Goal: Transaction & Acquisition: Purchase product/service

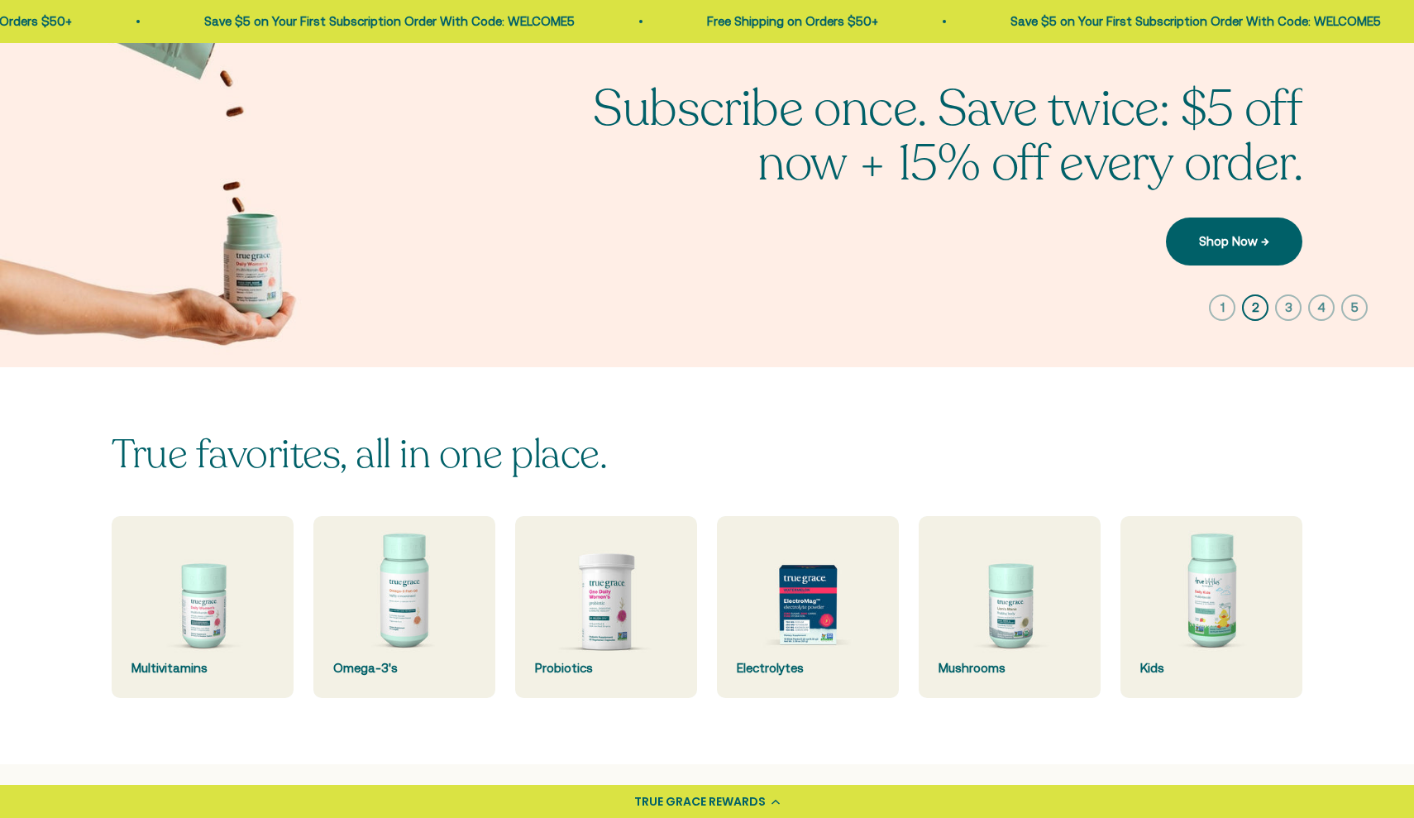
scroll to position [145, 0]
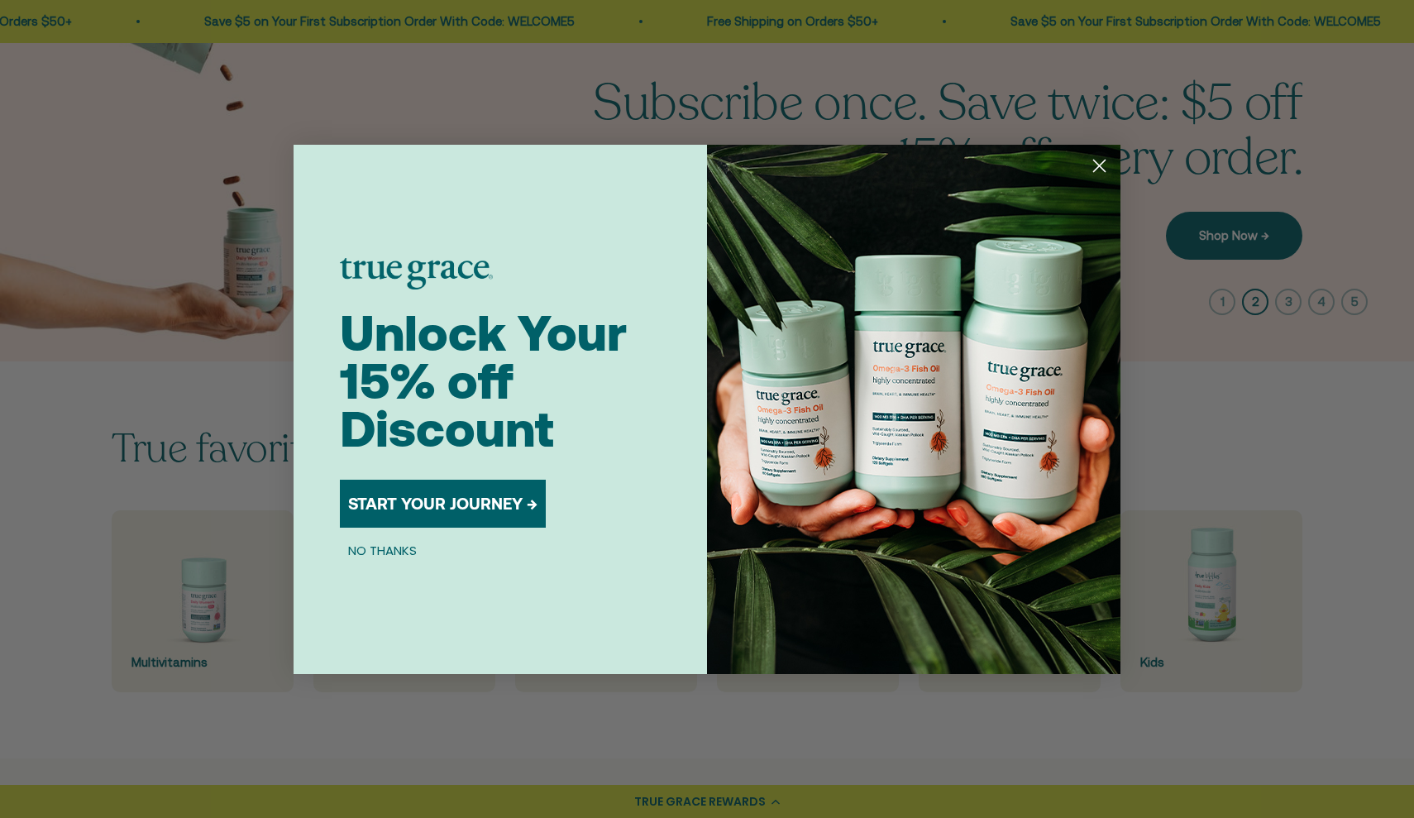
click at [446, 499] on button "START YOUR JOURNEY →" at bounding box center [443, 503] width 206 height 48
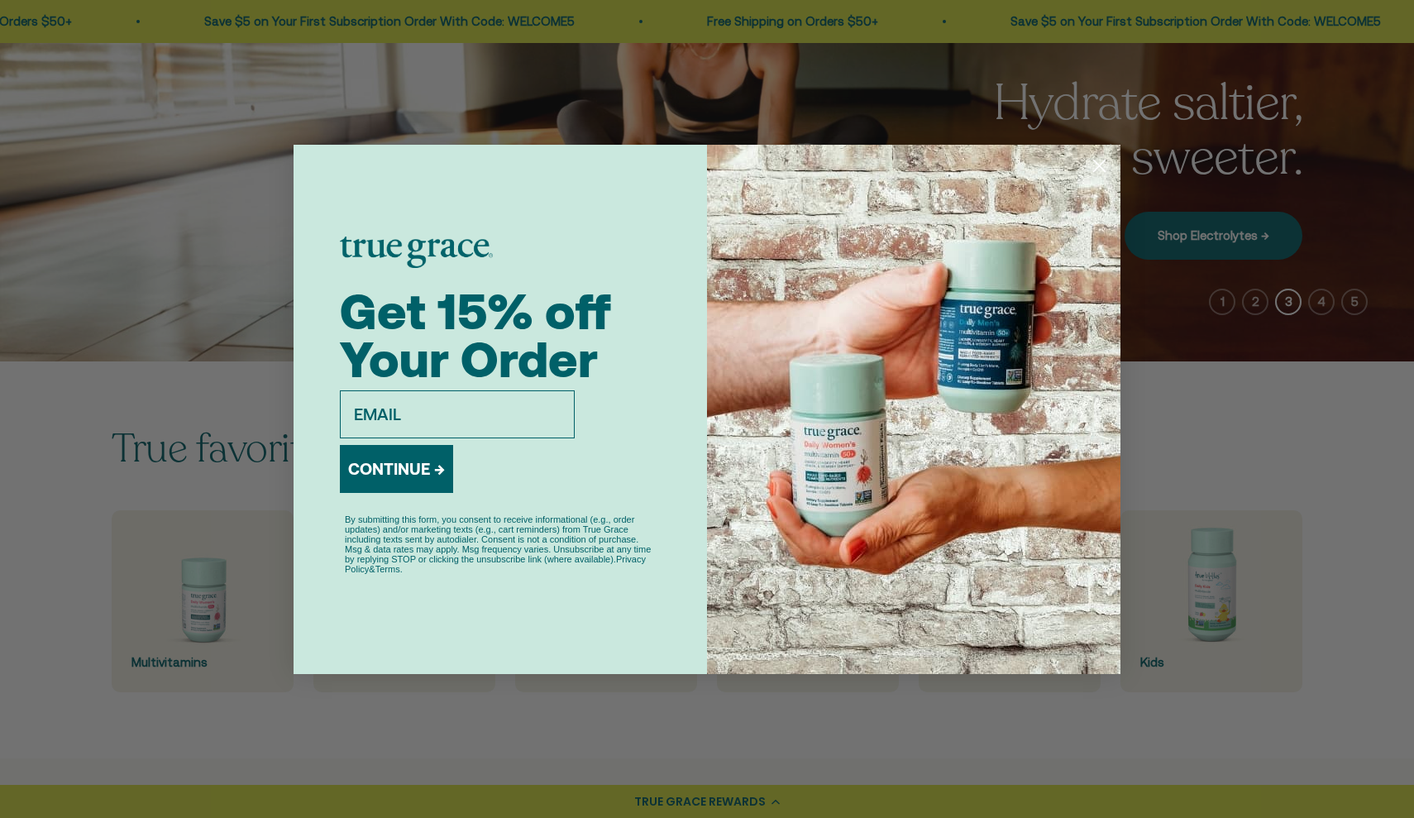
click at [607, 725] on div "Close dialog Get 15% off Your Order email CONTINUE → By submitting this form, y…" at bounding box center [707, 409] width 1414 height 818
click at [1106, 165] on circle "Close dialog" at bounding box center [1098, 164] width 27 height 27
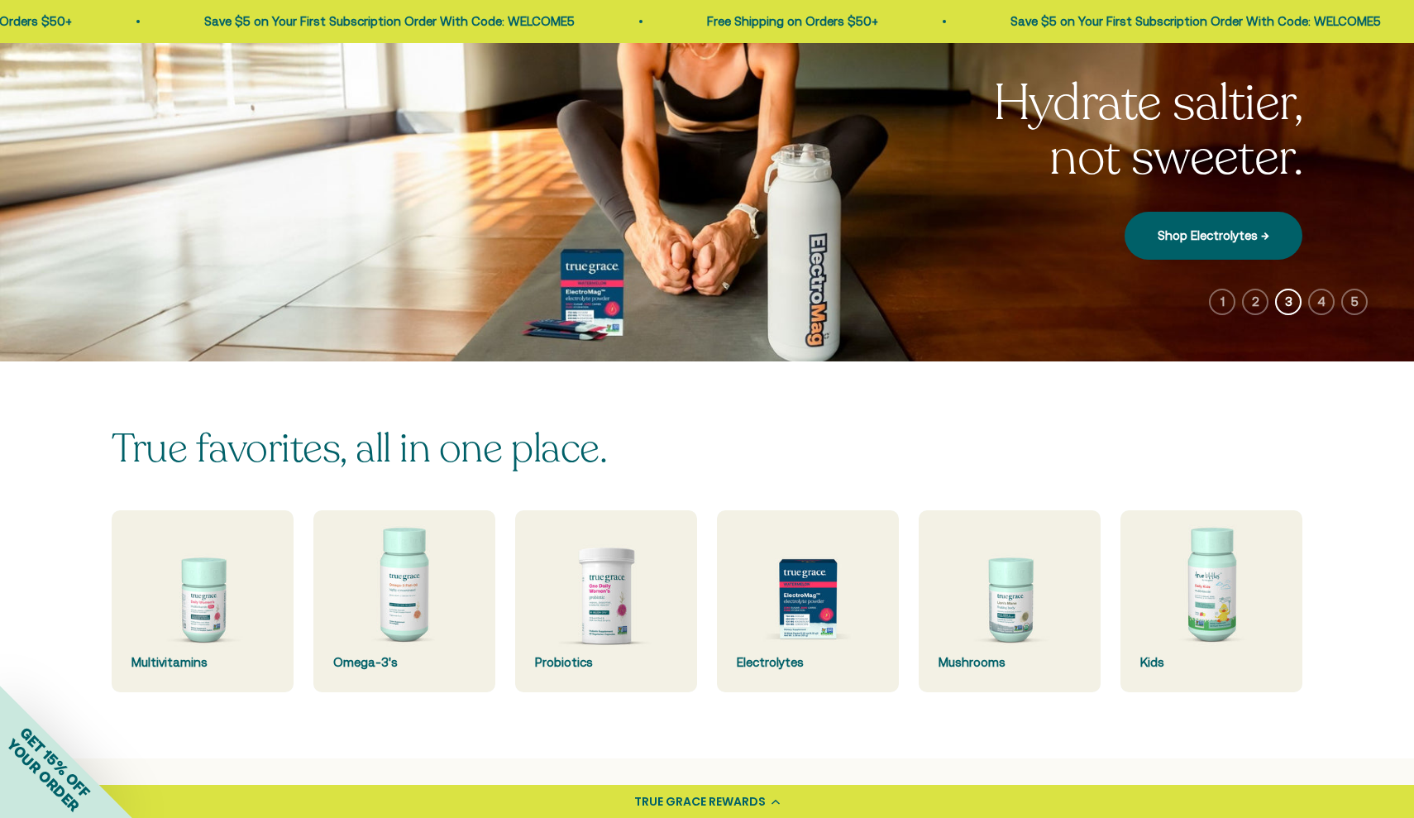
scroll to position [126, 0]
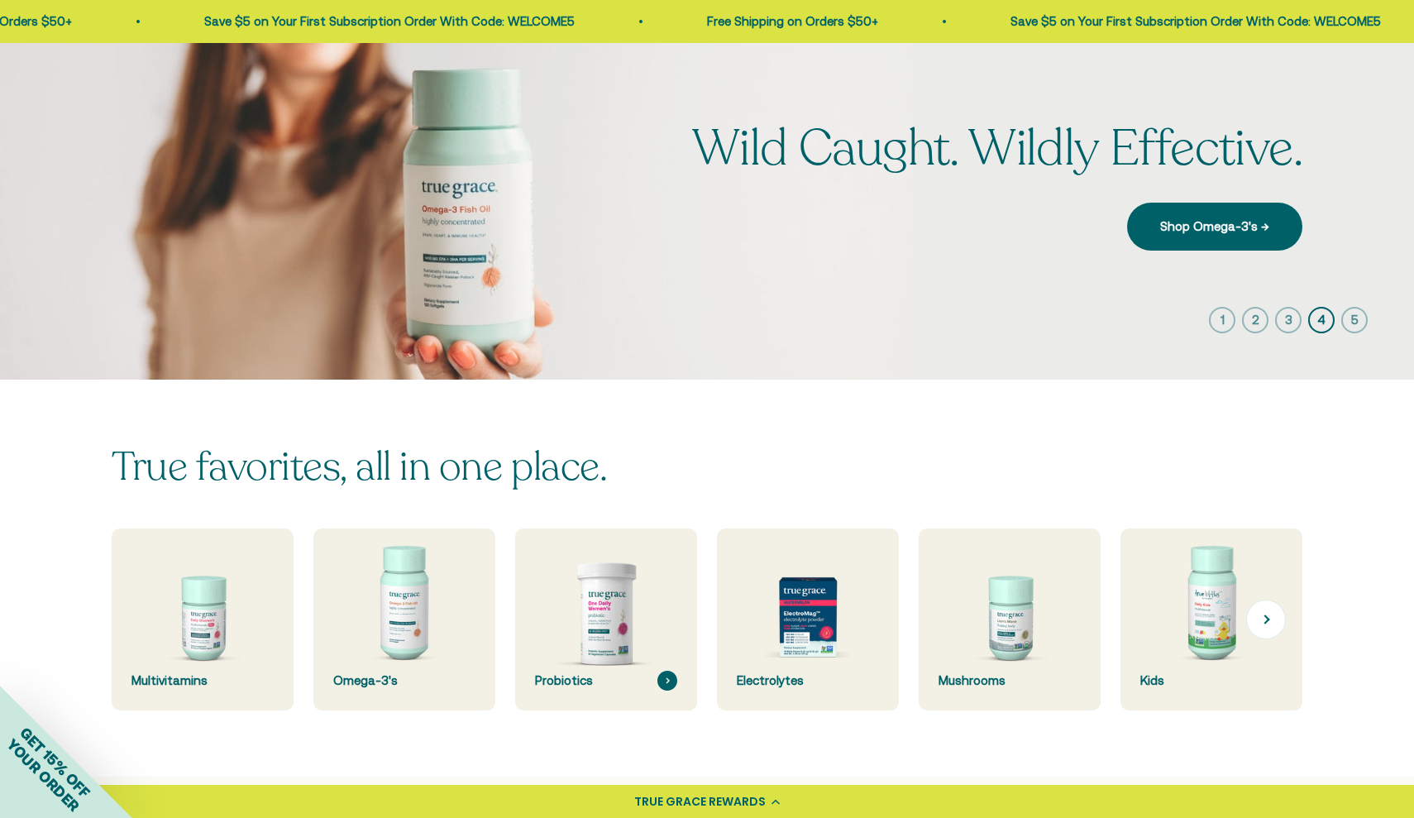
click at [616, 622] on img at bounding box center [605, 619] width 193 height 193
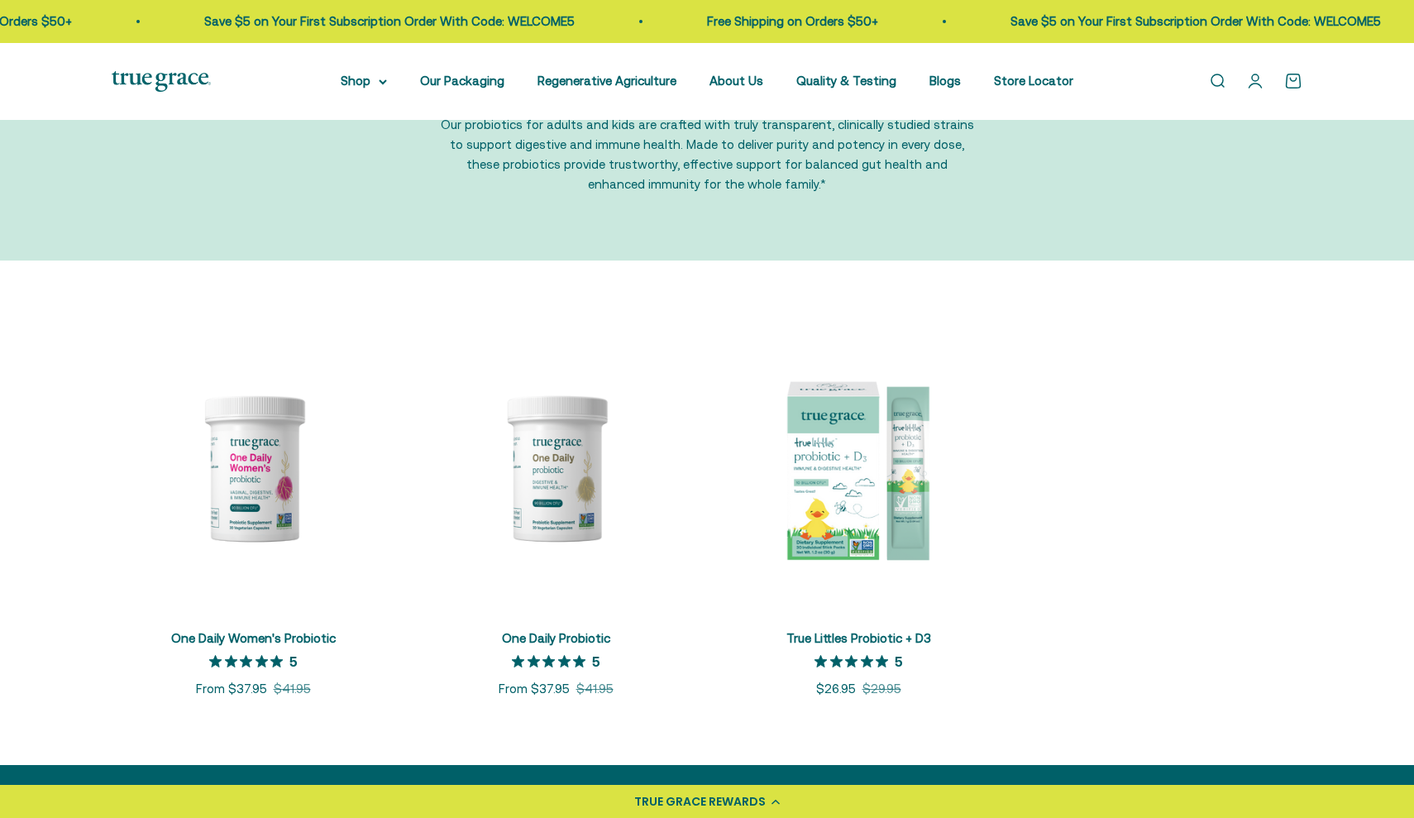
scroll to position [169, 0]
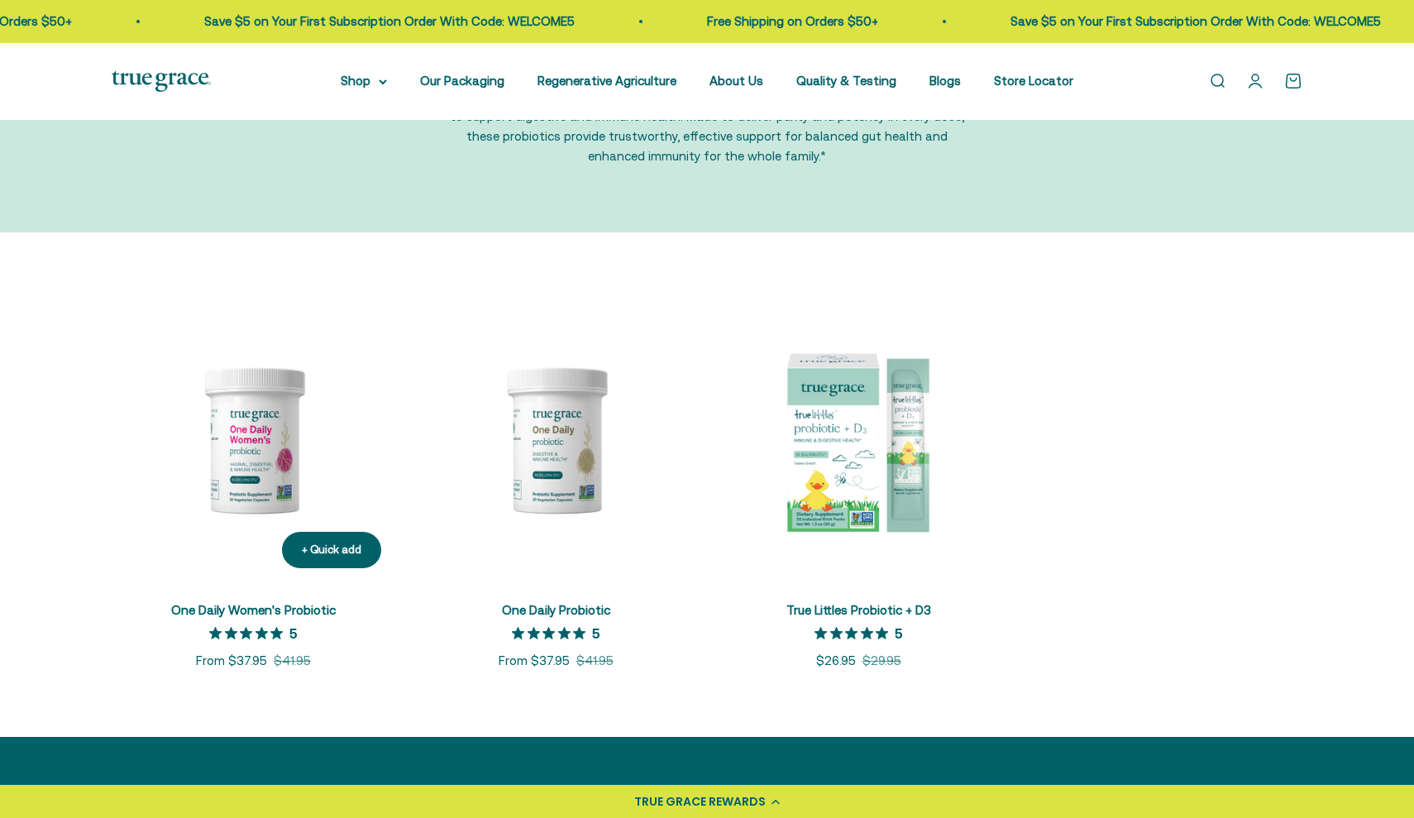
click at [222, 429] on img at bounding box center [253, 439] width 283 height 283
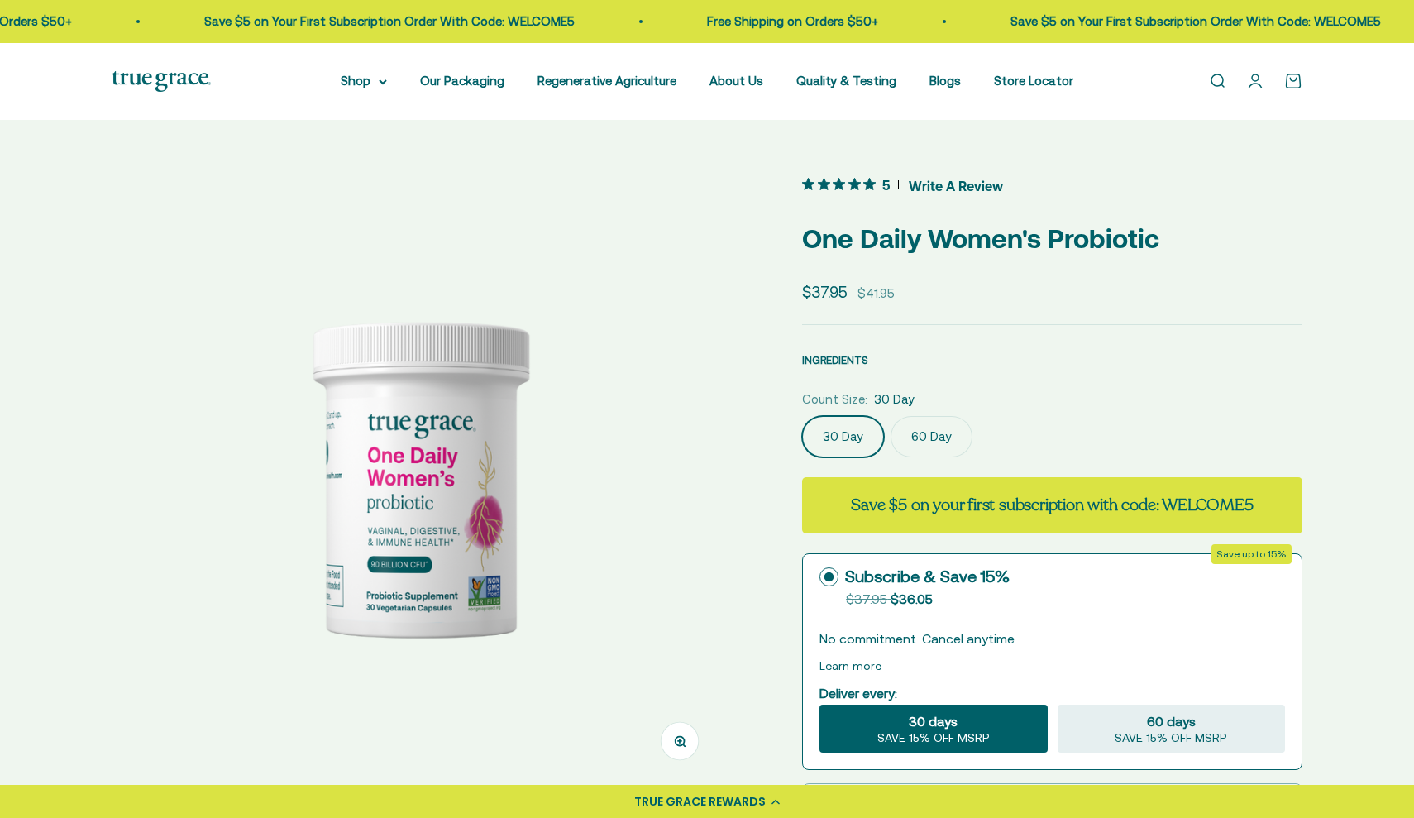
click at [933, 432] on label "60 Day" at bounding box center [931, 436] width 82 height 41
click at [802, 416] on input "60 Day" at bounding box center [801, 415] width 1 height 1
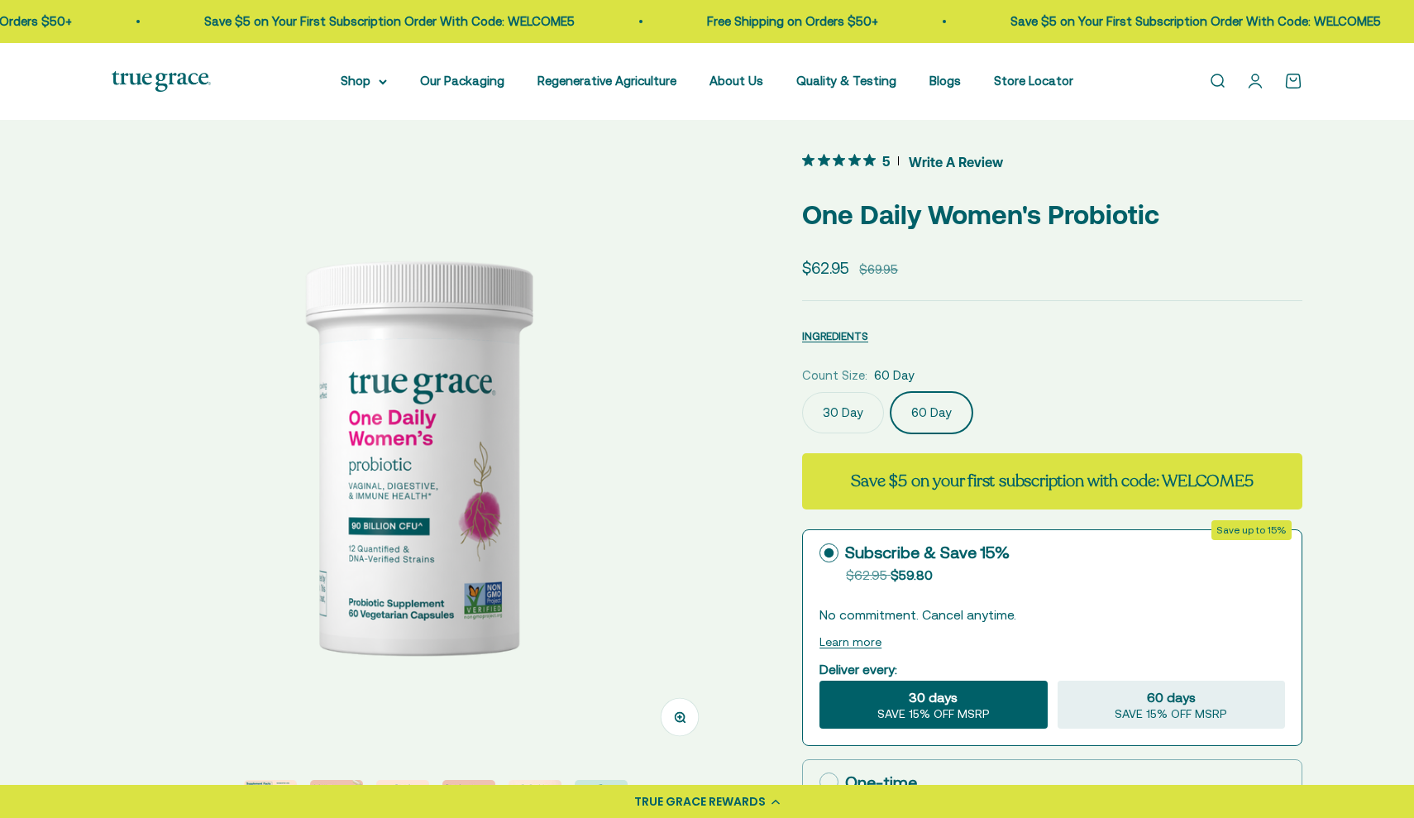
scroll to position [26, 0]
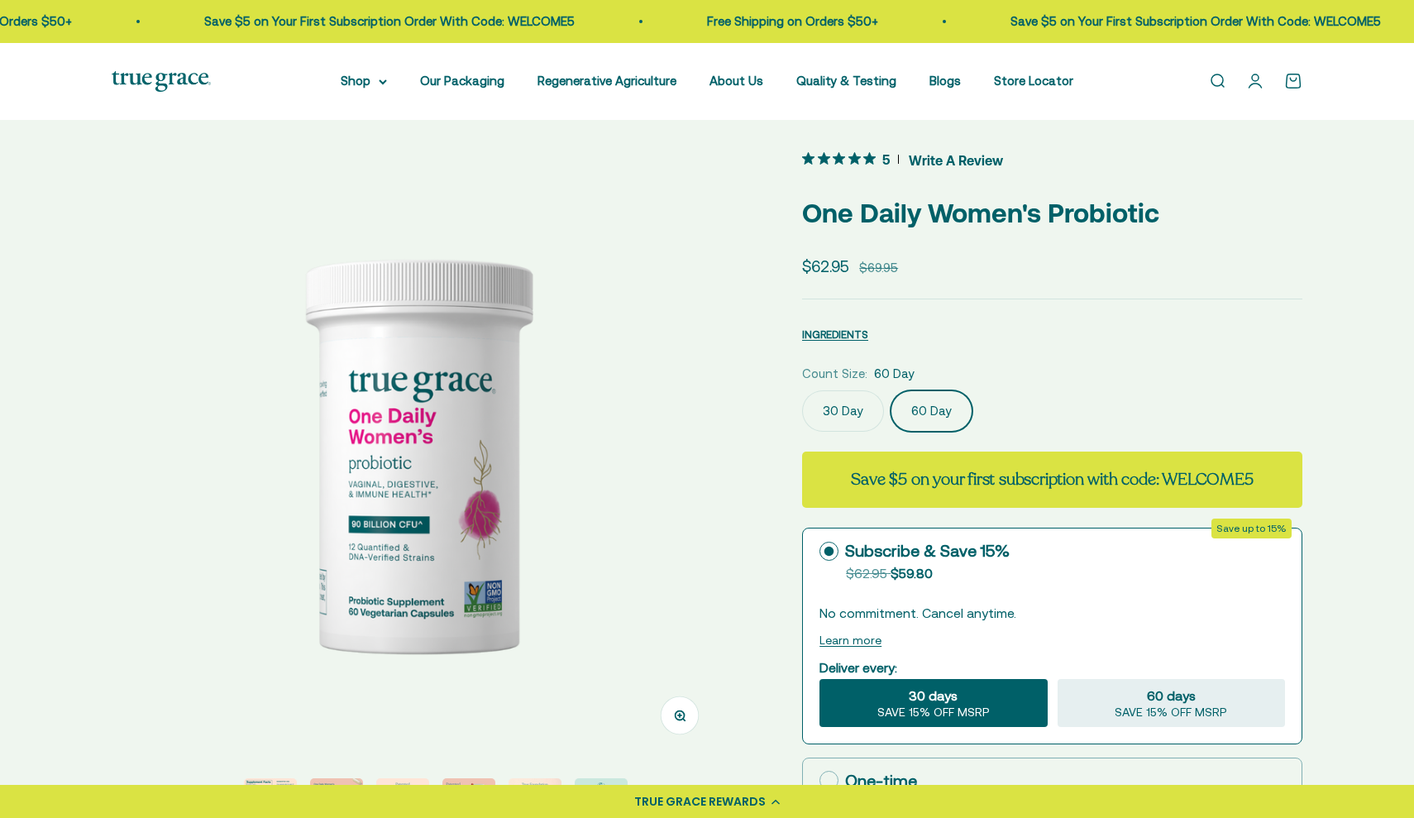
click at [1170, 383] on div "Count Size: 60 Day" at bounding box center [1052, 374] width 500 height 20
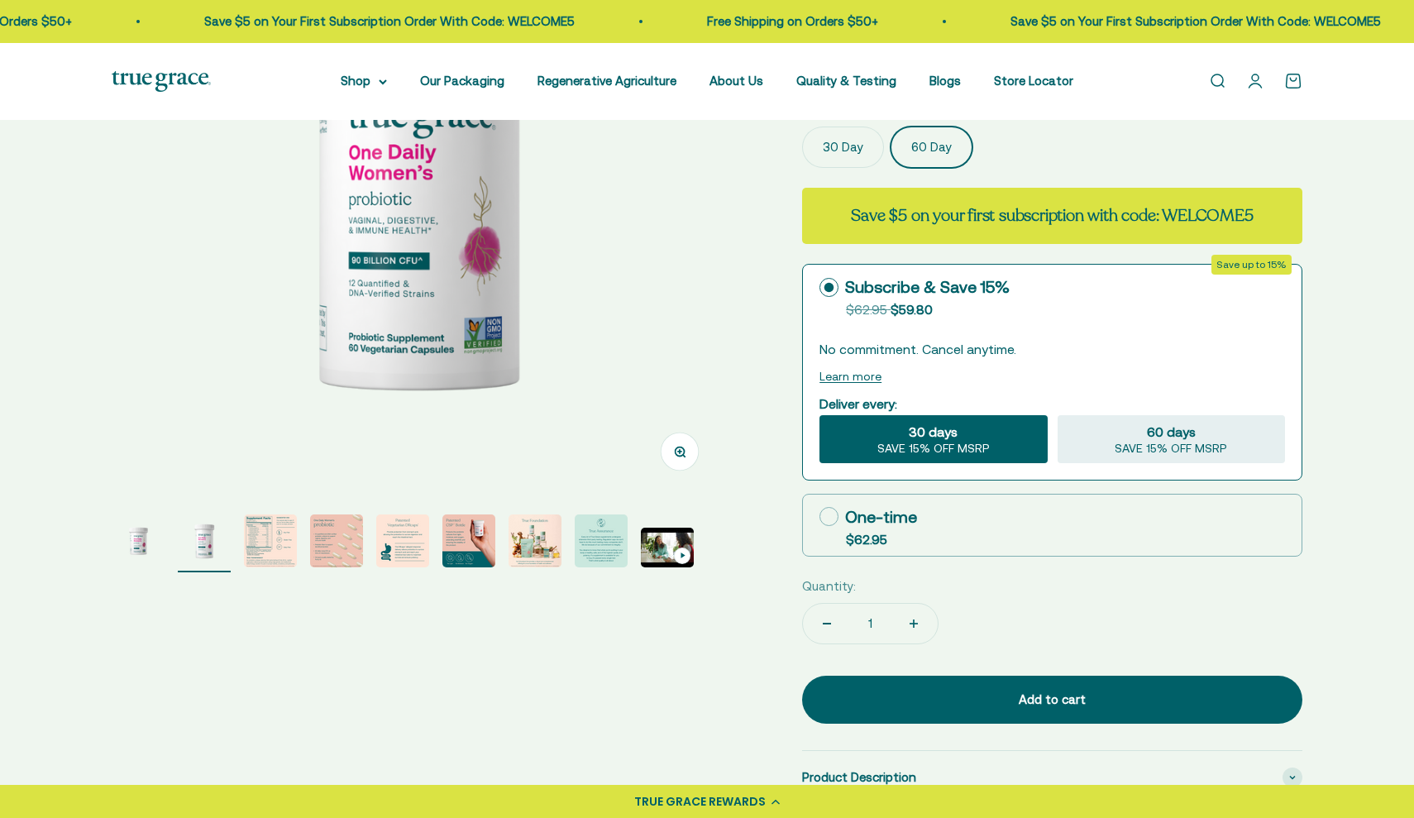
scroll to position [293, 0]
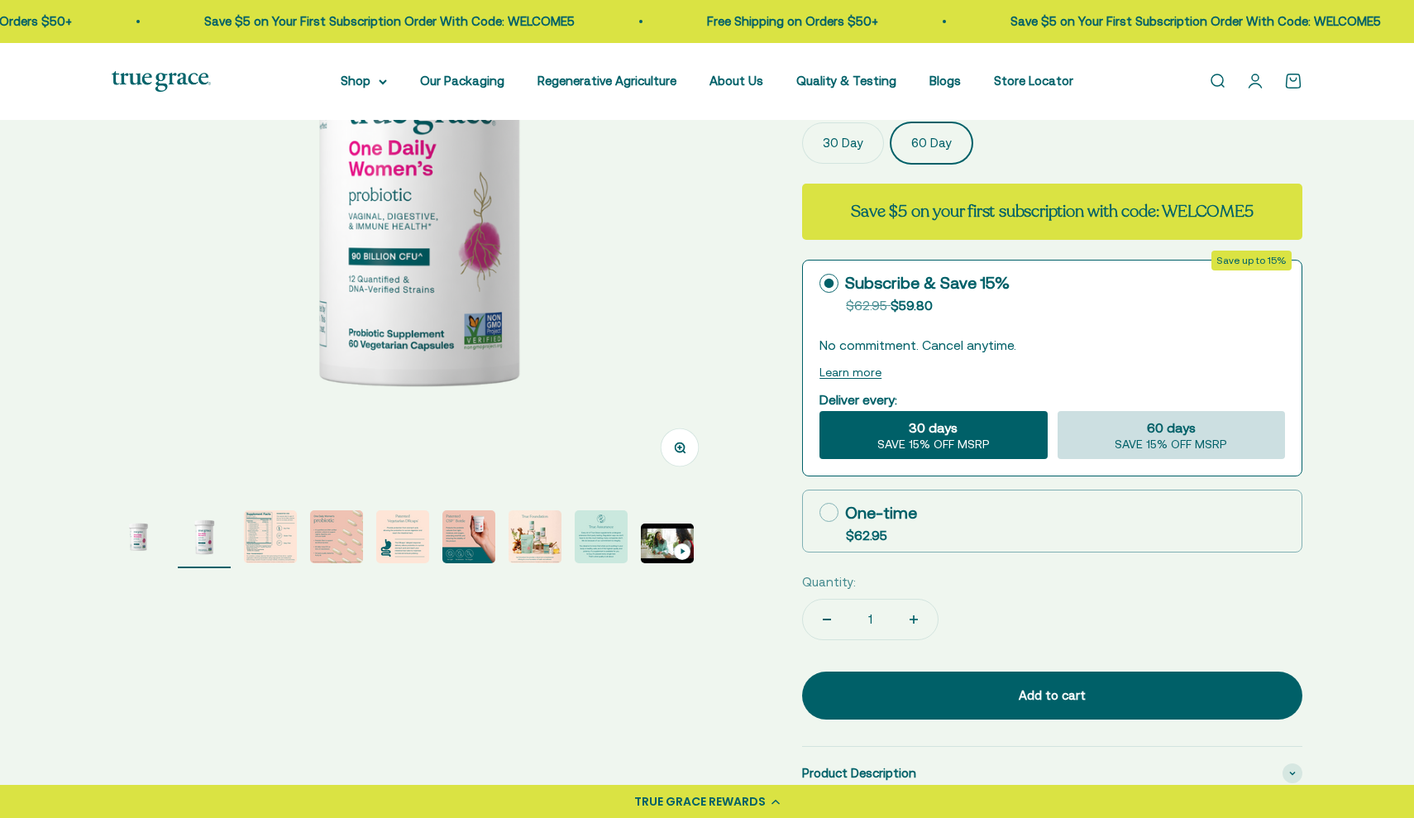
click at [1121, 448] on span "SAVE 15% OFF MSRP" at bounding box center [1170, 444] width 112 height 15
click at [1057, 411] on input "60 days SAVE 15% OFF MSRP" at bounding box center [1057, 410] width 1 height 1
radio input "true"
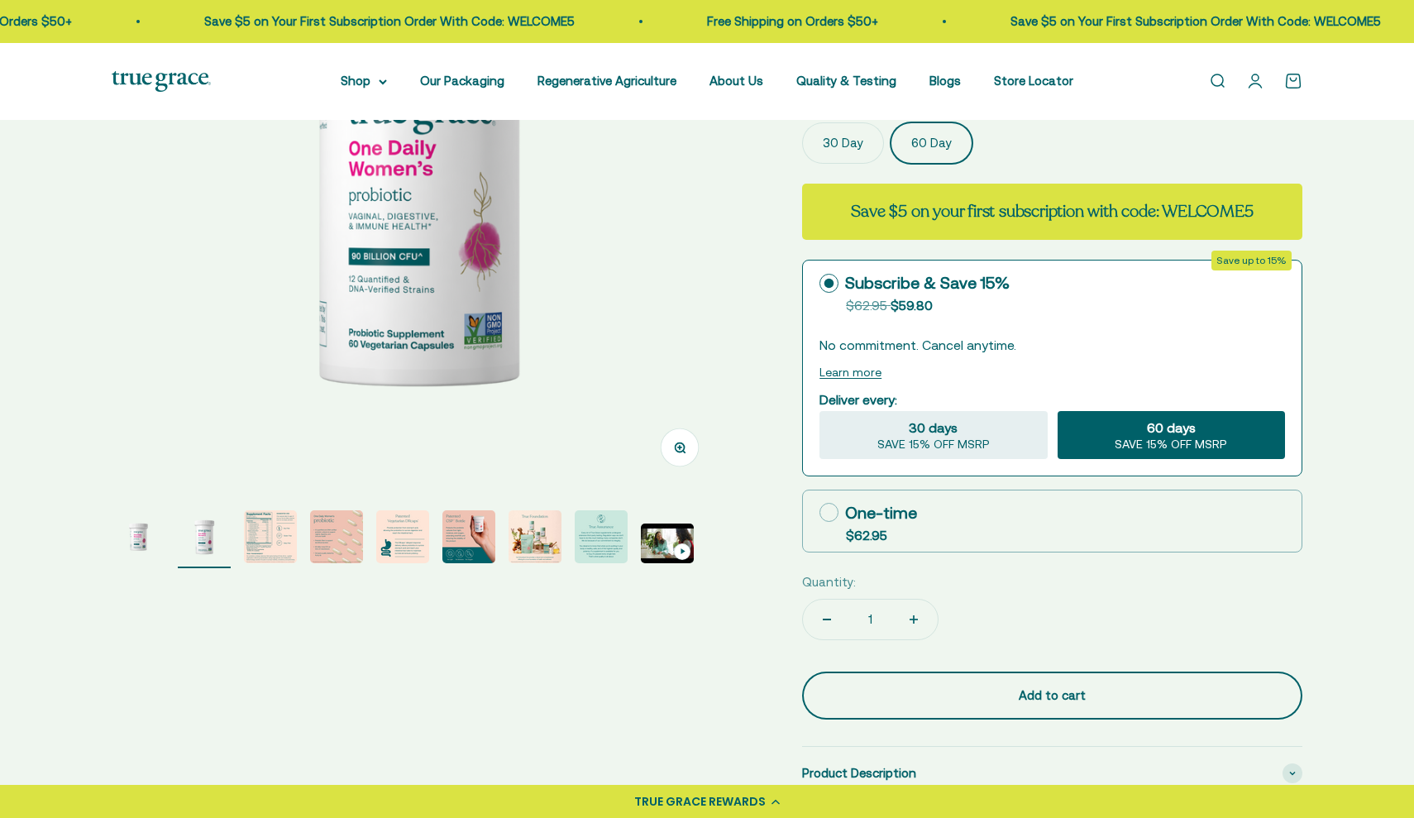
click at [1020, 693] on div "Add to cart" at bounding box center [1052, 695] width 434 height 20
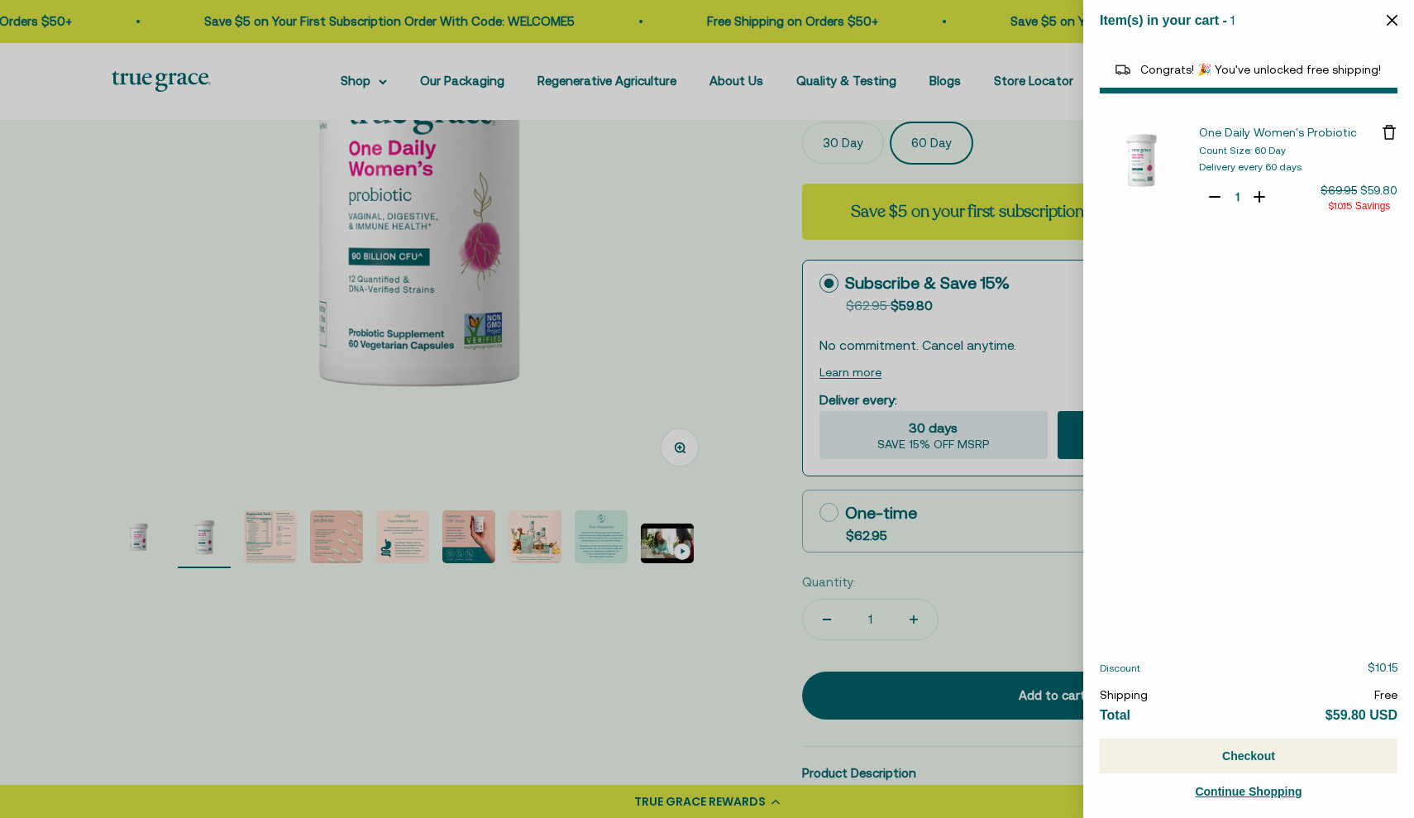
click at [708, 689] on div at bounding box center [707, 409] width 1414 height 818
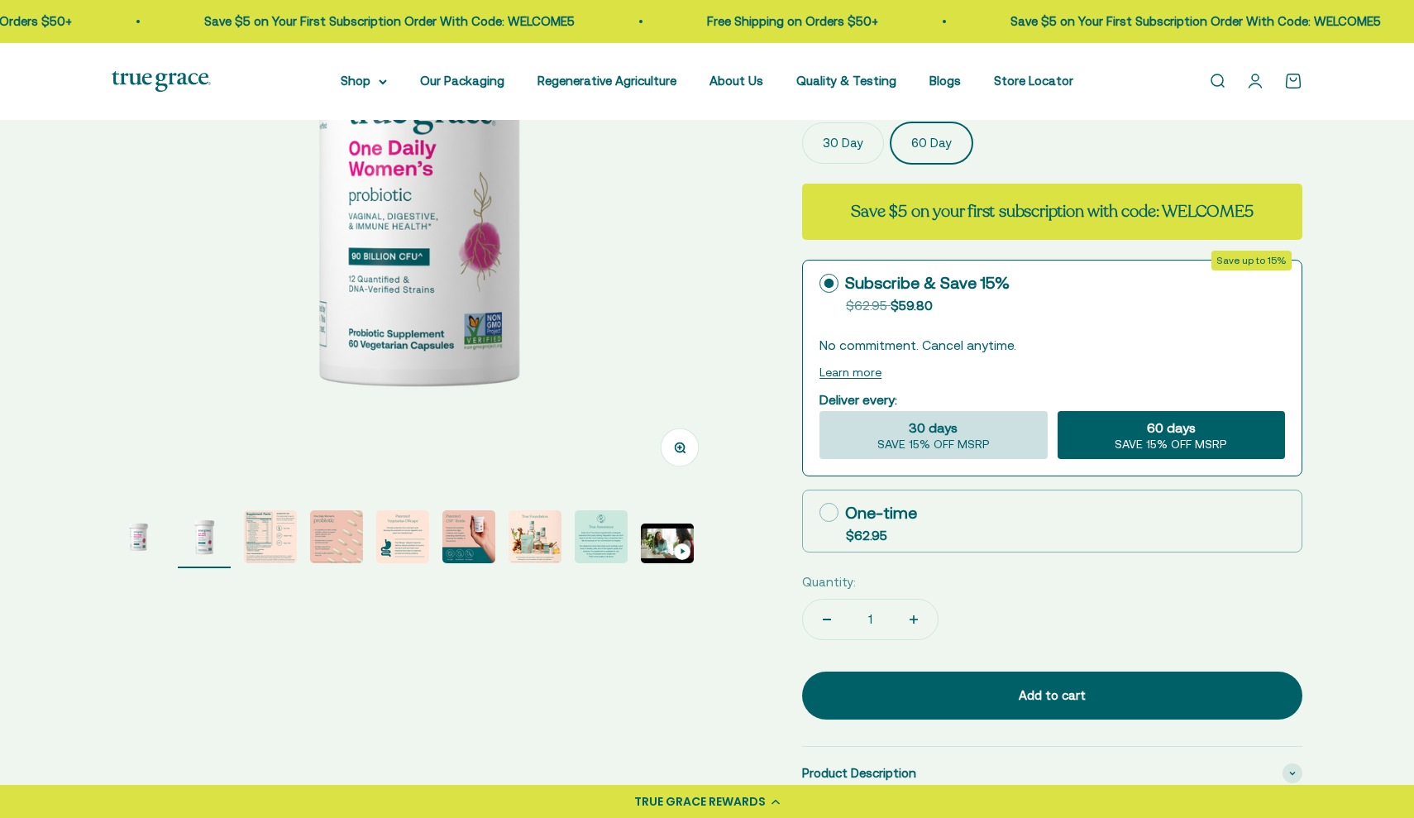
select select "40055698129088"
select select "44882806636758"
click at [1232, 209] on strong "Save $5 on your first subscription with code: WELCOME5" at bounding box center [1052, 211] width 402 height 22
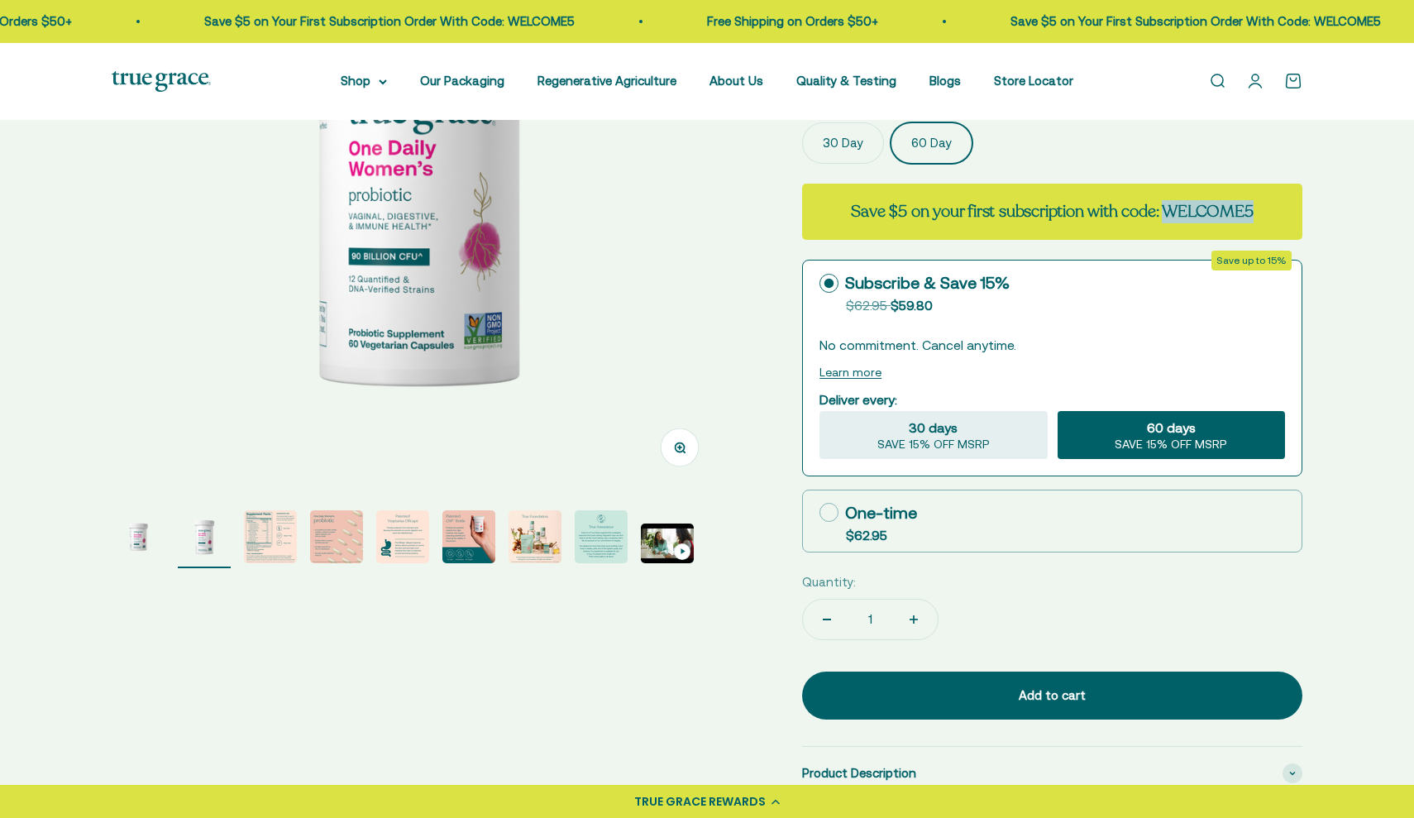
click at [1232, 209] on strong "Save $5 on your first subscription with code: WELCOME5" at bounding box center [1052, 211] width 402 height 22
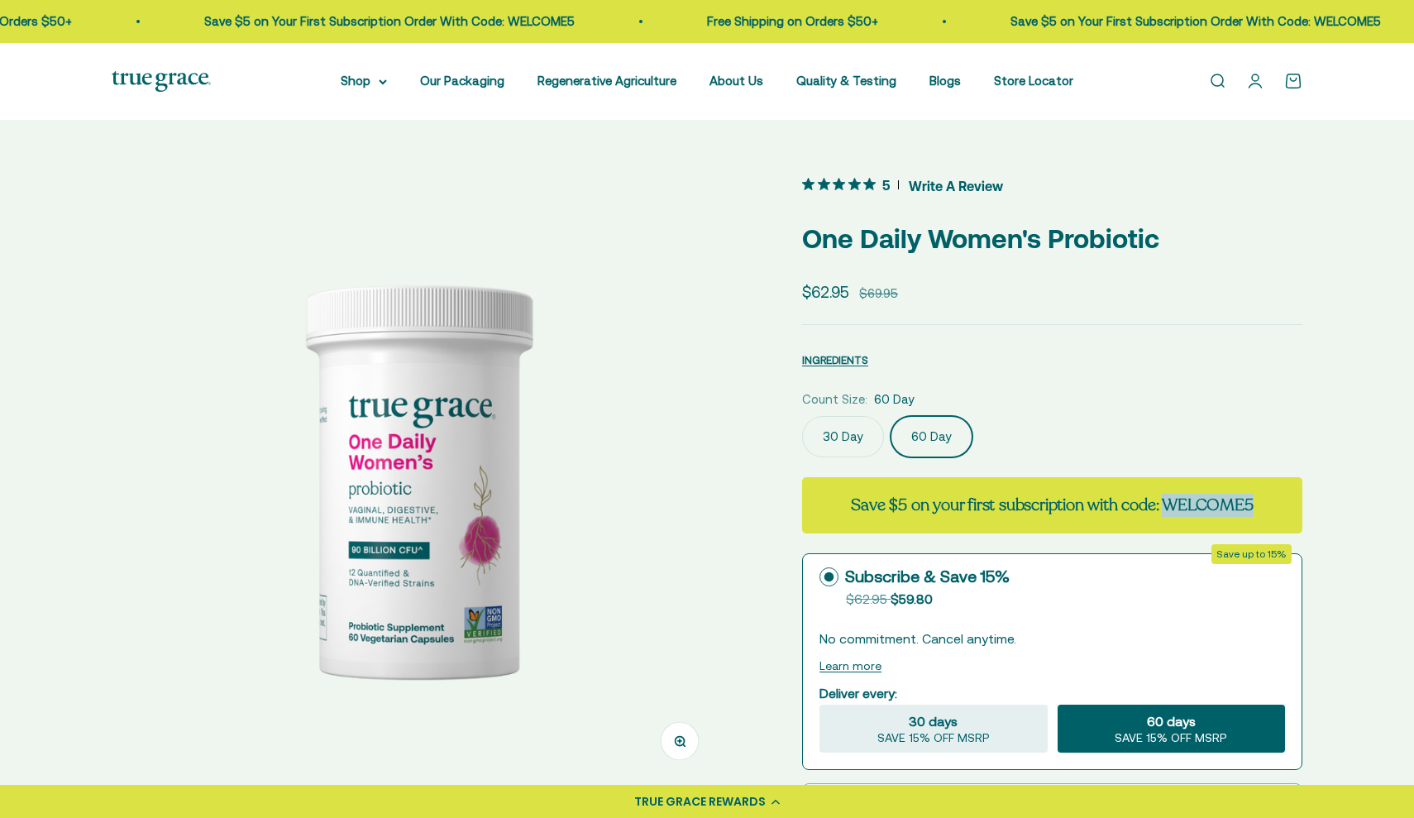
scroll to position [0, 0]
click at [1288, 83] on link "Open cart 0" at bounding box center [1293, 81] width 18 height 18
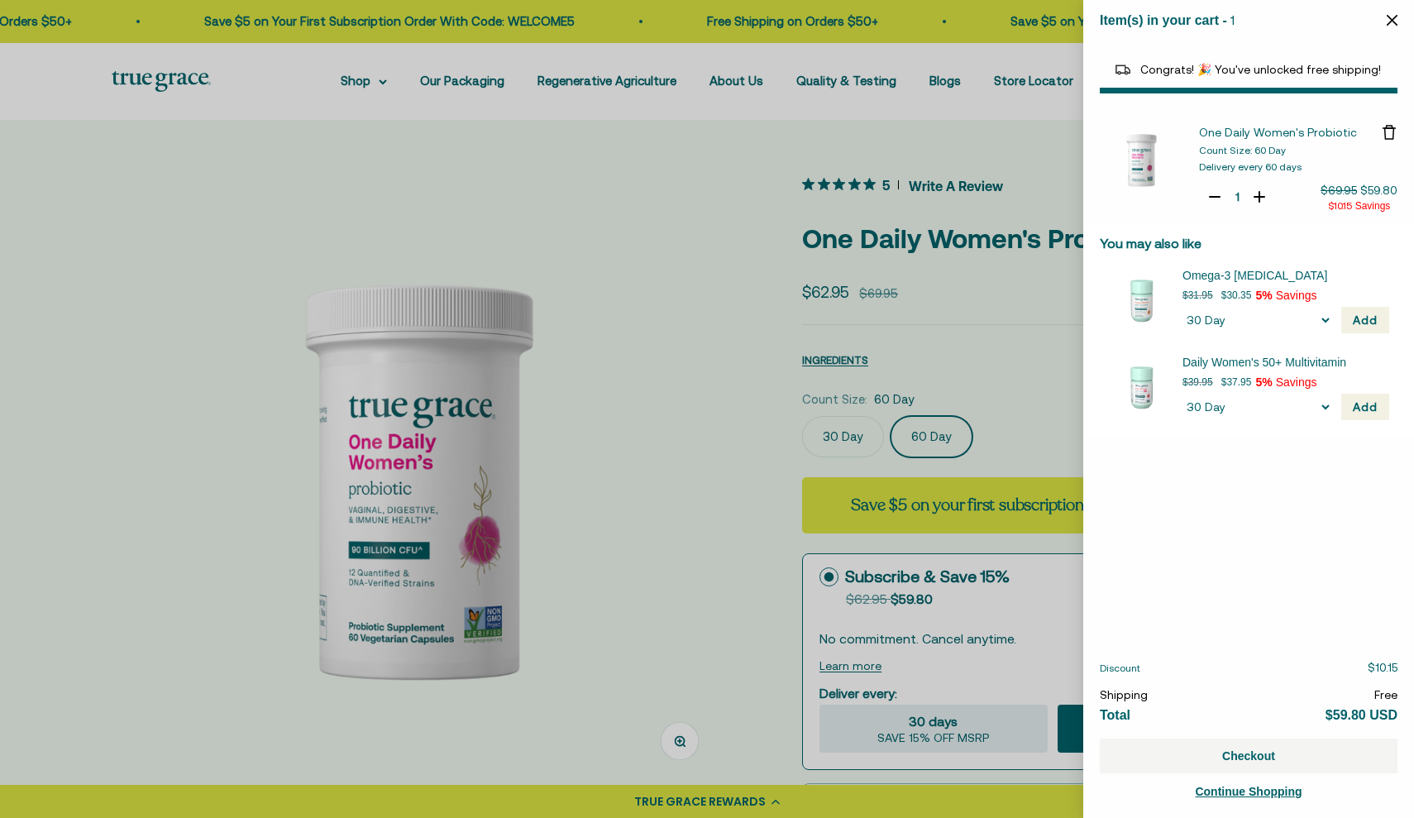
click at [1232, 756] on button "Checkout" at bounding box center [1249, 755] width 298 height 35
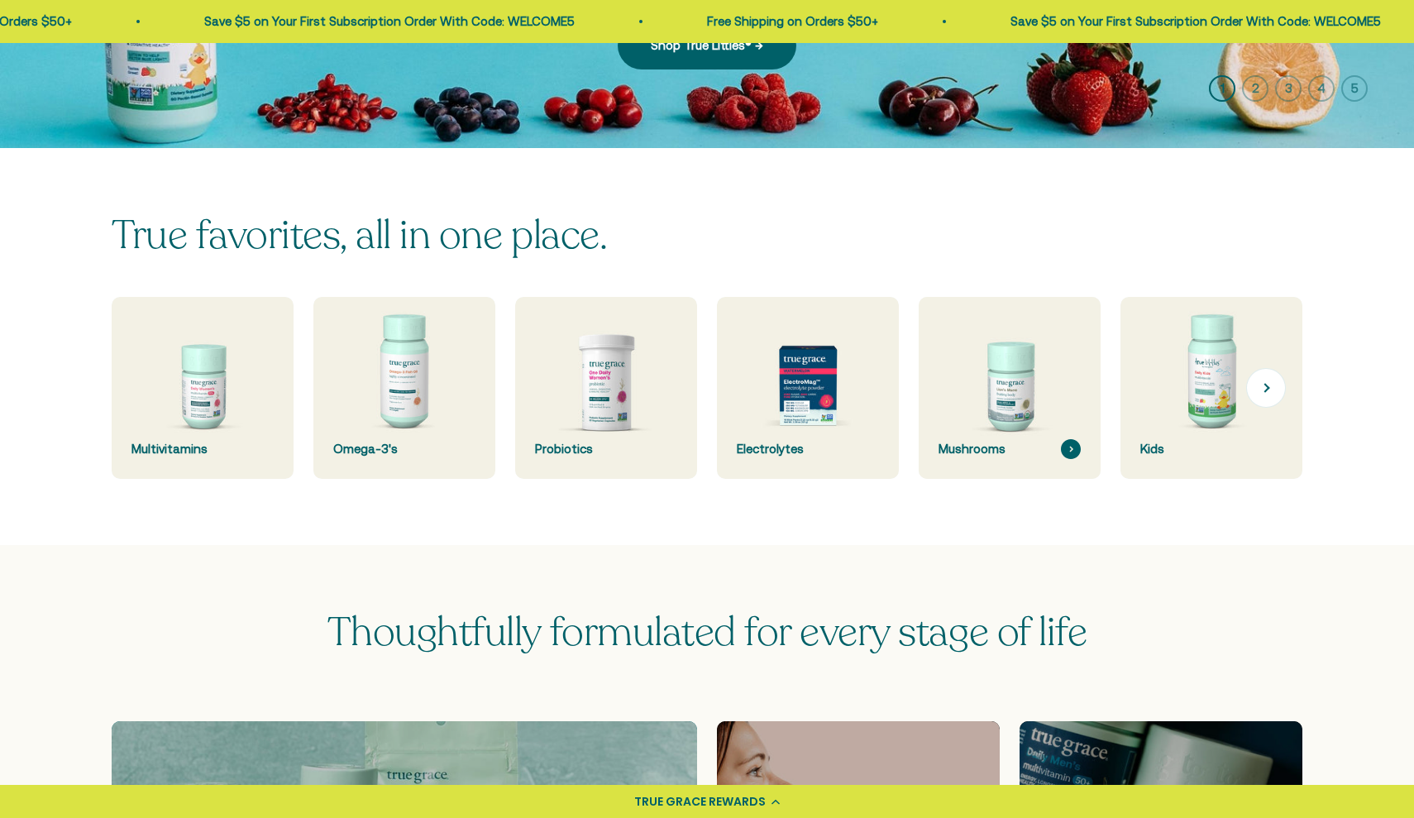
scroll to position [360, 0]
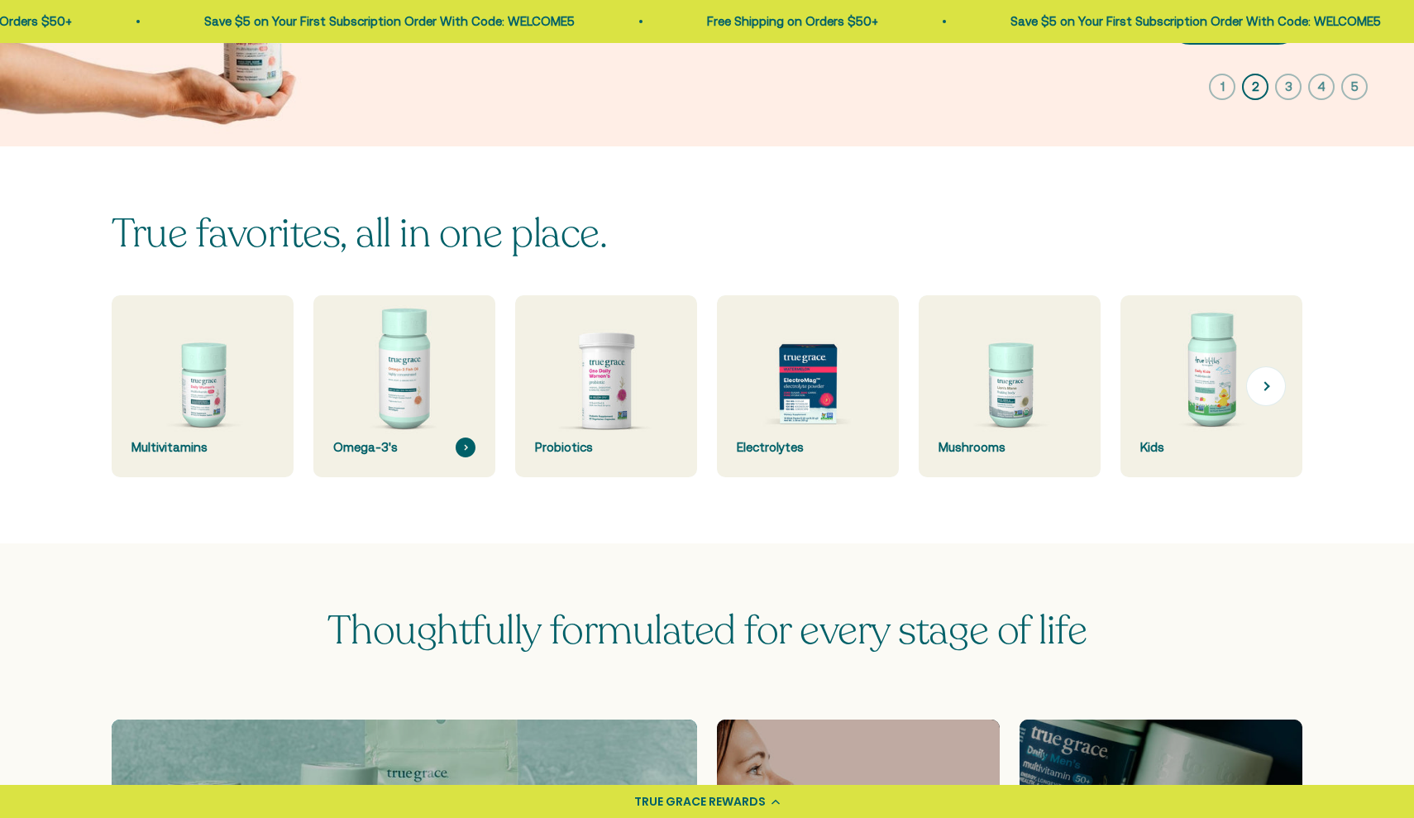
click at [410, 318] on img at bounding box center [404, 386] width 193 height 193
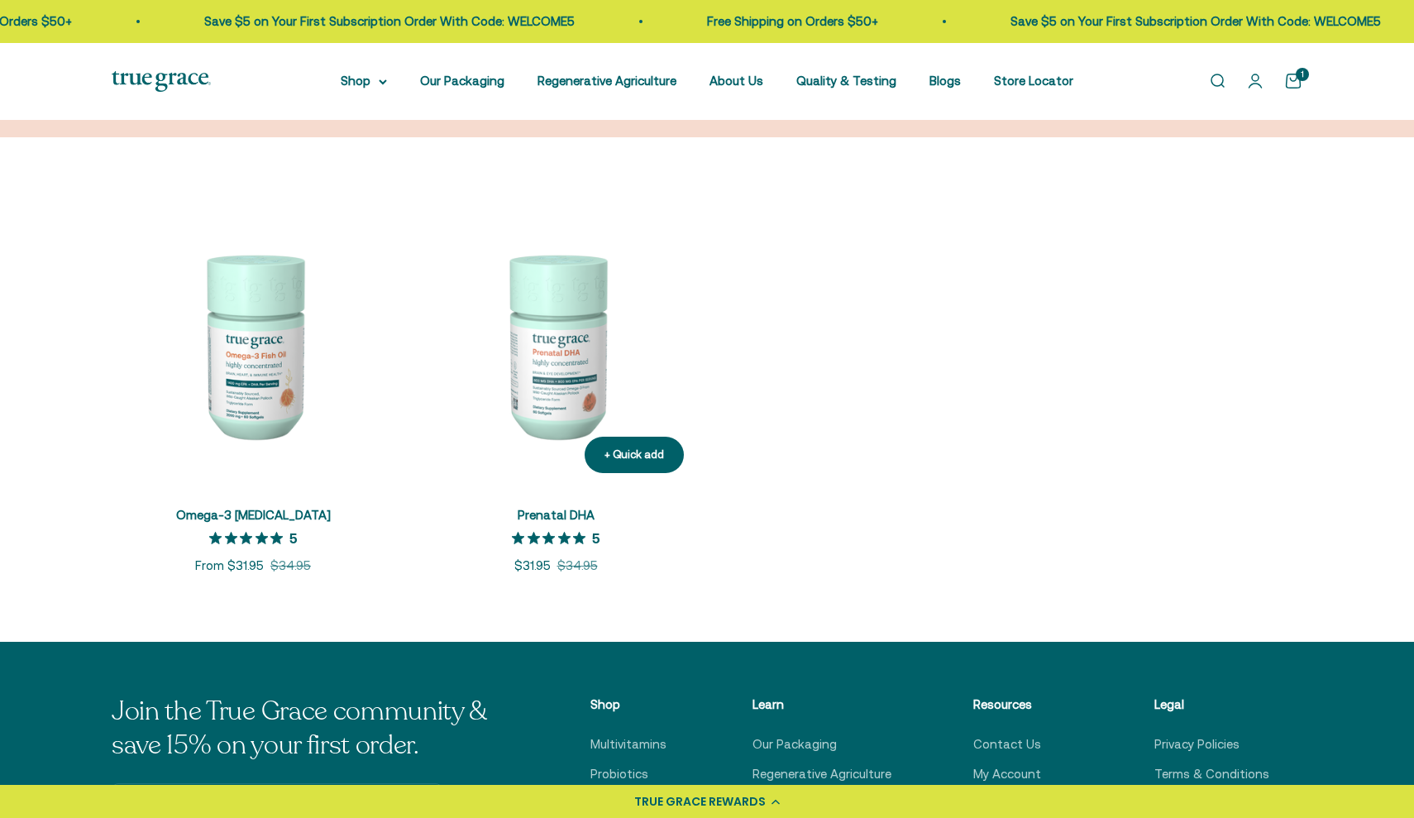
scroll to position [295, 0]
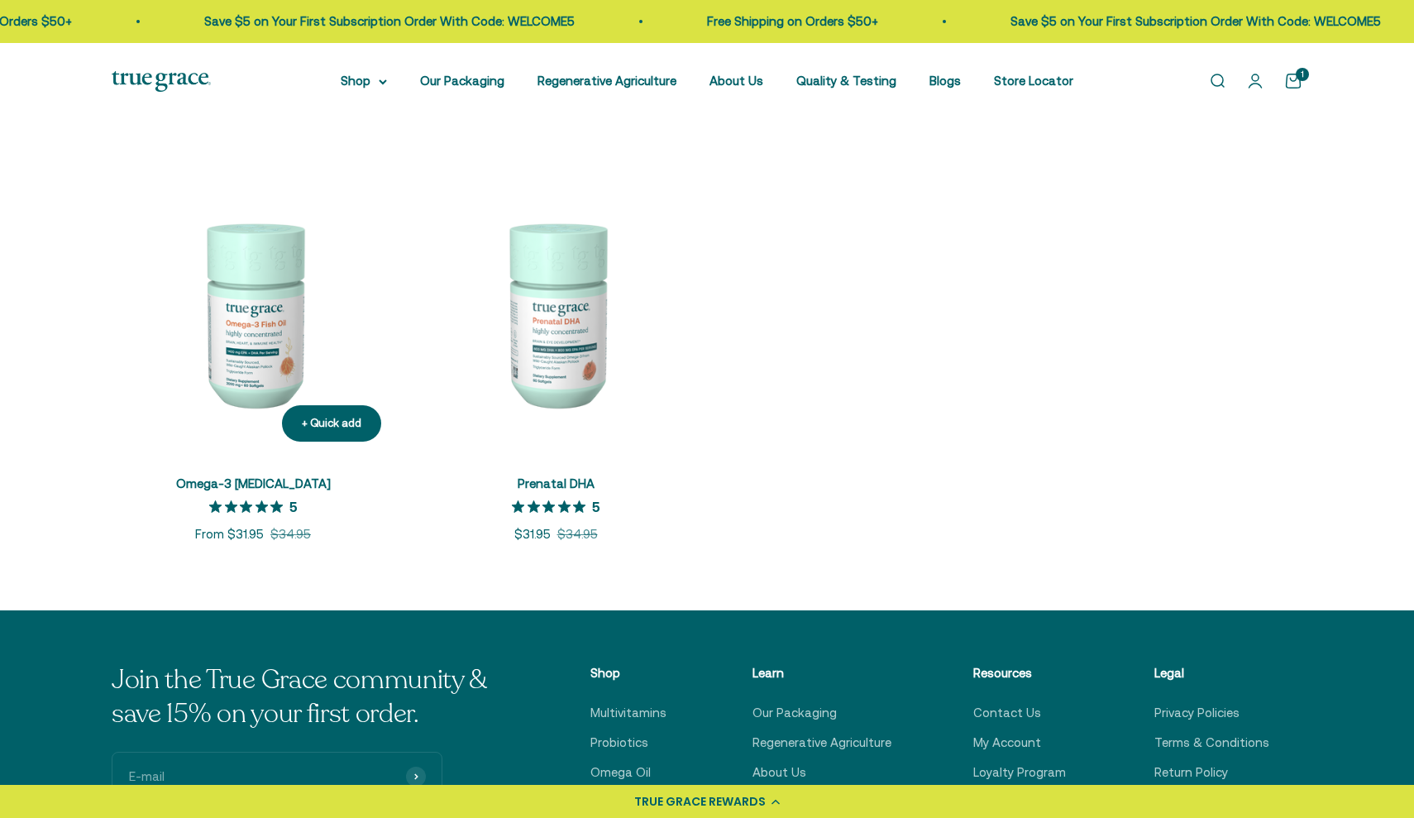
click at [336, 327] on img at bounding box center [253, 313] width 283 height 283
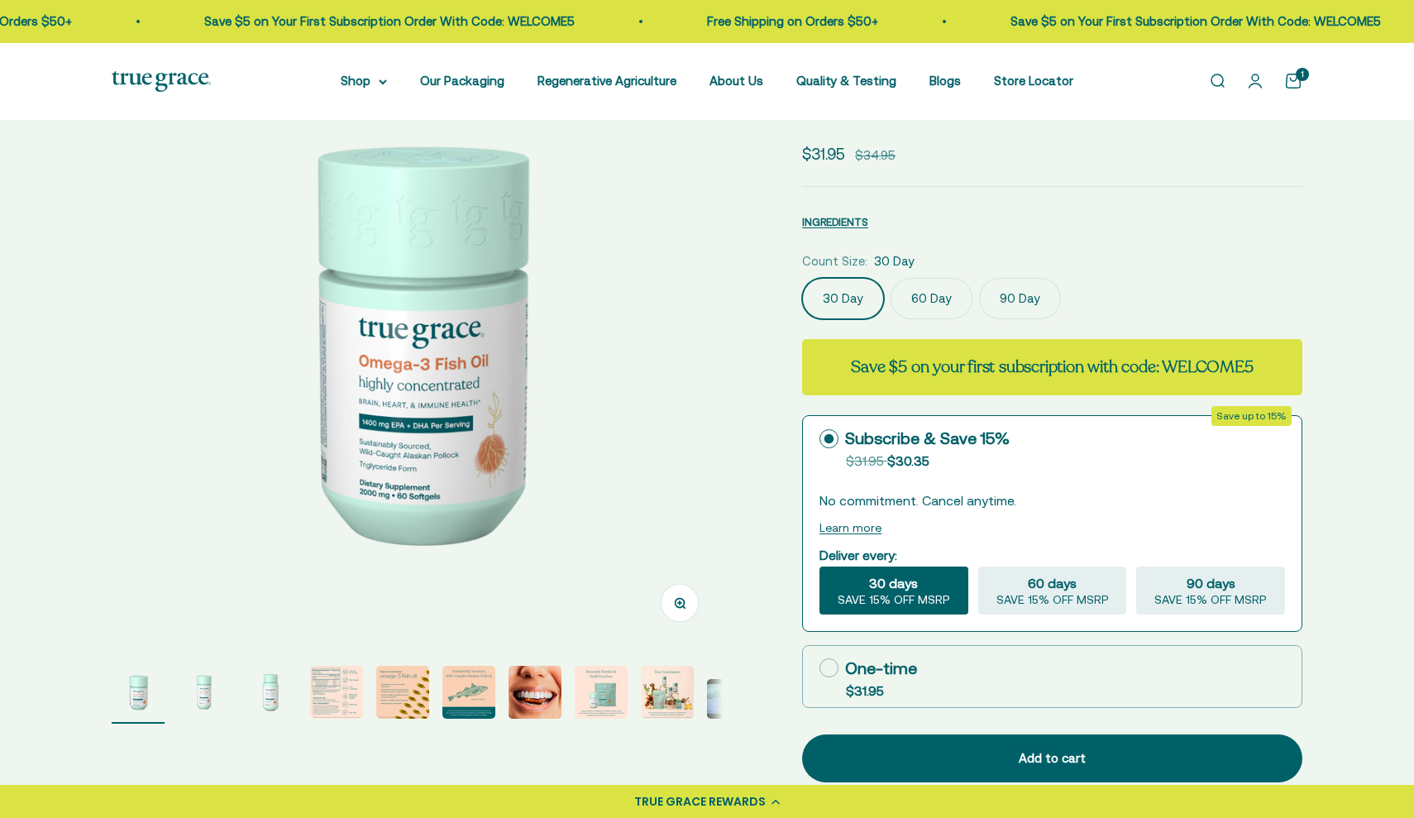
click at [328, 696] on img "Go to item 4" at bounding box center [336, 691] width 53 height 53
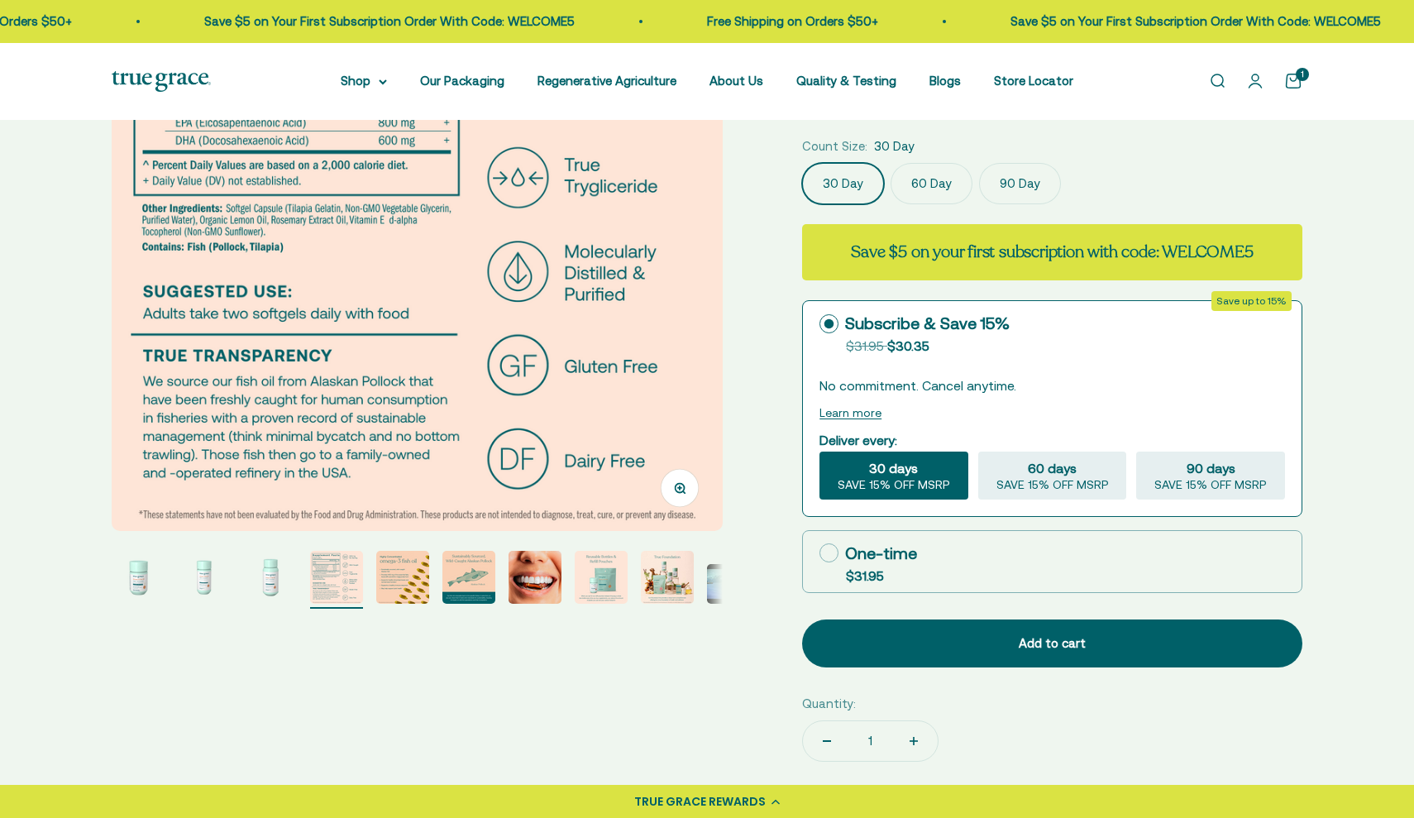
scroll to position [292, 0]
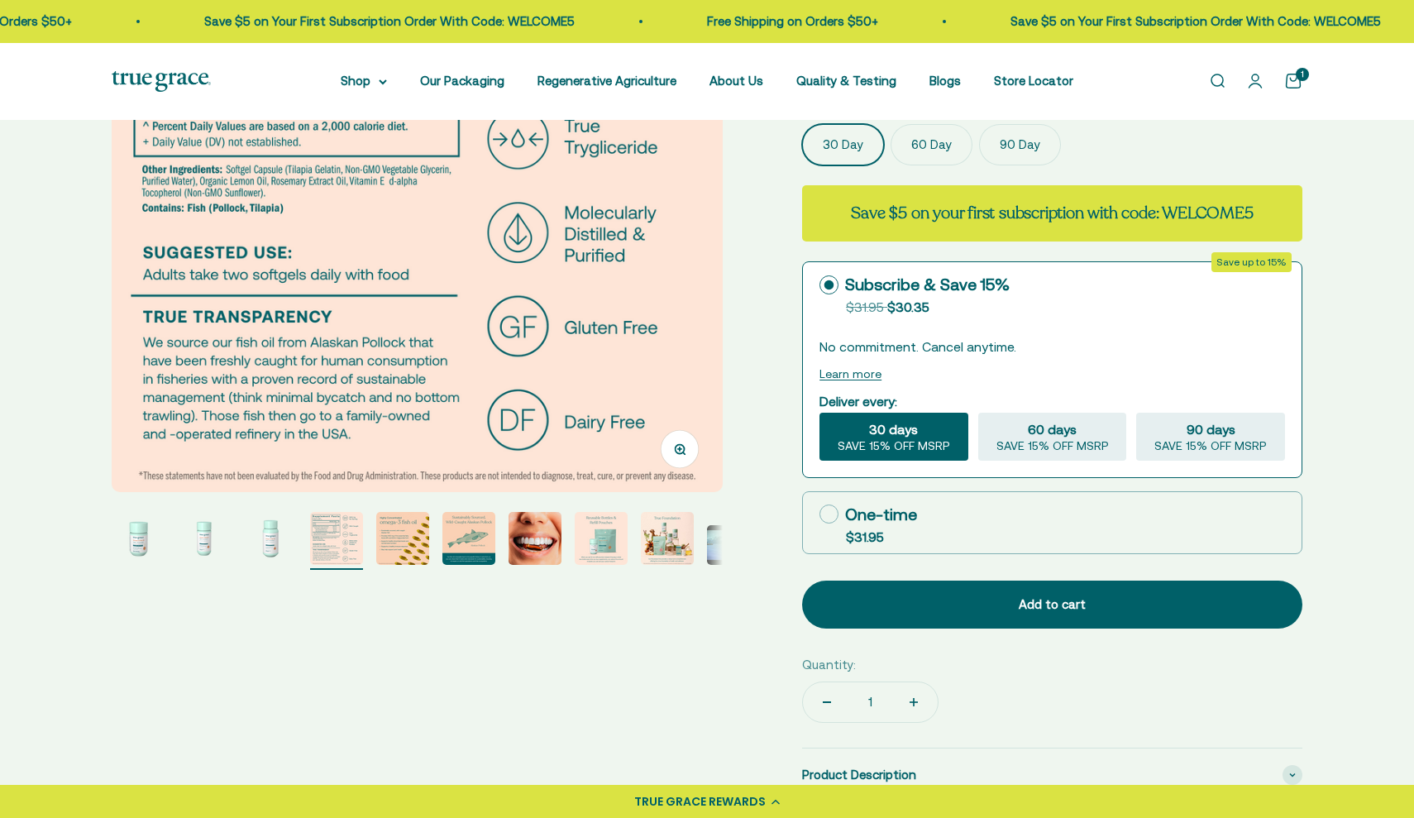
click at [139, 545] on img "Go to item 1" at bounding box center [138, 538] width 53 height 53
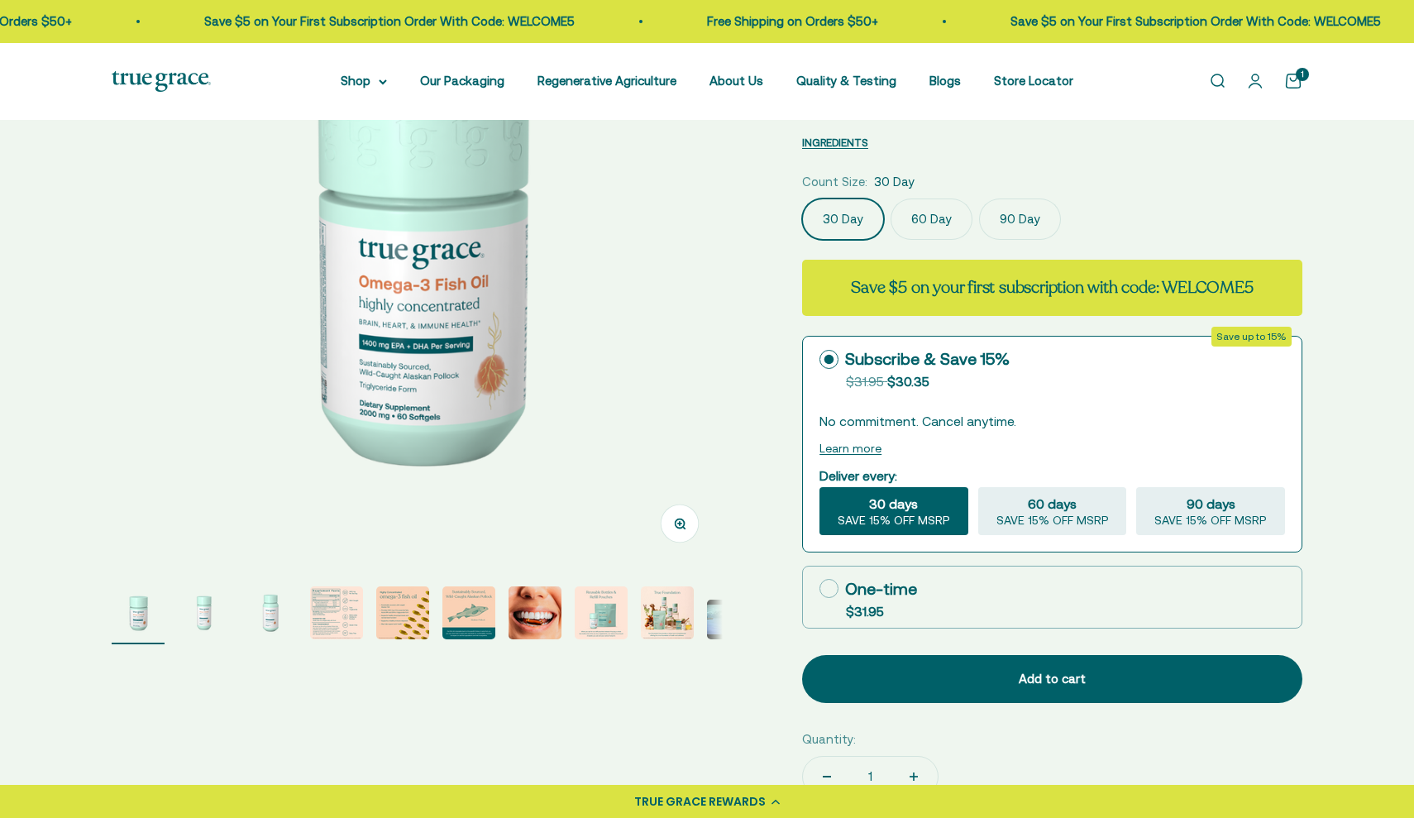
scroll to position [212, 0]
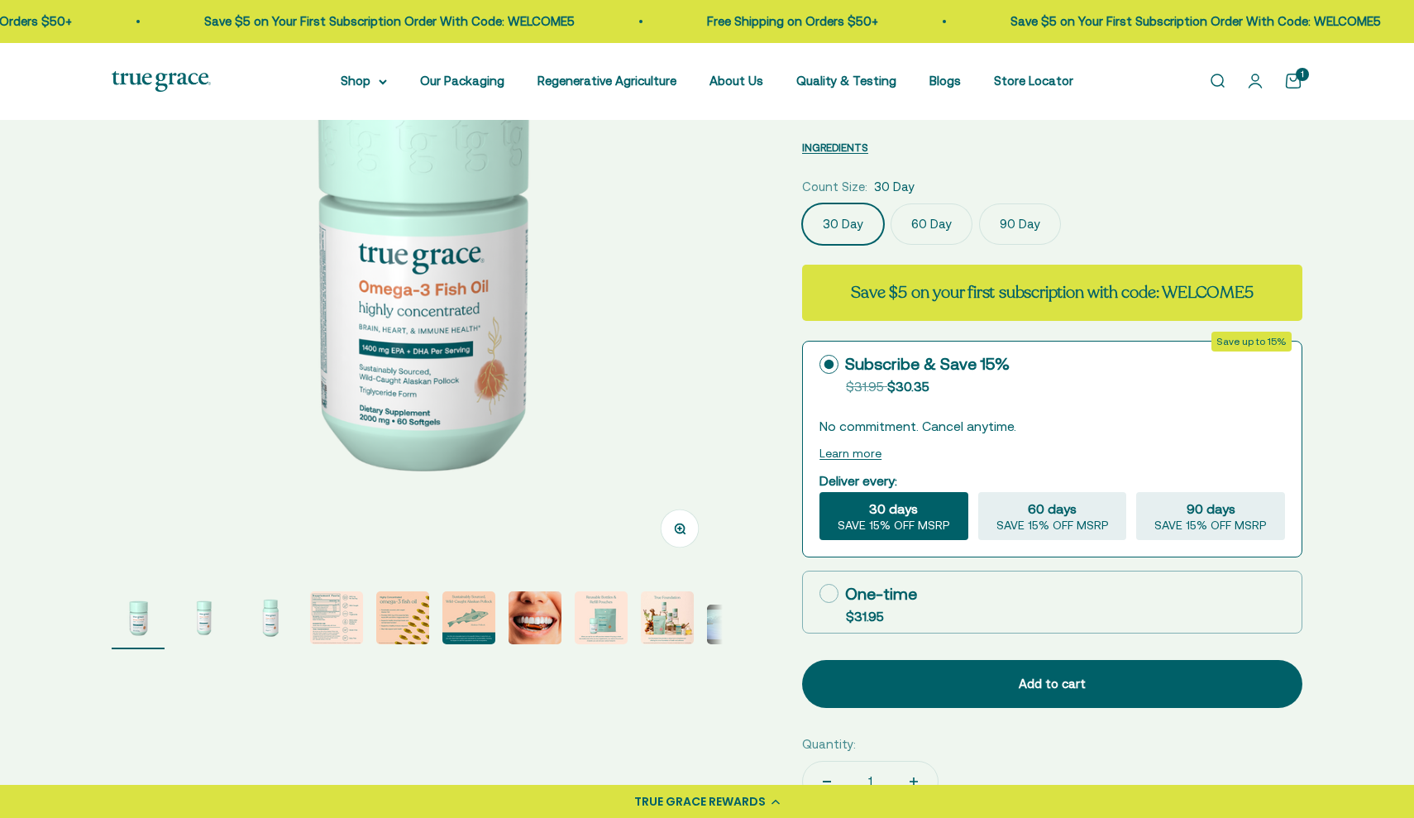
click at [208, 625] on img "Go to item 2" at bounding box center [204, 617] width 53 height 53
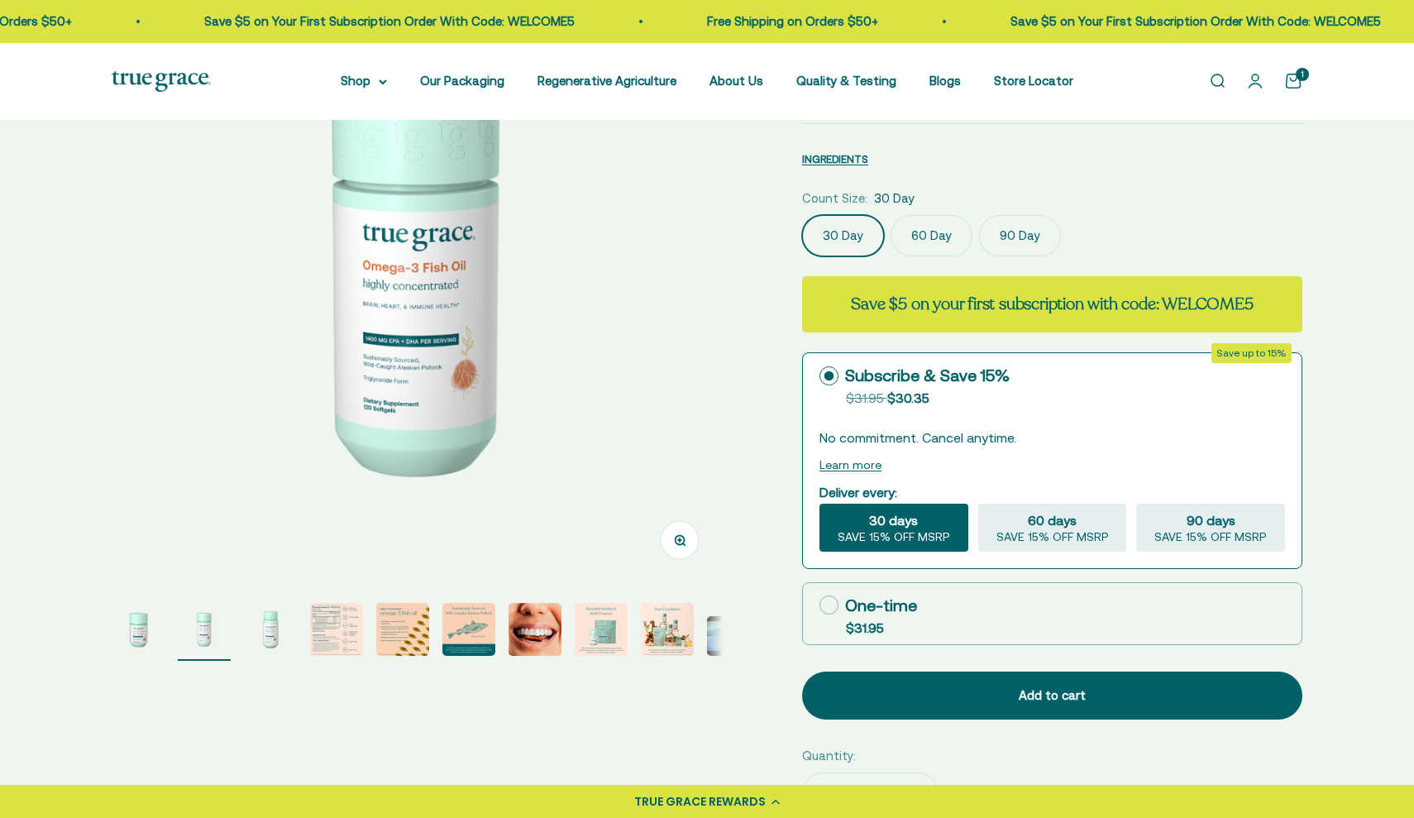
scroll to position [197, 0]
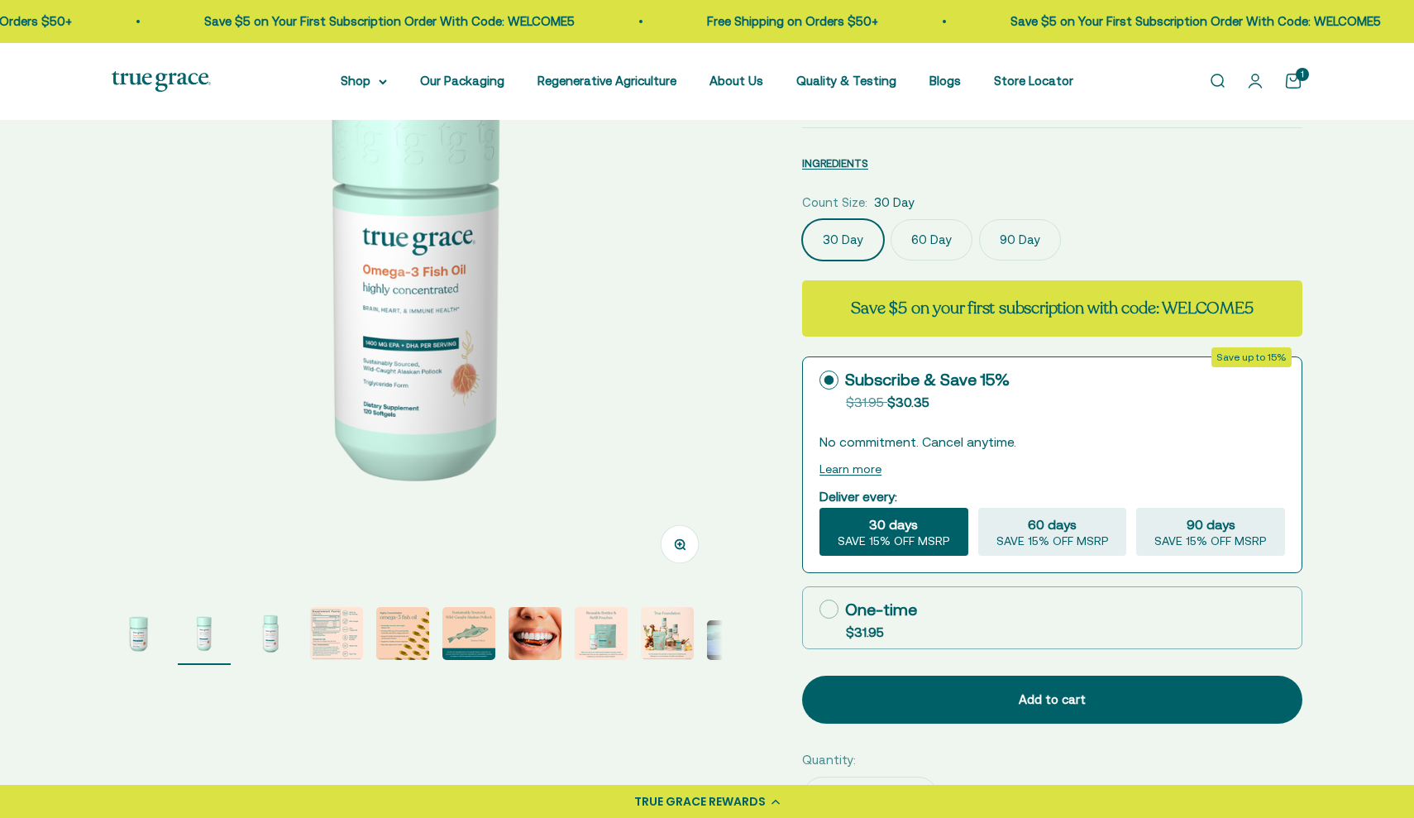
click at [220, 626] on img "Go to item 2" at bounding box center [204, 633] width 53 height 53
click at [145, 634] on img "Go to item 1" at bounding box center [138, 633] width 53 height 53
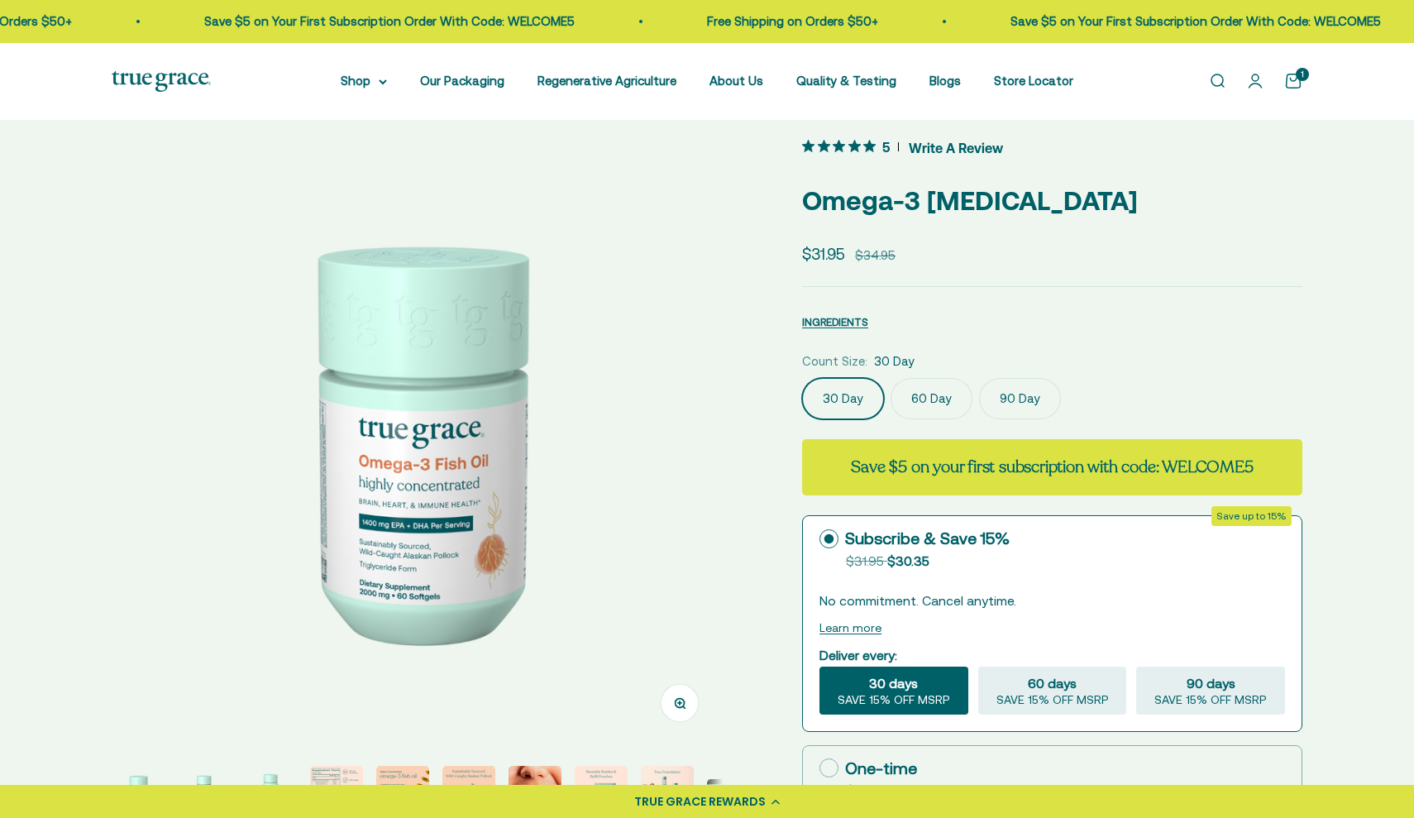
scroll to position [18, 0]
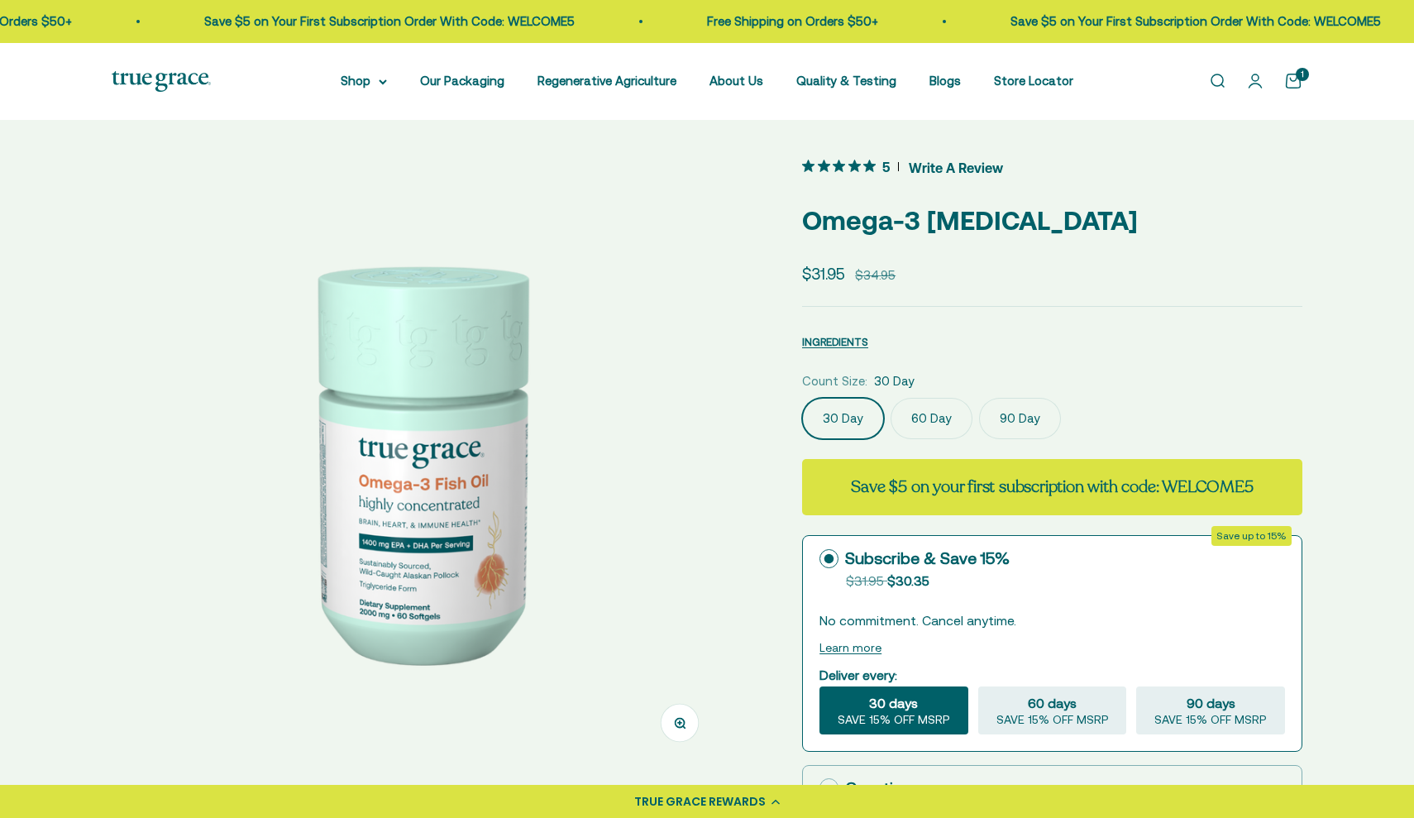
click at [1047, 421] on label "90 Day" at bounding box center [1020, 418] width 82 height 41
click at [802, 398] on input "90 Day" at bounding box center [801, 397] width 1 height 1
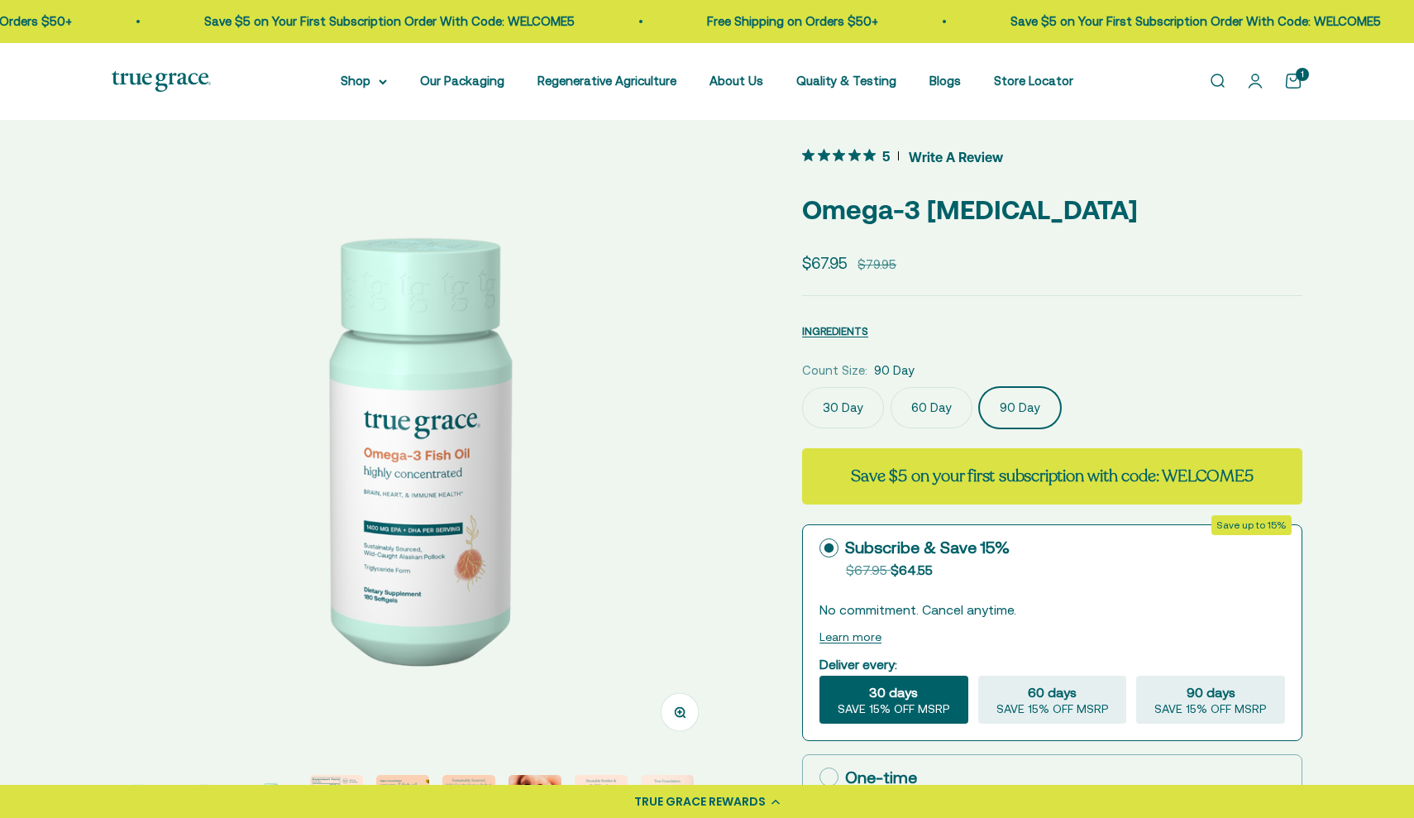
scroll to position [30, 0]
drag, startPoint x: 848, startPoint y: 265, endPoint x: 809, endPoint y: 262, distance: 39.8
click at [809, 262] on price-list "Sale price $67.95 Regular price $79.95" at bounding box center [849, 262] width 94 height 25
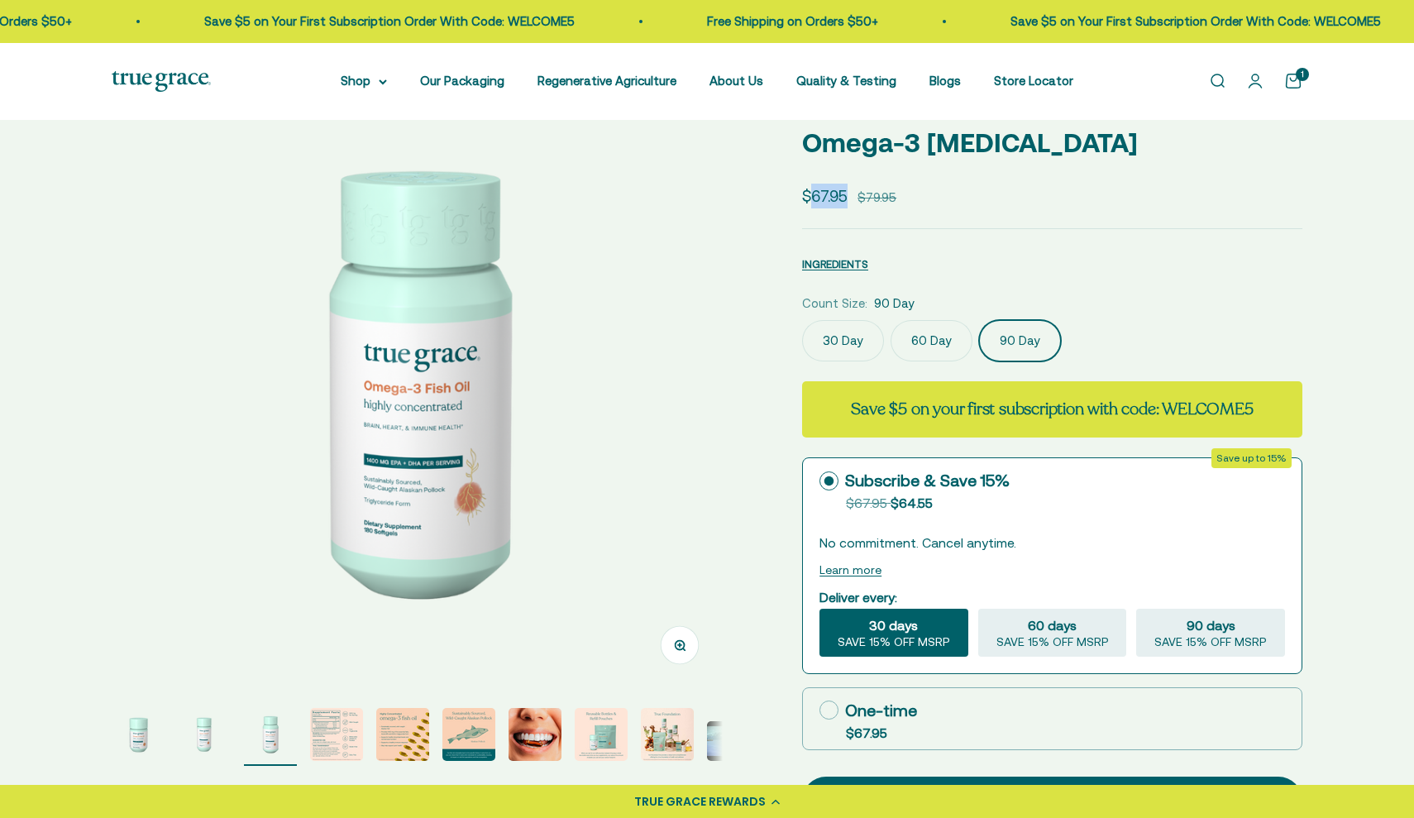
scroll to position [97, 0]
click at [854, 343] on label "30 Day" at bounding box center [843, 339] width 82 height 41
click at [802, 319] on input "30 Day" at bounding box center [801, 318] width 1 height 1
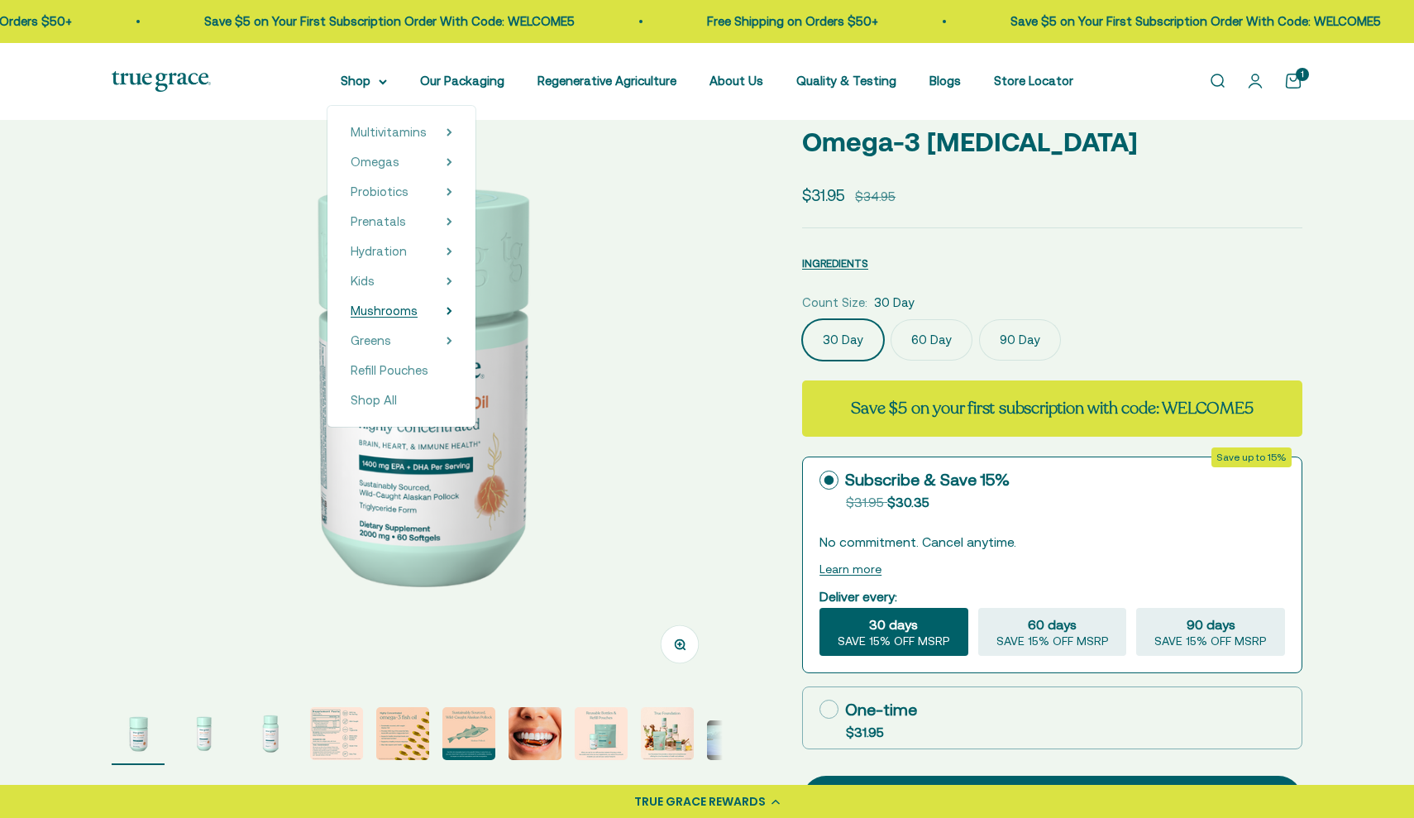
click at [382, 312] on span "Mushrooms" at bounding box center [384, 310] width 67 height 14
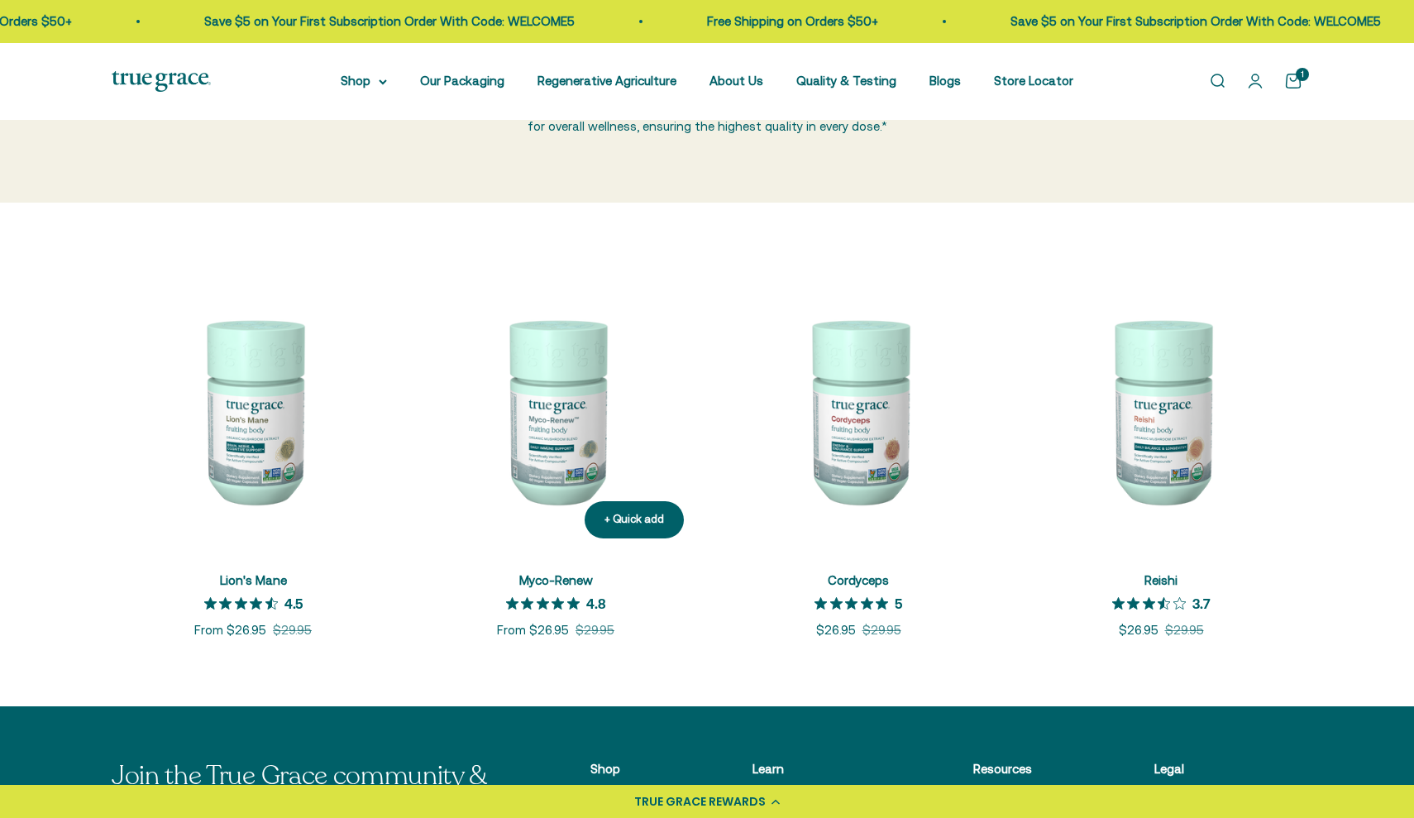
scroll to position [122, 0]
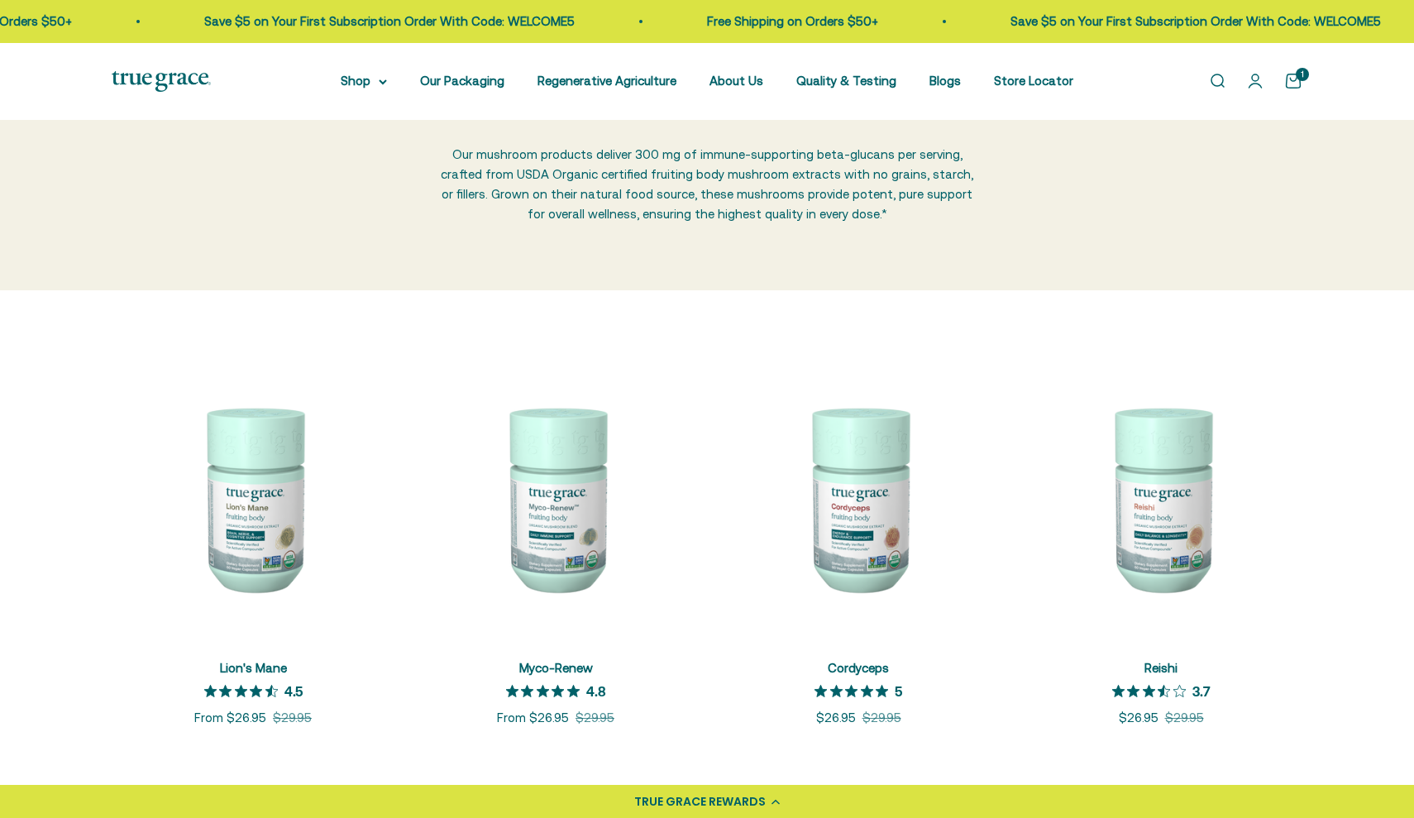
click at [0, 0] on slot "1" at bounding box center [0, 0] width 0 height 0
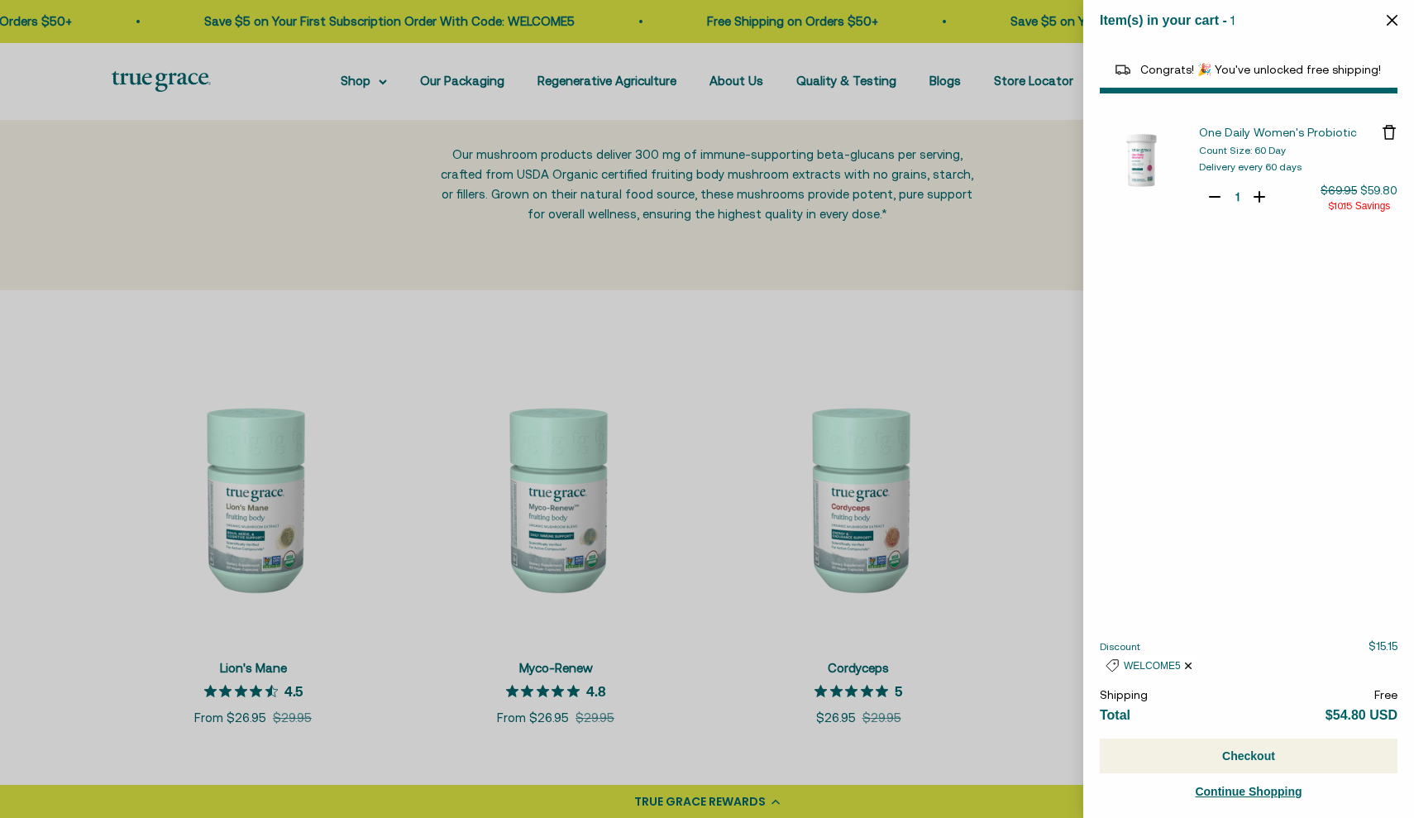
select select "40055698129088"
select select "44882806636758"
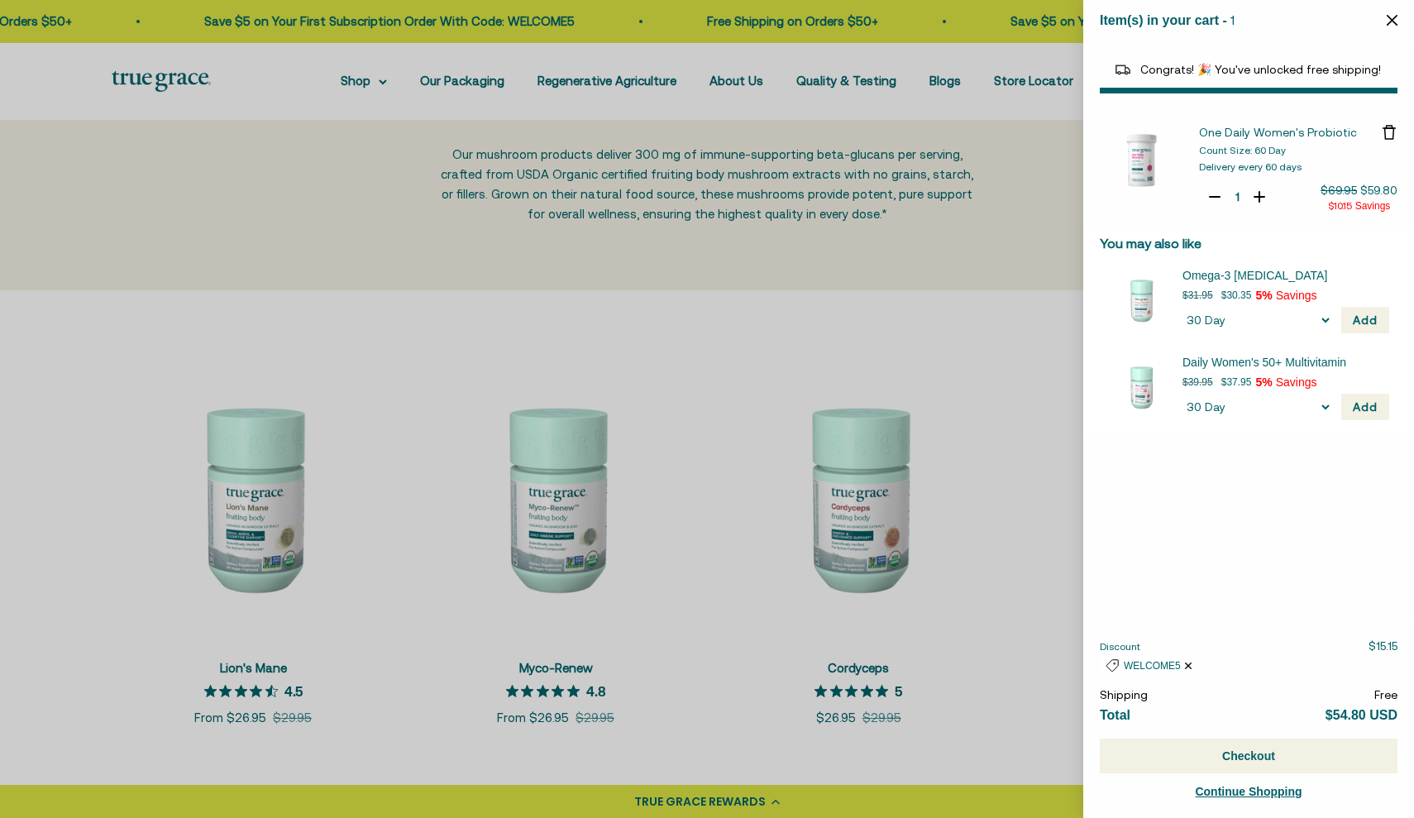
click at [1395, 20] on icon "Close" at bounding box center [1391, 20] width 11 height 11
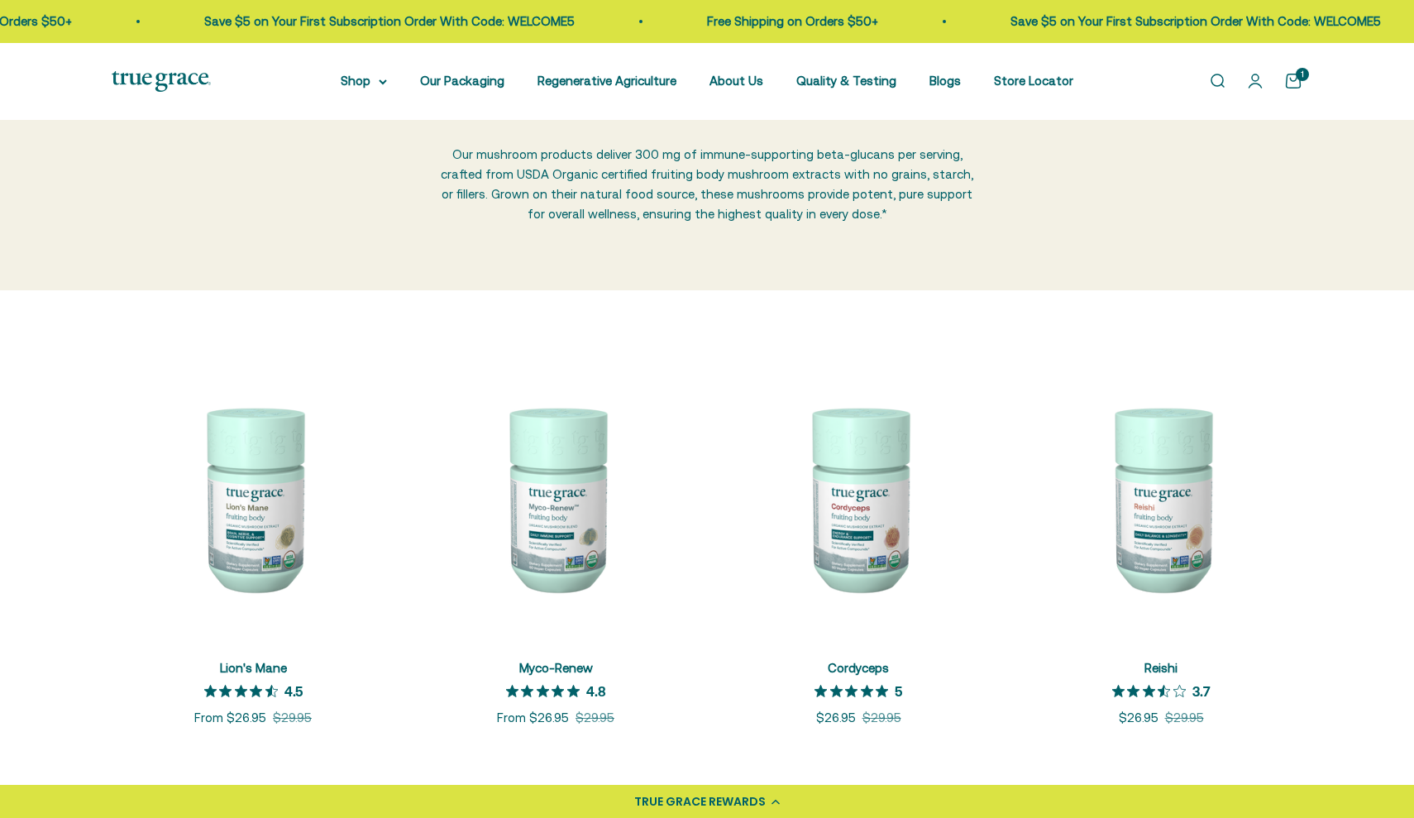
click at [1308, 69] on div "1" at bounding box center [1301, 74] width 13 height 13
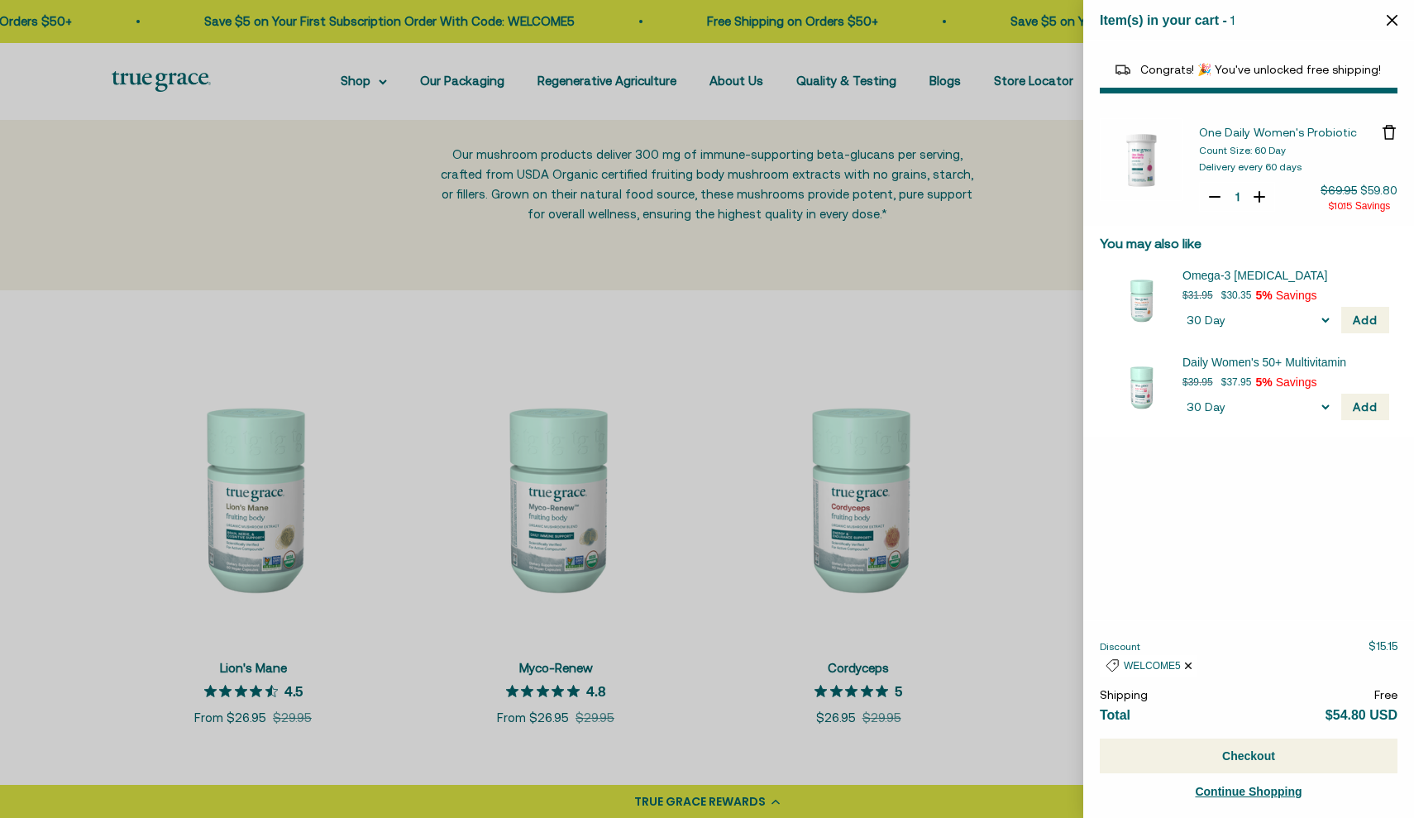
click at [1391, 24] on icon "Close" at bounding box center [1391, 20] width 11 height 11
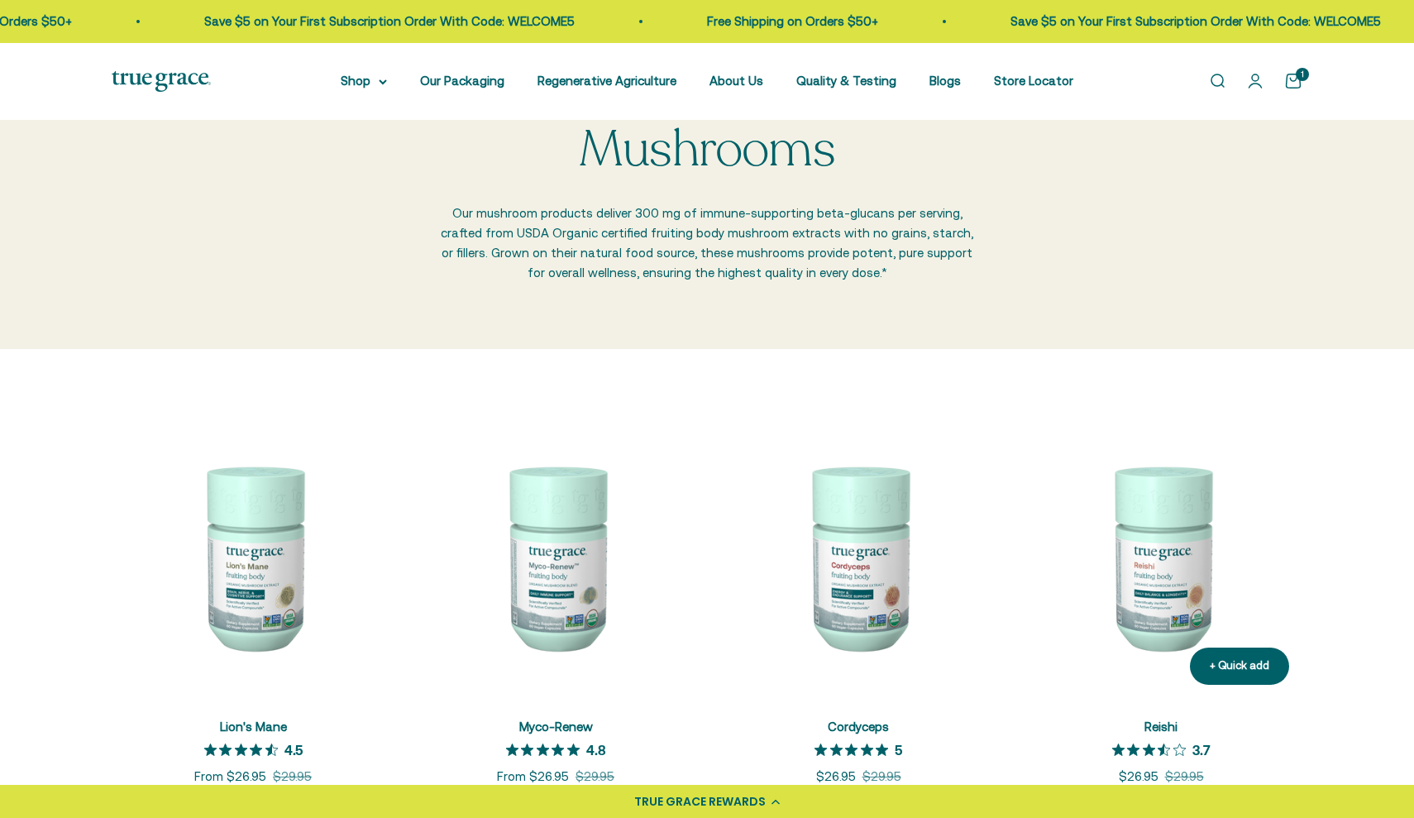
scroll to position [60, 0]
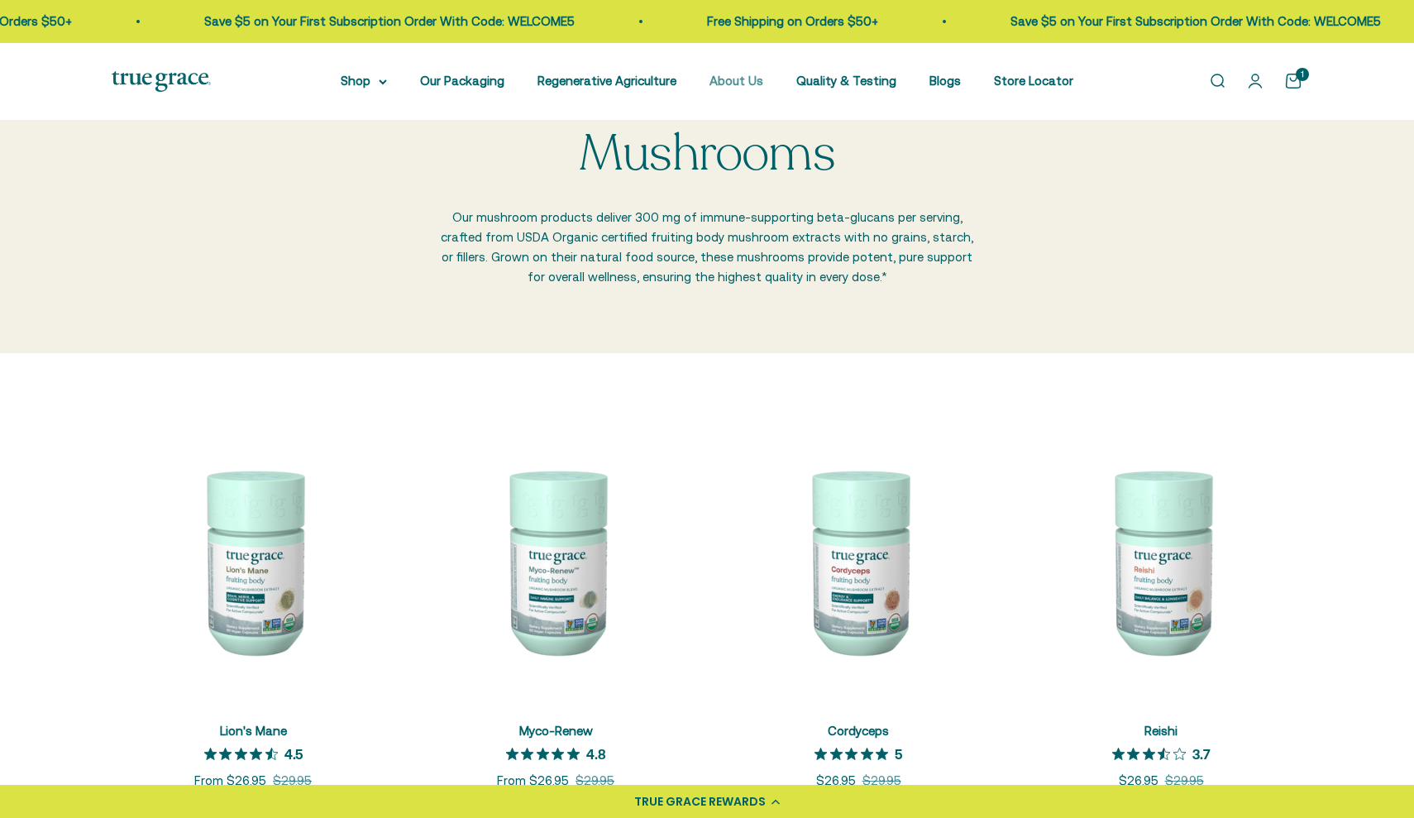
click at [757, 86] on link "About Us" at bounding box center [736, 81] width 54 height 14
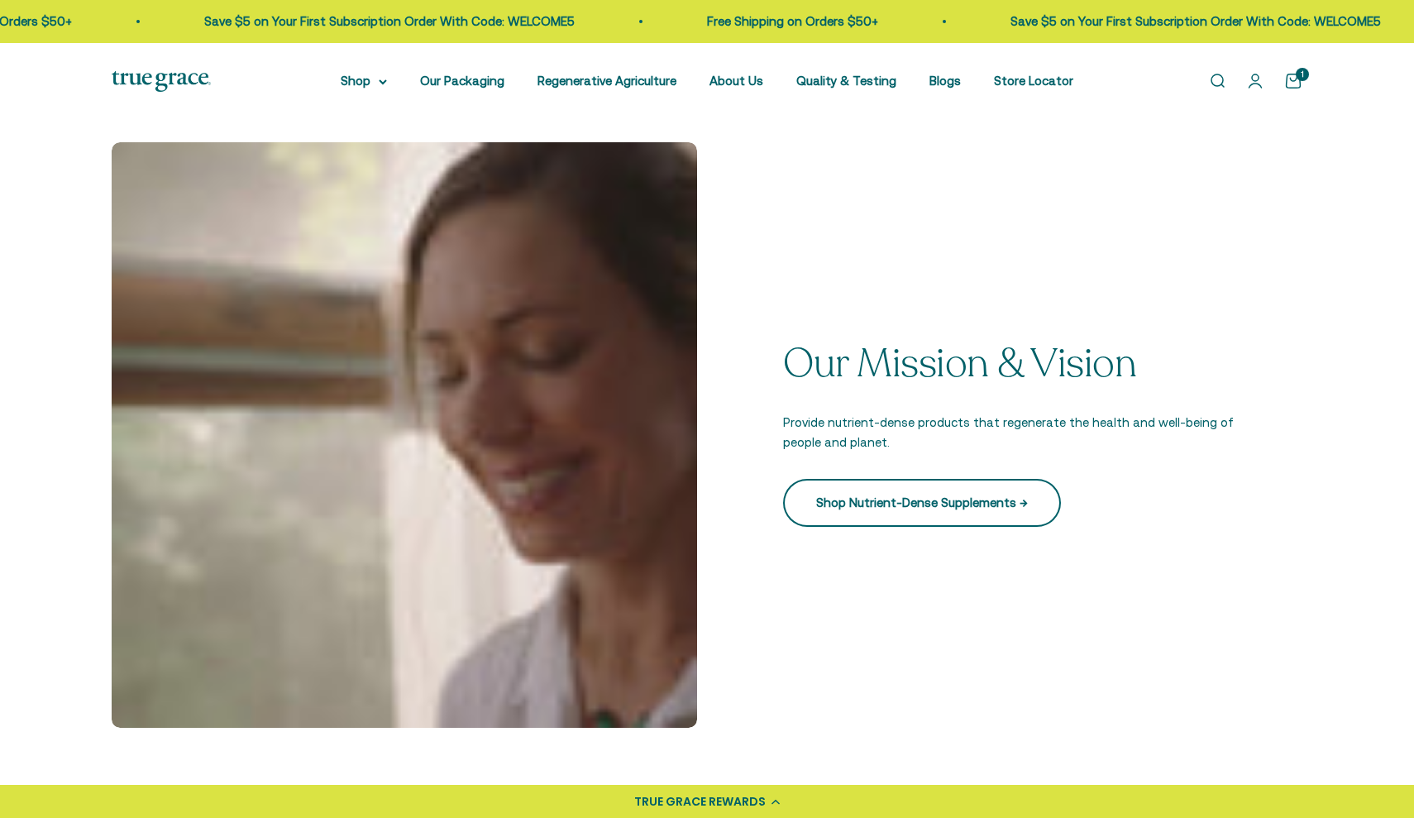
click at [1009, 514] on link "Shop Nutrient-Dense Supplements →" at bounding box center [922, 503] width 278 height 48
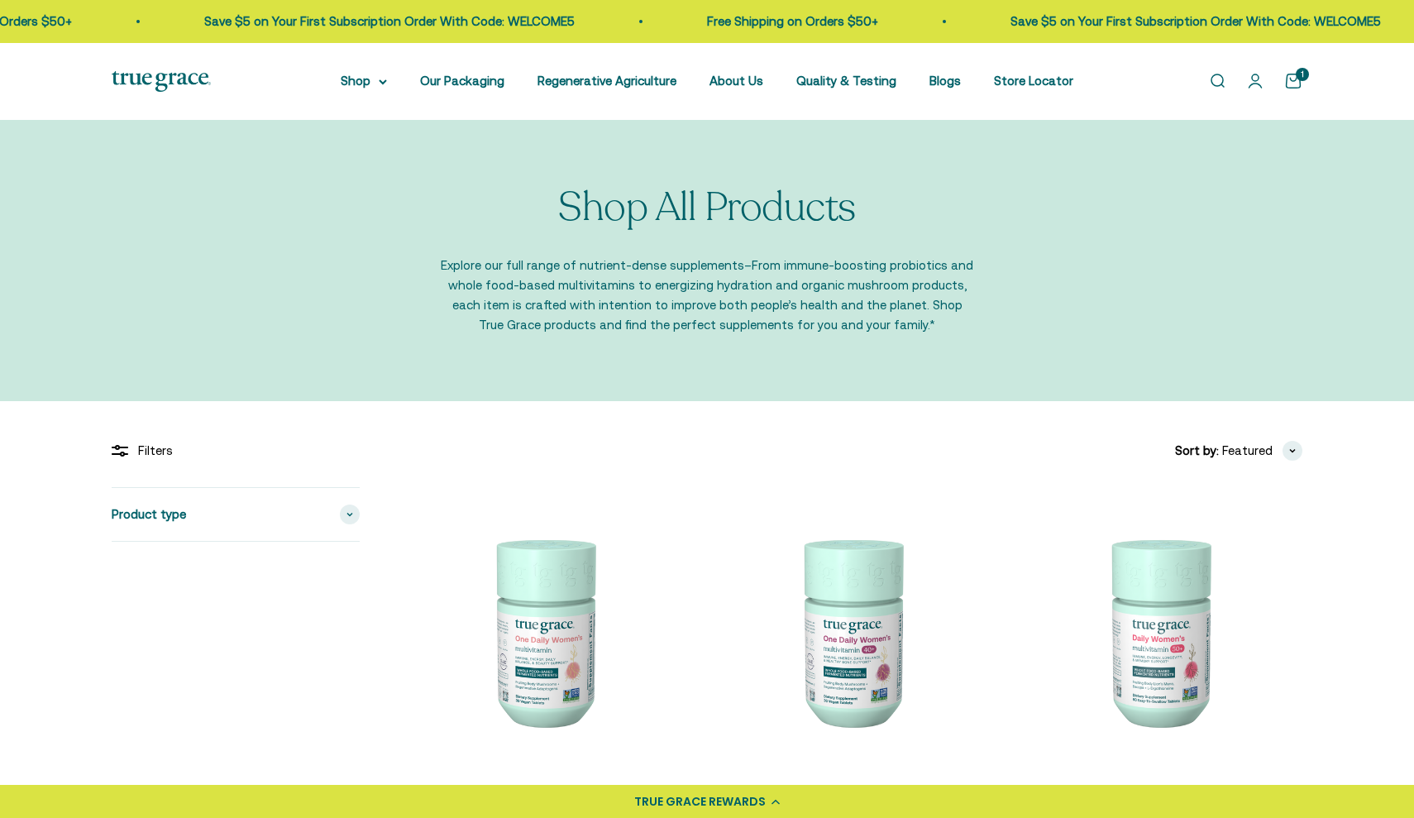
click at [1298, 81] on div "1" at bounding box center [1301, 74] width 13 height 13
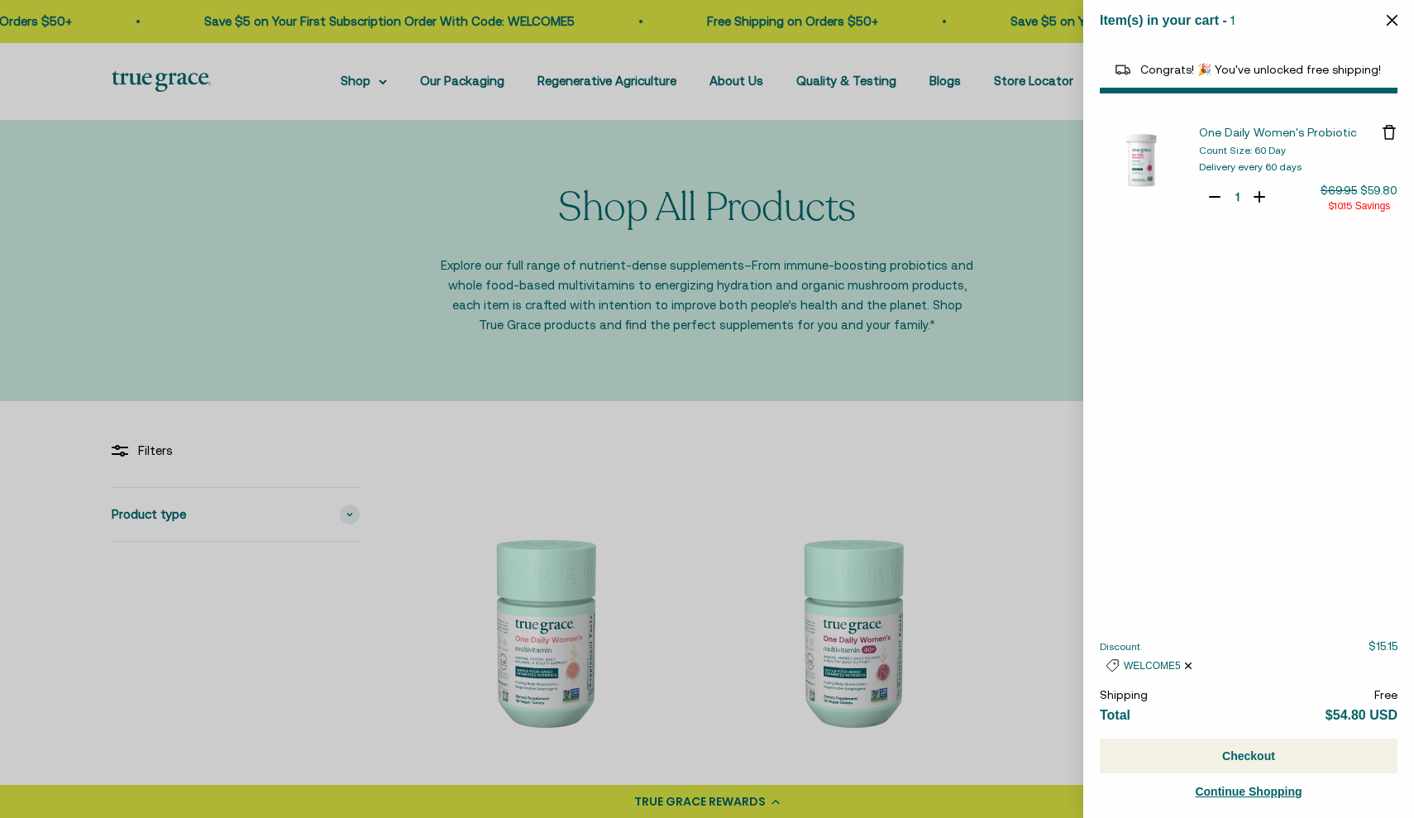
click at [867, 289] on div at bounding box center [707, 409] width 1414 height 818
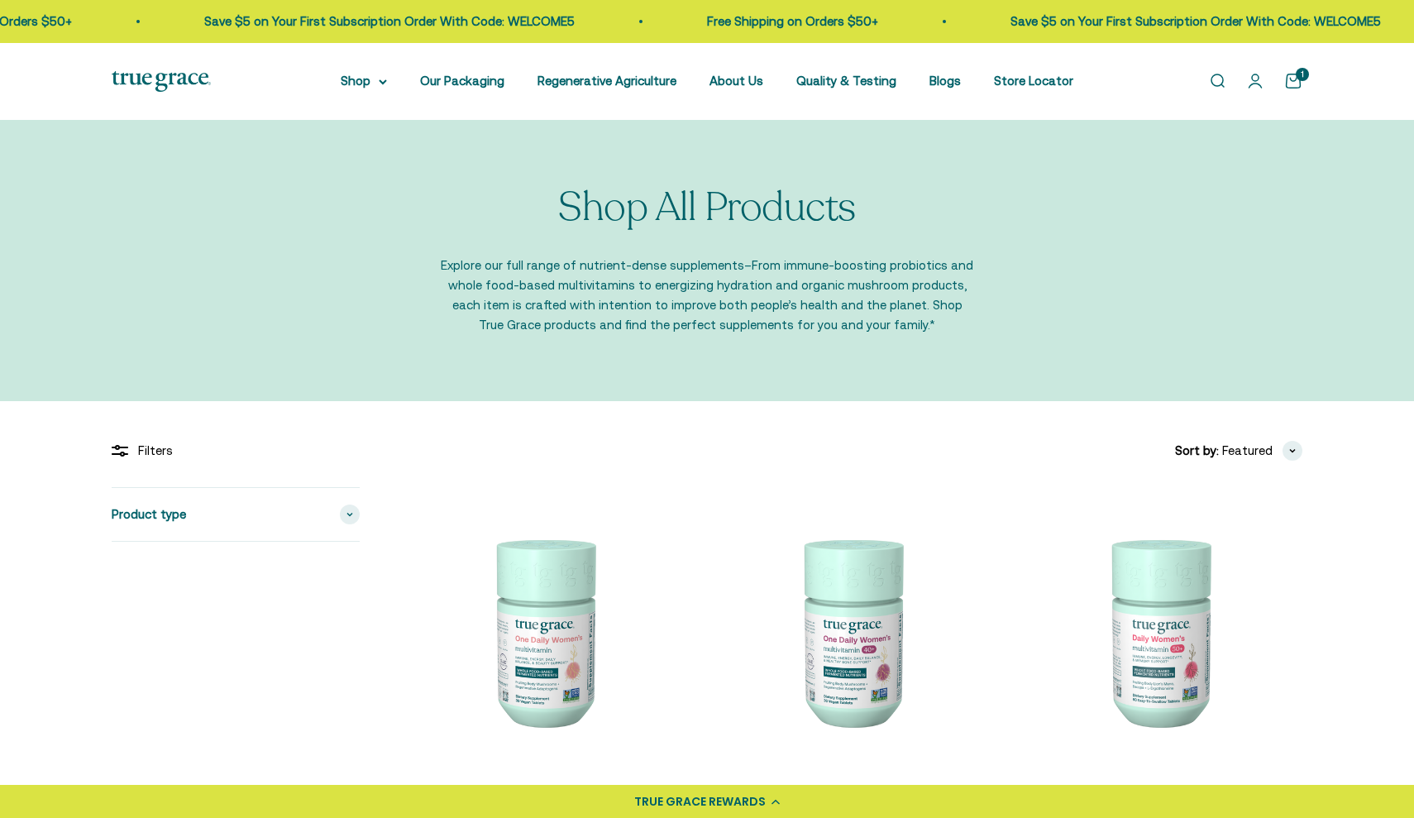
select select "40055698129088"
select select "44882806636758"
click at [1288, 77] on link "Open cart 1" at bounding box center [1293, 81] width 18 height 18
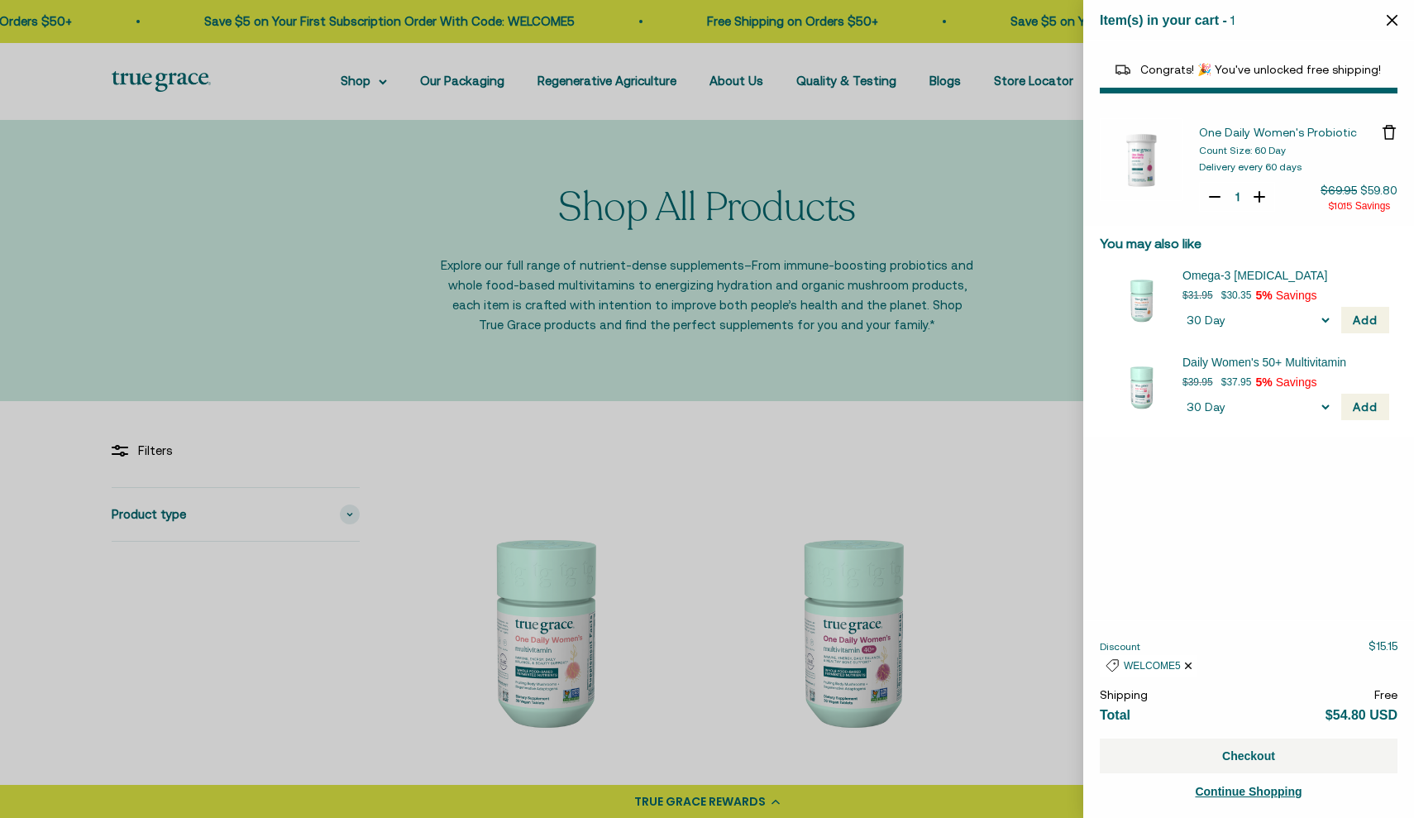
click at [1228, 755] on button "Checkout" at bounding box center [1249, 755] width 298 height 35
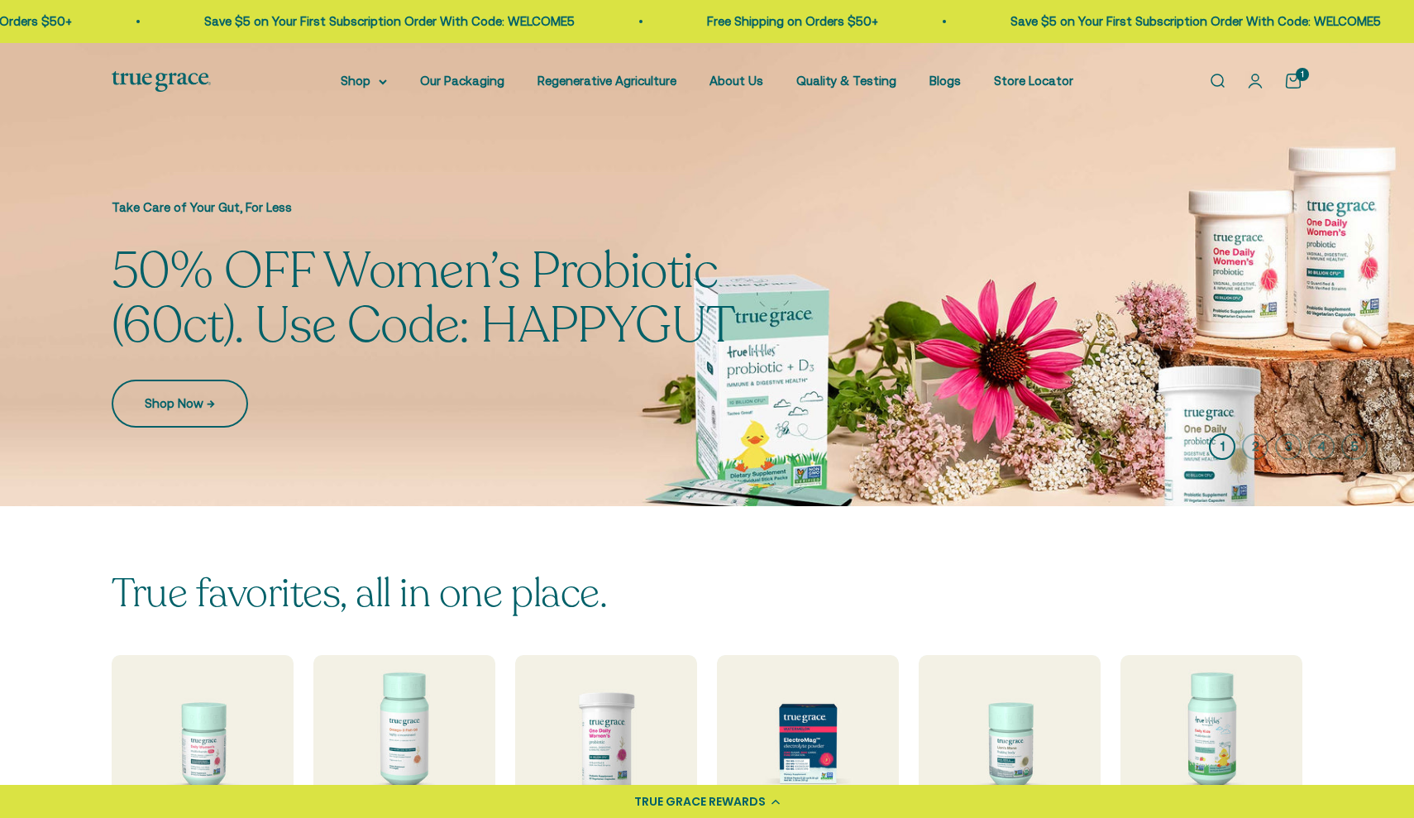
click at [194, 408] on link "Shop Now →" at bounding box center [180, 403] width 136 height 48
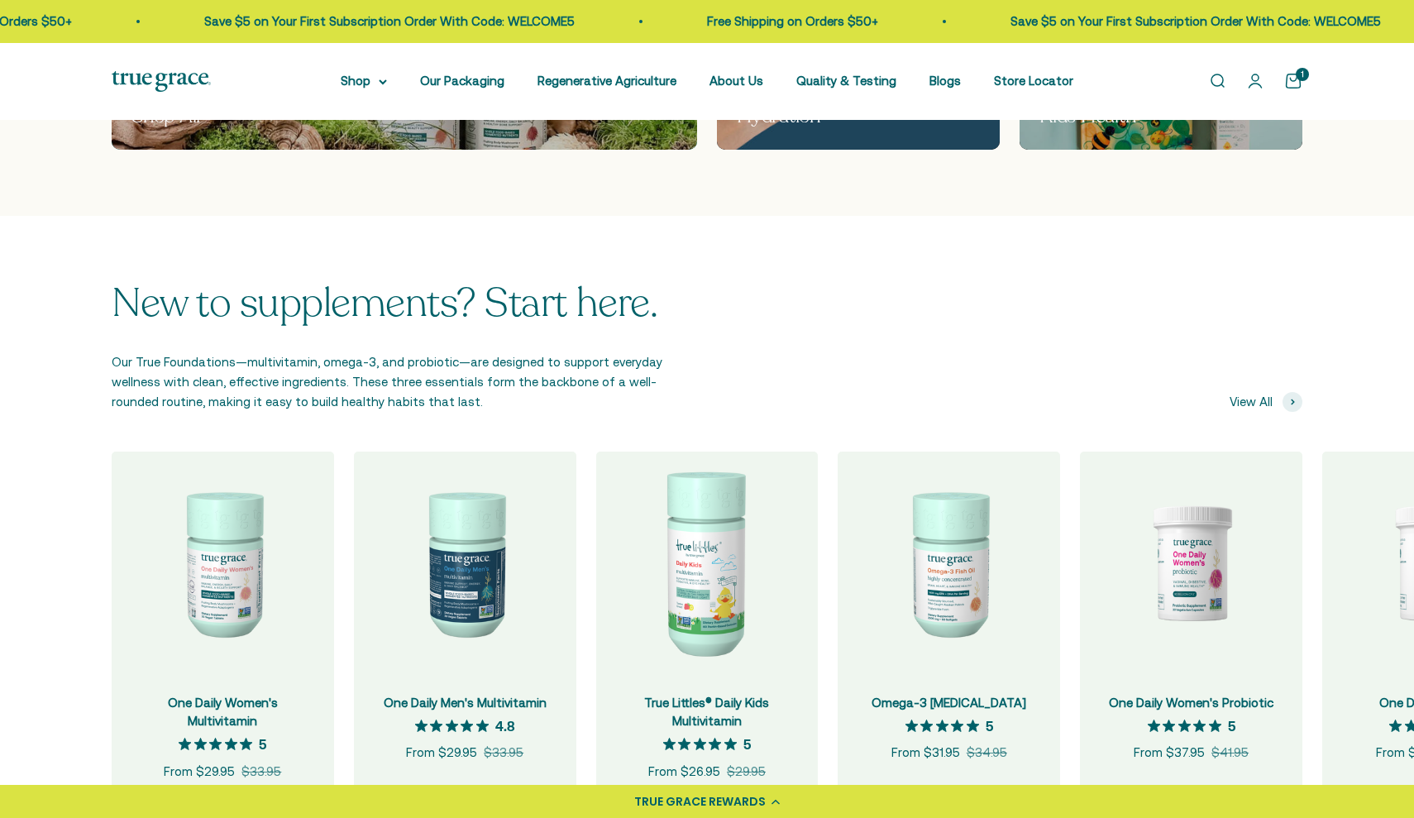
scroll to position [1526, 0]
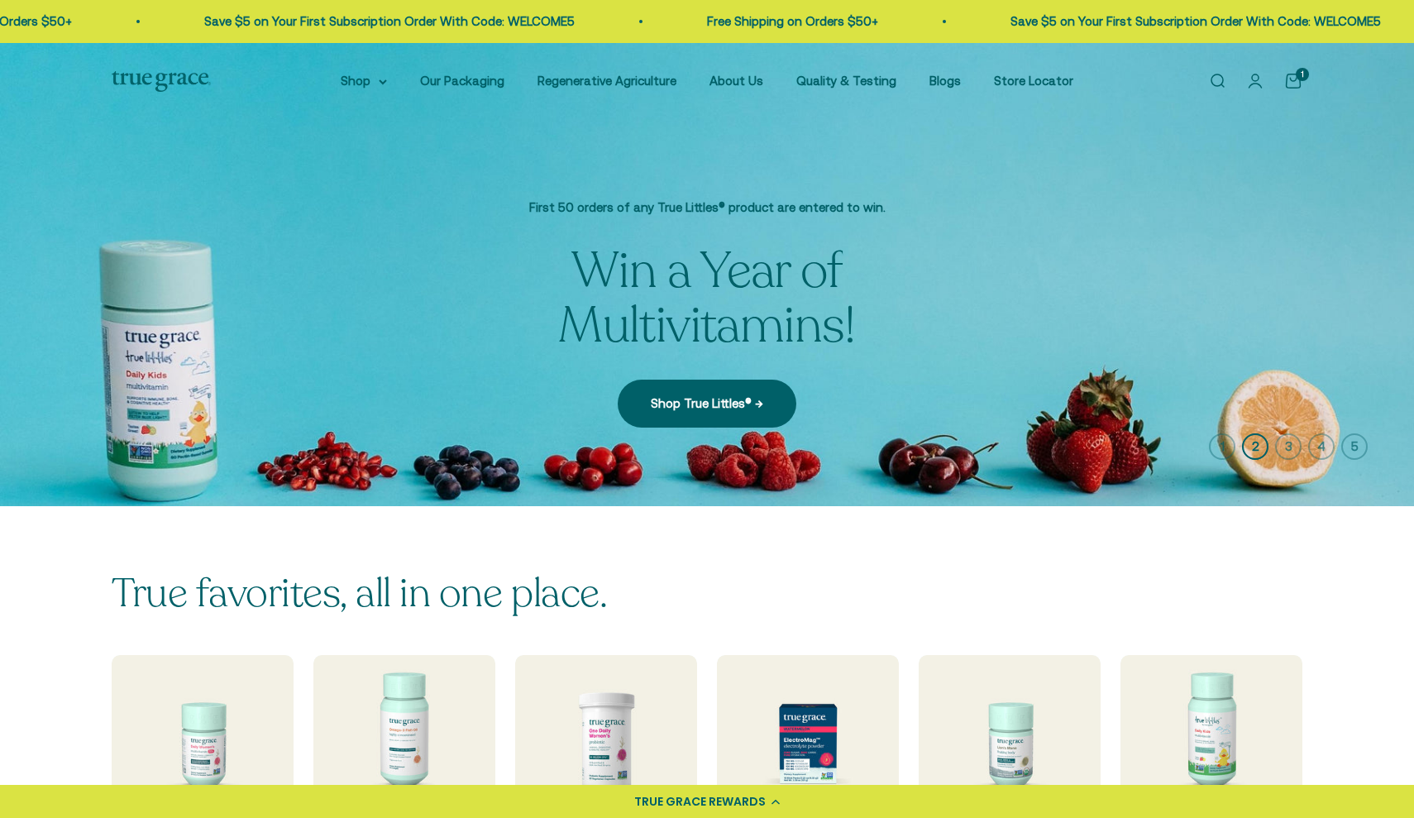
click at [1224, 445] on icon "button" at bounding box center [1222, 446] width 26 height 26
click at [1293, 438] on icon "button" at bounding box center [1288, 446] width 26 height 26
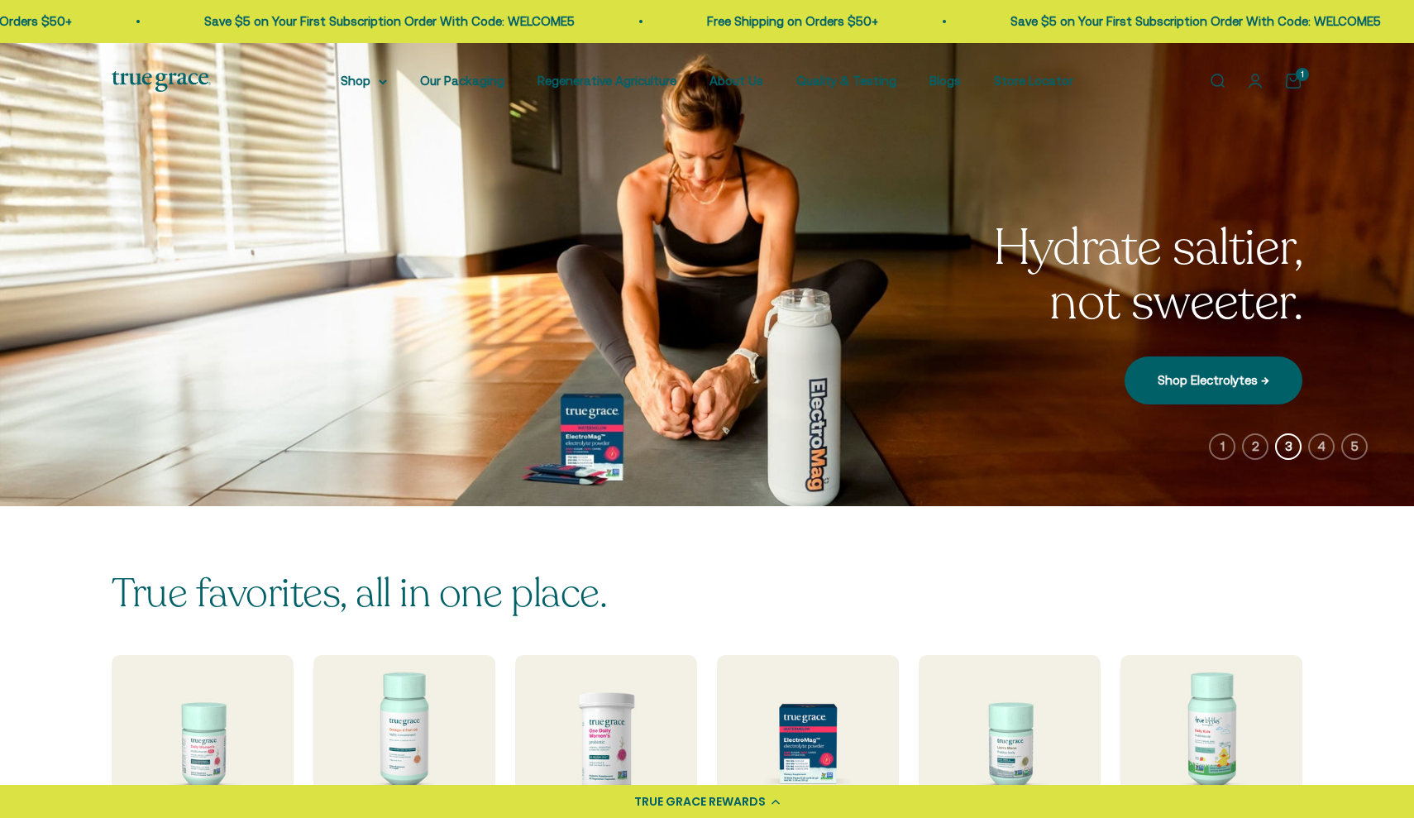
click at [1317, 444] on icon "button" at bounding box center [1321, 446] width 26 height 26
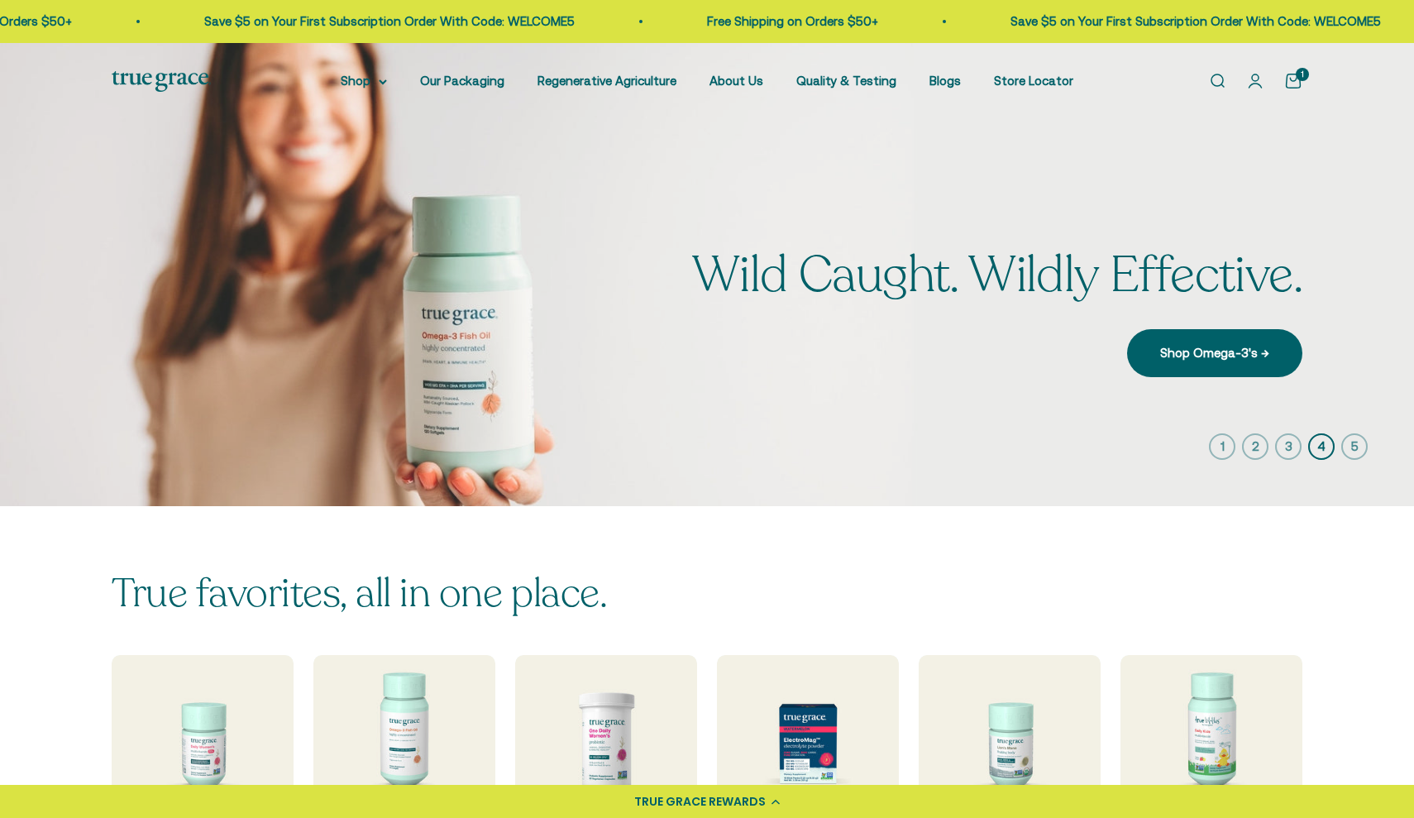
click at [1357, 448] on icon "button" at bounding box center [1354, 446] width 26 height 26
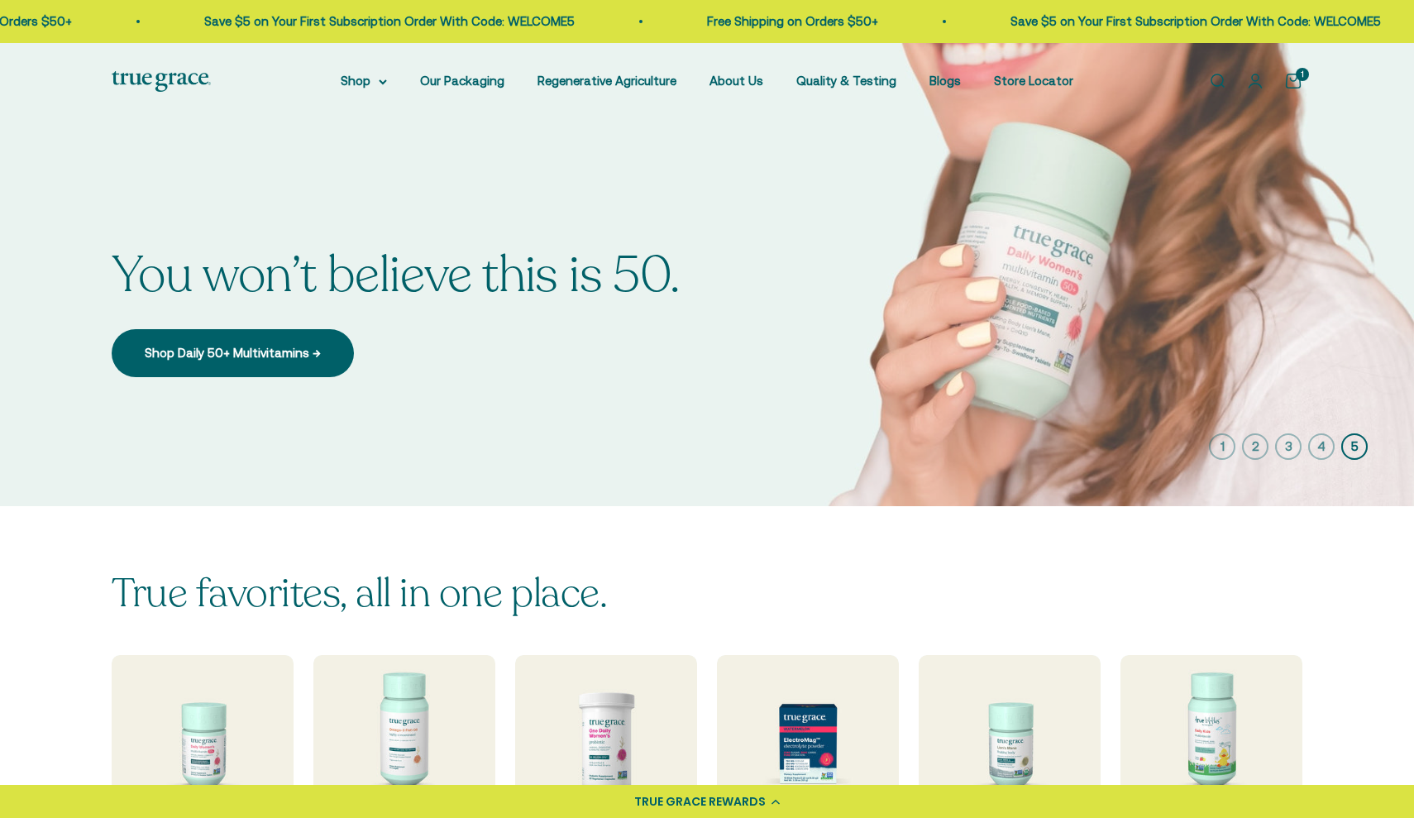
click at [1224, 448] on icon "button" at bounding box center [1222, 446] width 26 height 26
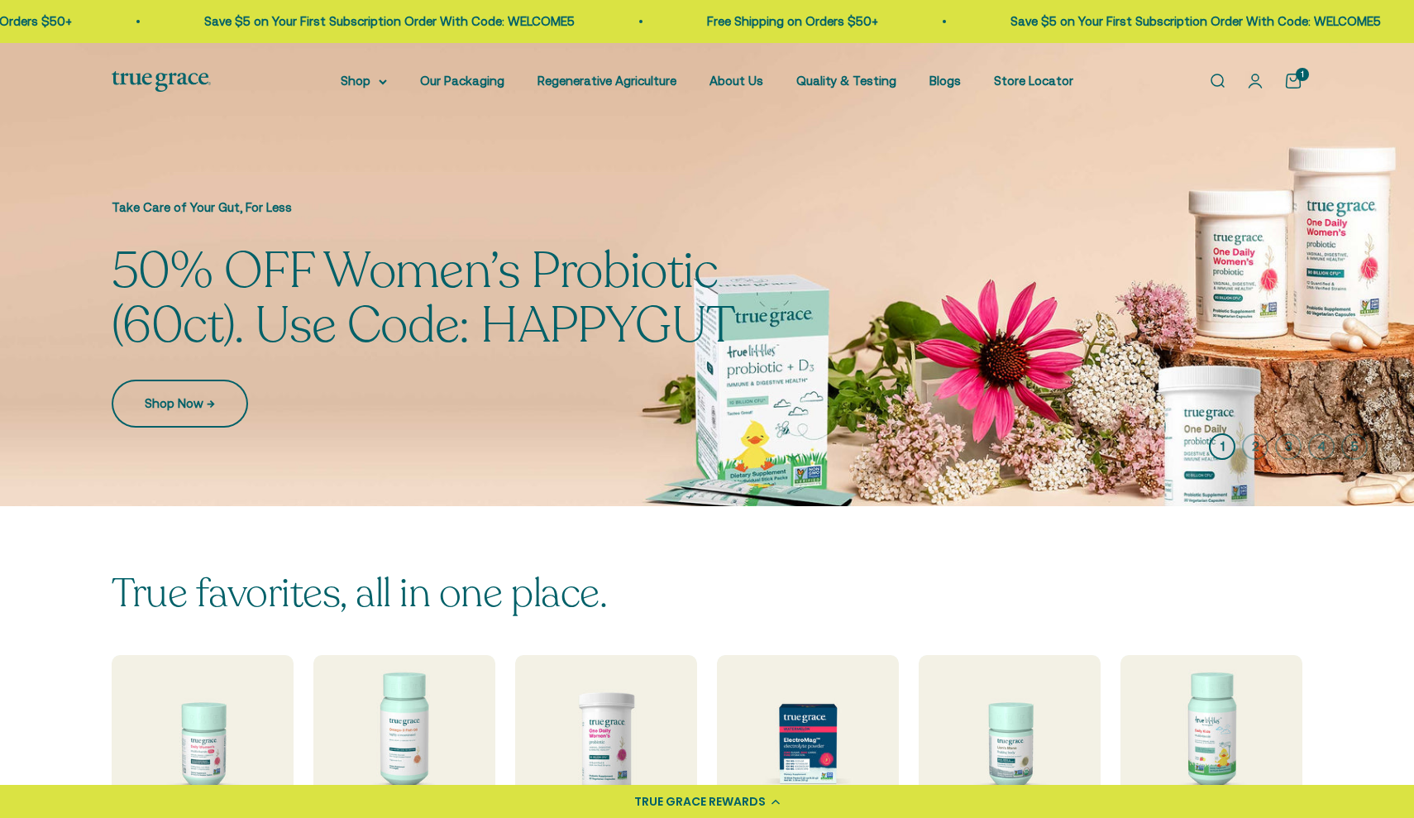
click at [208, 403] on link "Shop Now →" at bounding box center [180, 403] width 136 height 48
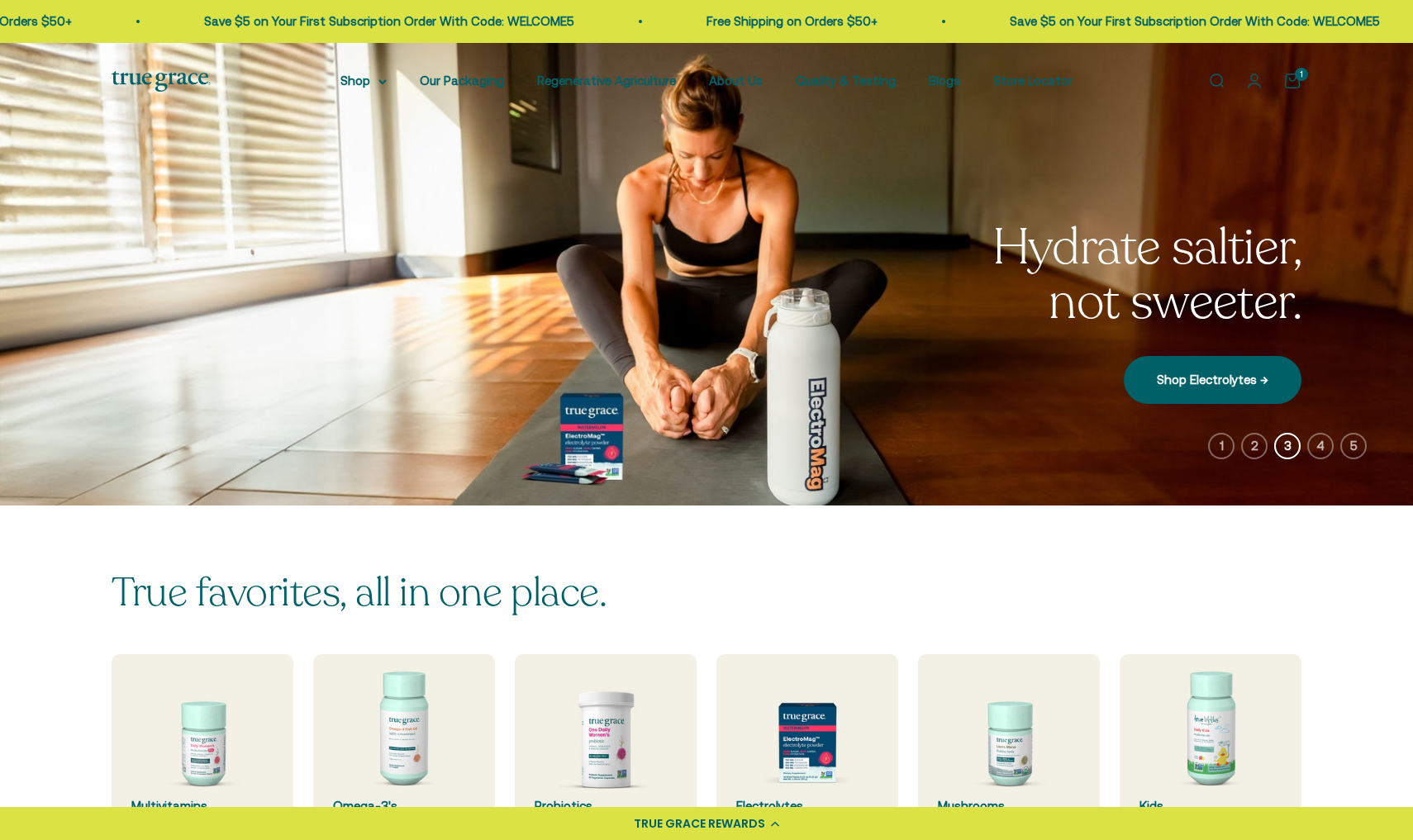
click at [1220, 449] on icon "button" at bounding box center [1221, 445] width 26 height 26
click at [1222, 449] on icon "button" at bounding box center [1221, 445] width 26 height 26
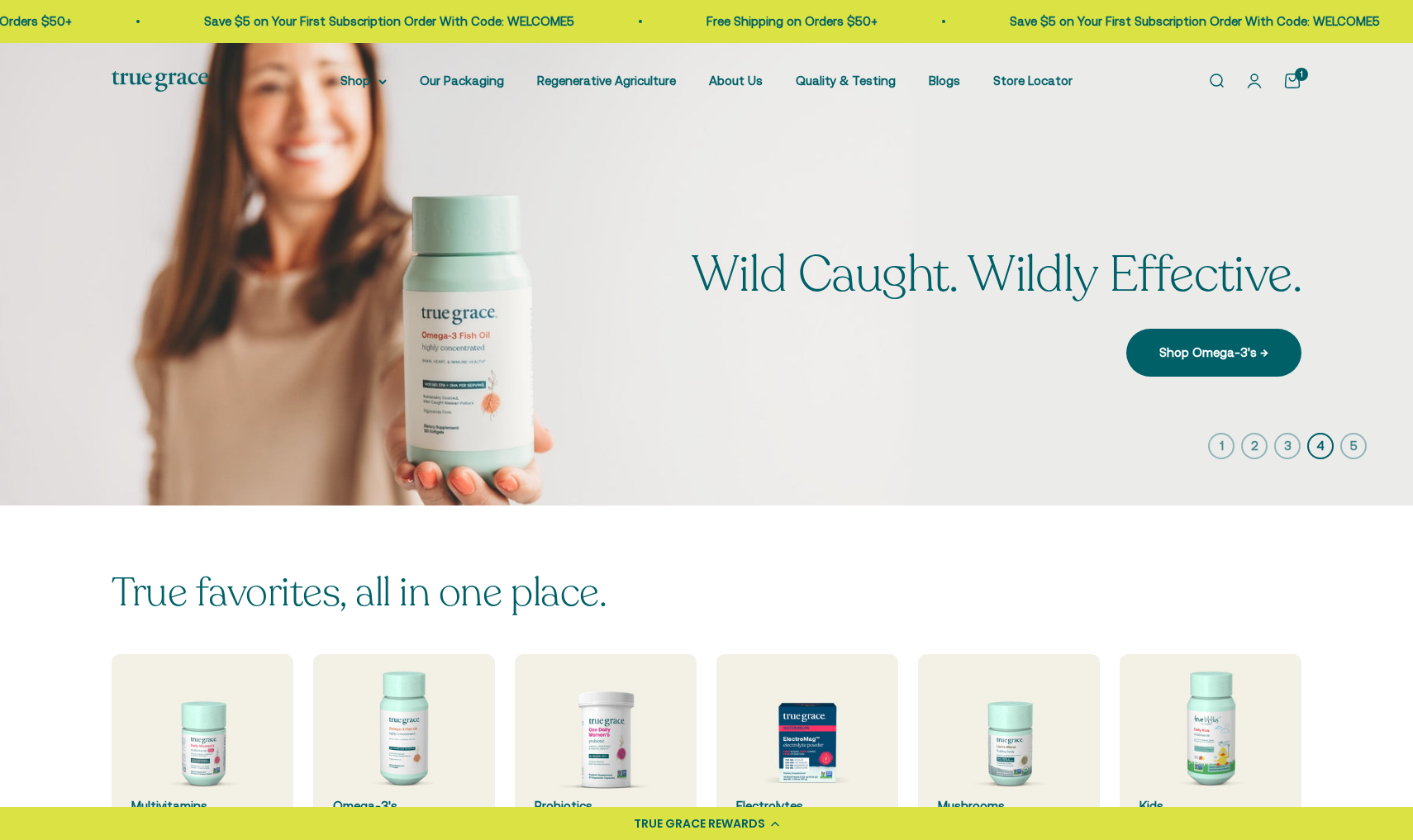
click at [1223, 445] on icon "button" at bounding box center [1221, 445] width 26 height 26
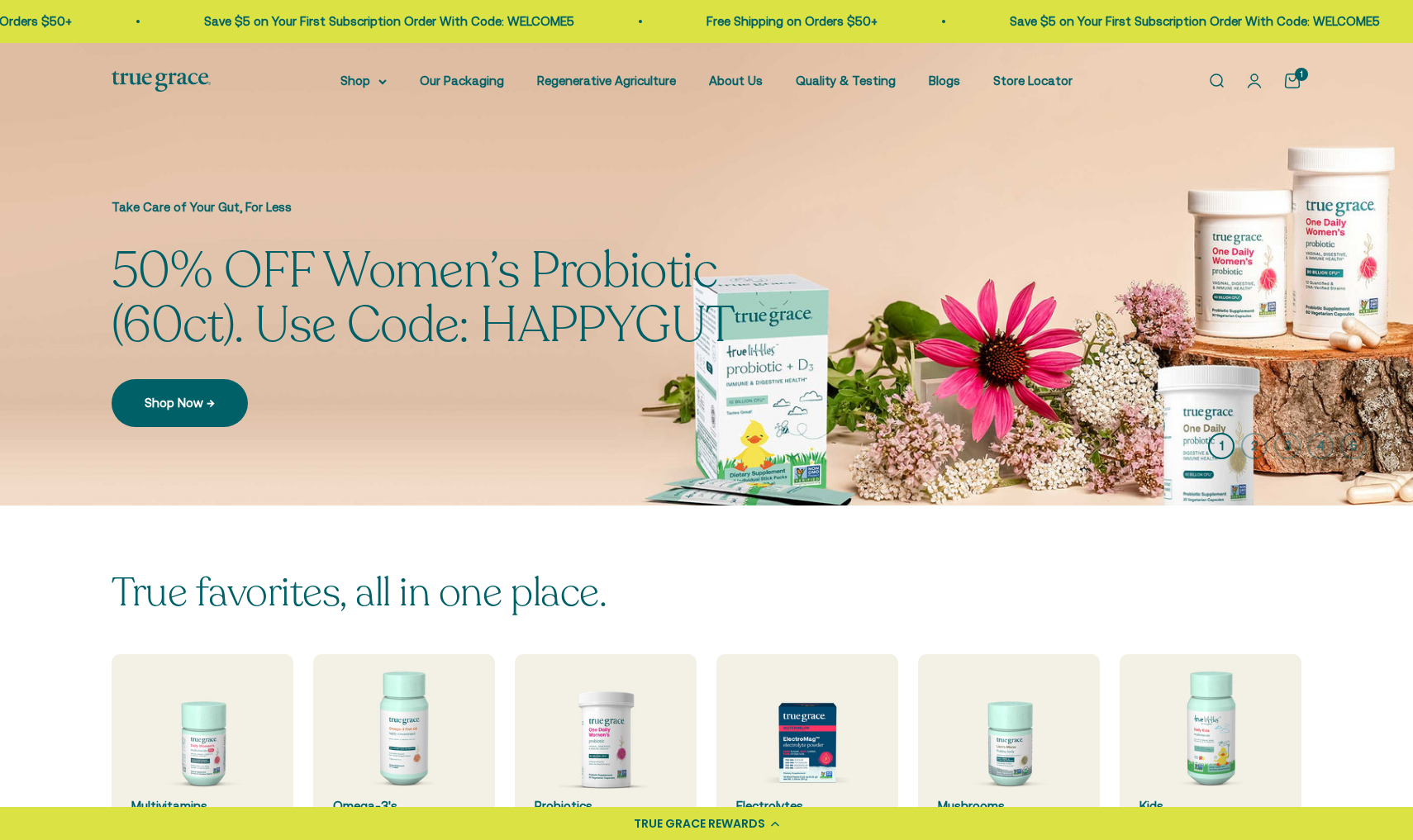
click at [1219, 444] on icon "button" at bounding box center [1221, 445] width 26 height 26
click at [915, 458] on img at bounding box center [706, 274] width 1413 height 462
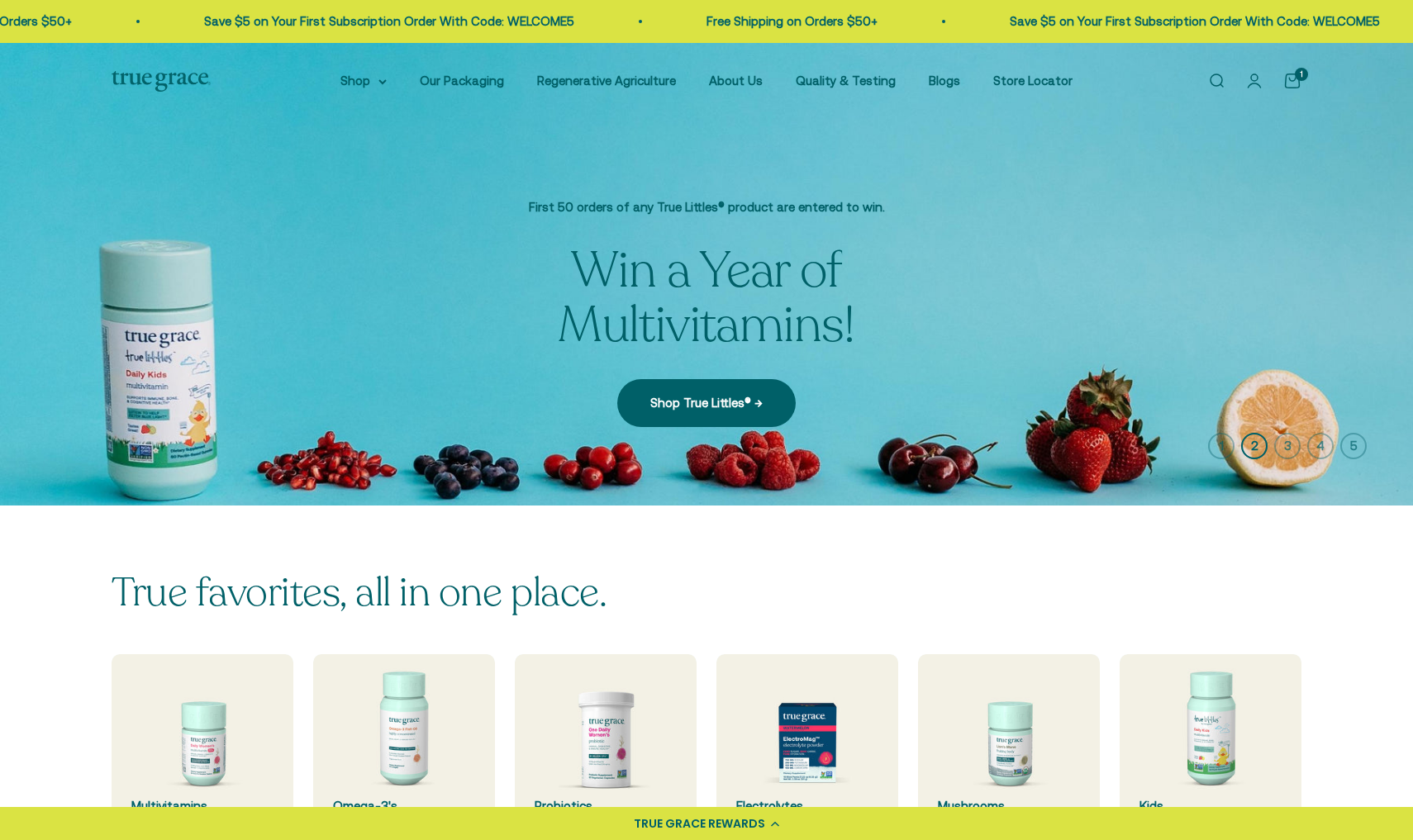
click at [1236, 443] on page-dots "1 2 3 4 5" at bounding box center [1287, 445] width 159 height 26
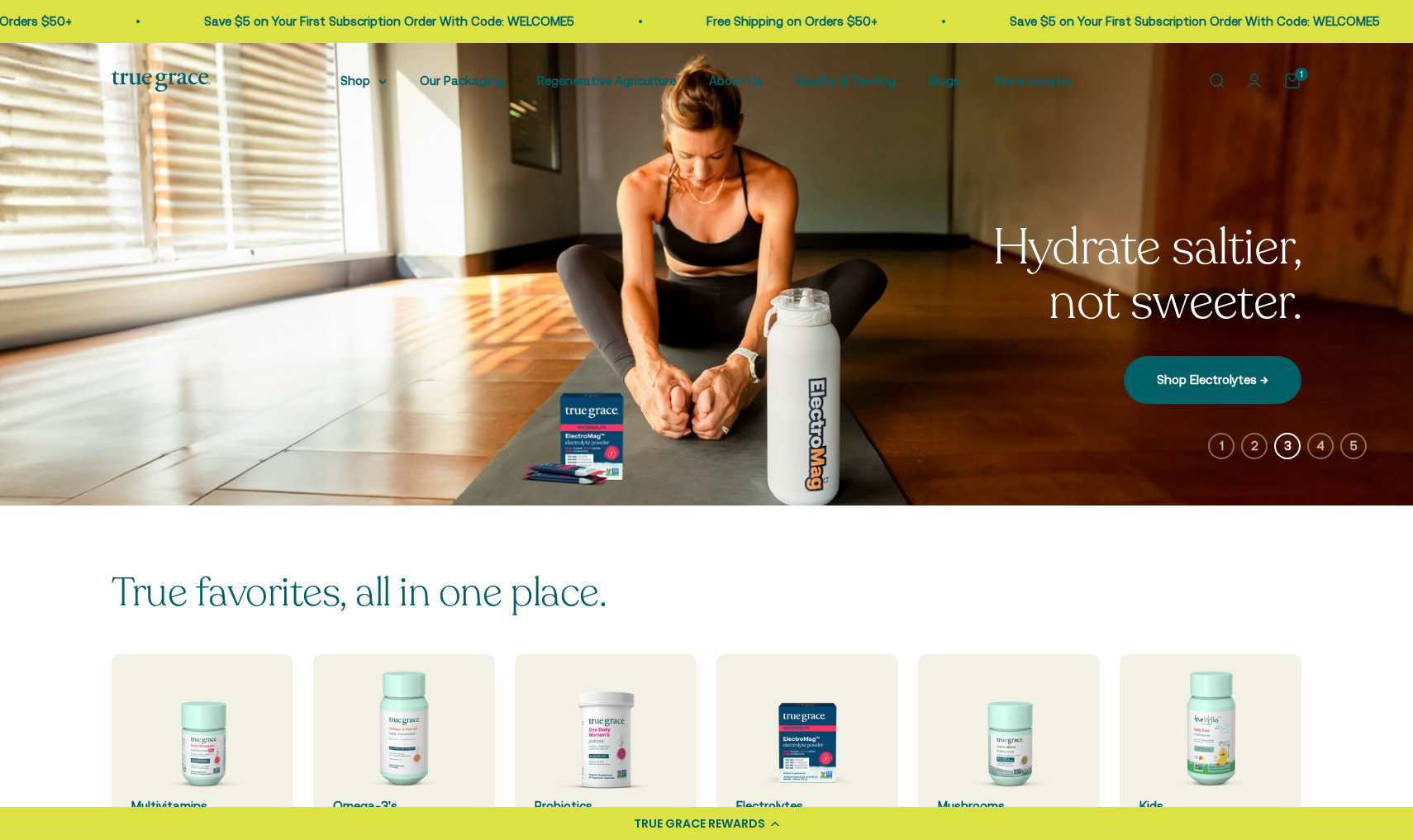
click at [1217, 444] on icon "button" at bounding box center [1221, 445] width 26 height 26
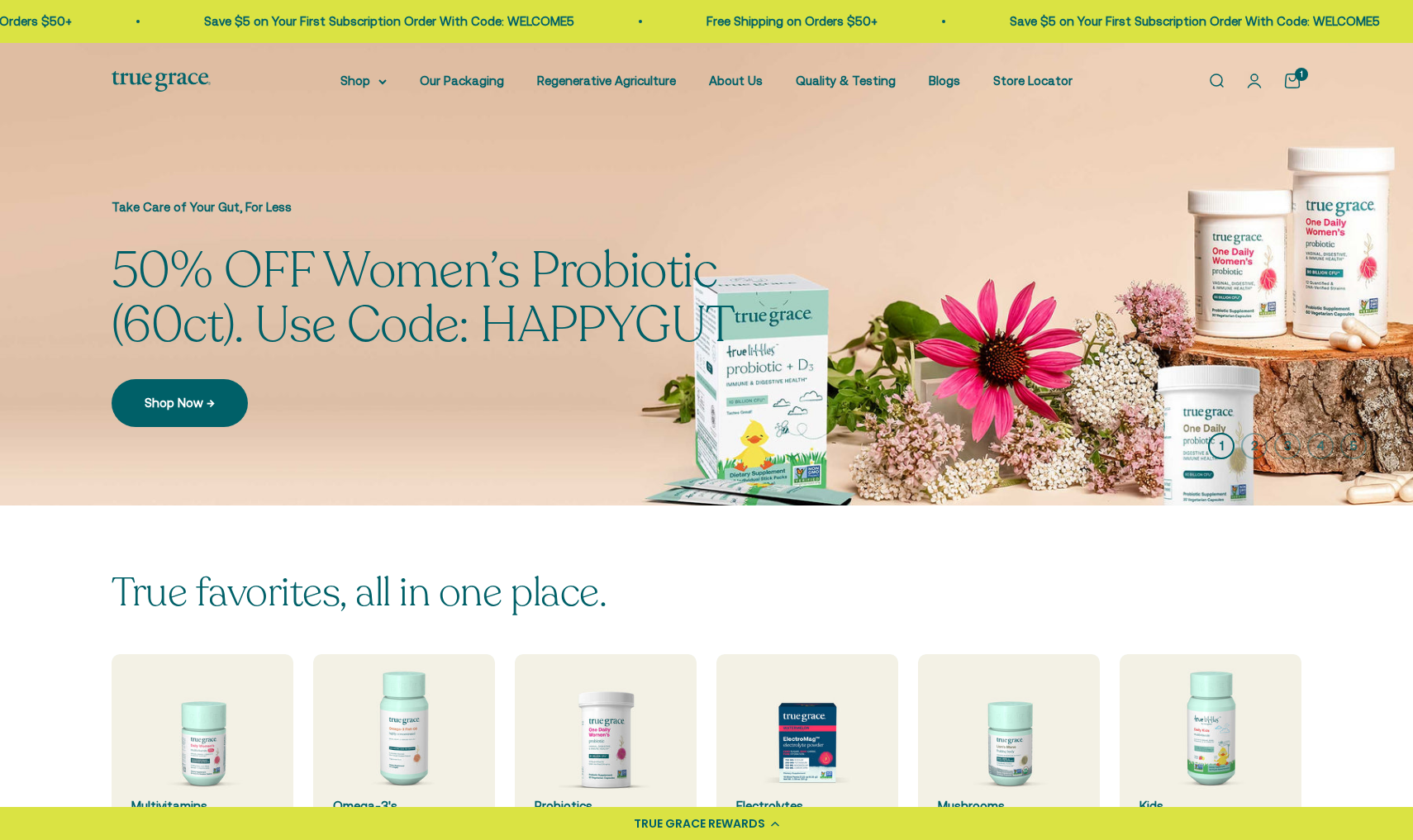
click at [1217, 444] on icon "button" at bounding box center [1221, 445] width 26 height 26
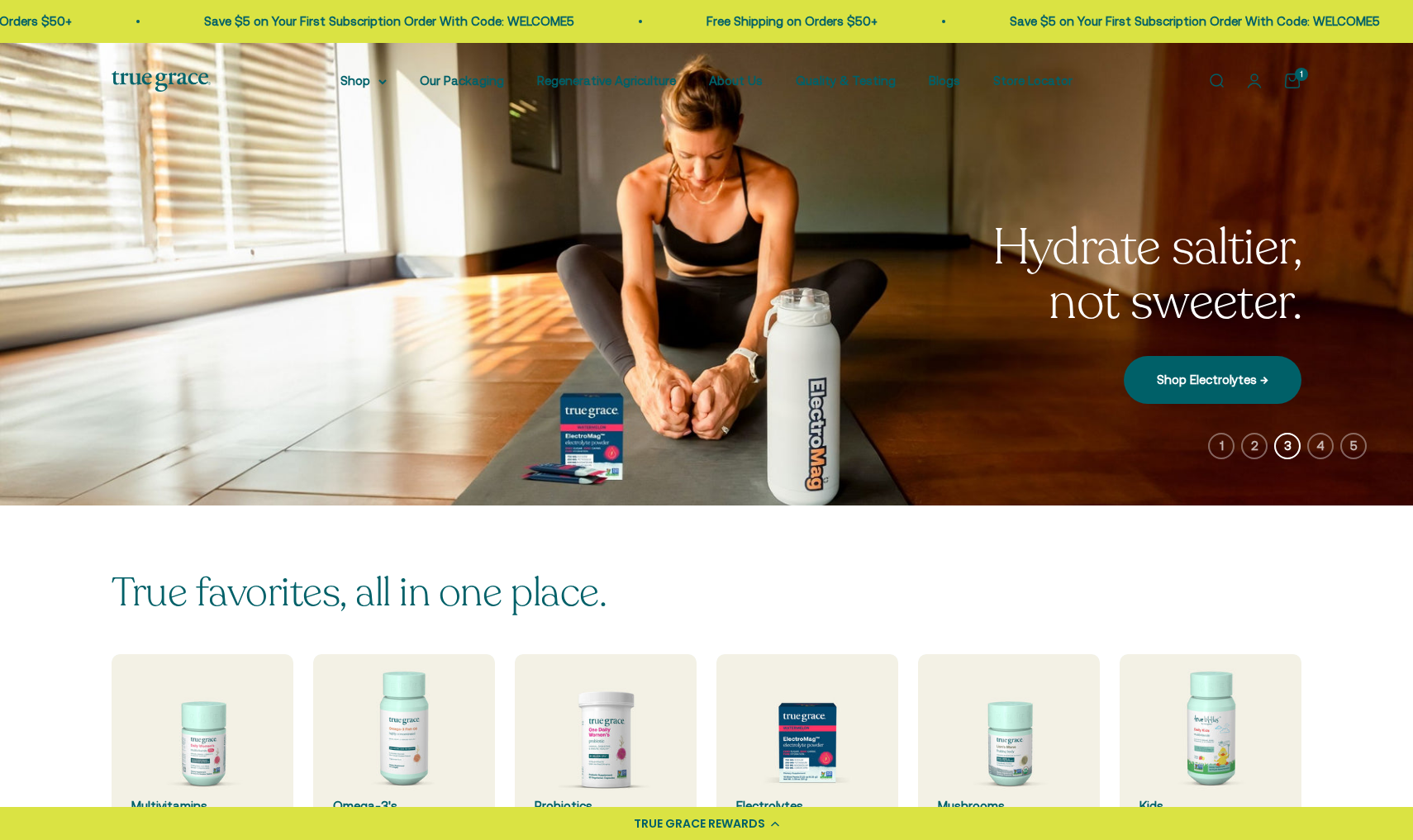
click at [1215, 448] on icon "button" at bounding box center [1221, 445] width 26 height 26
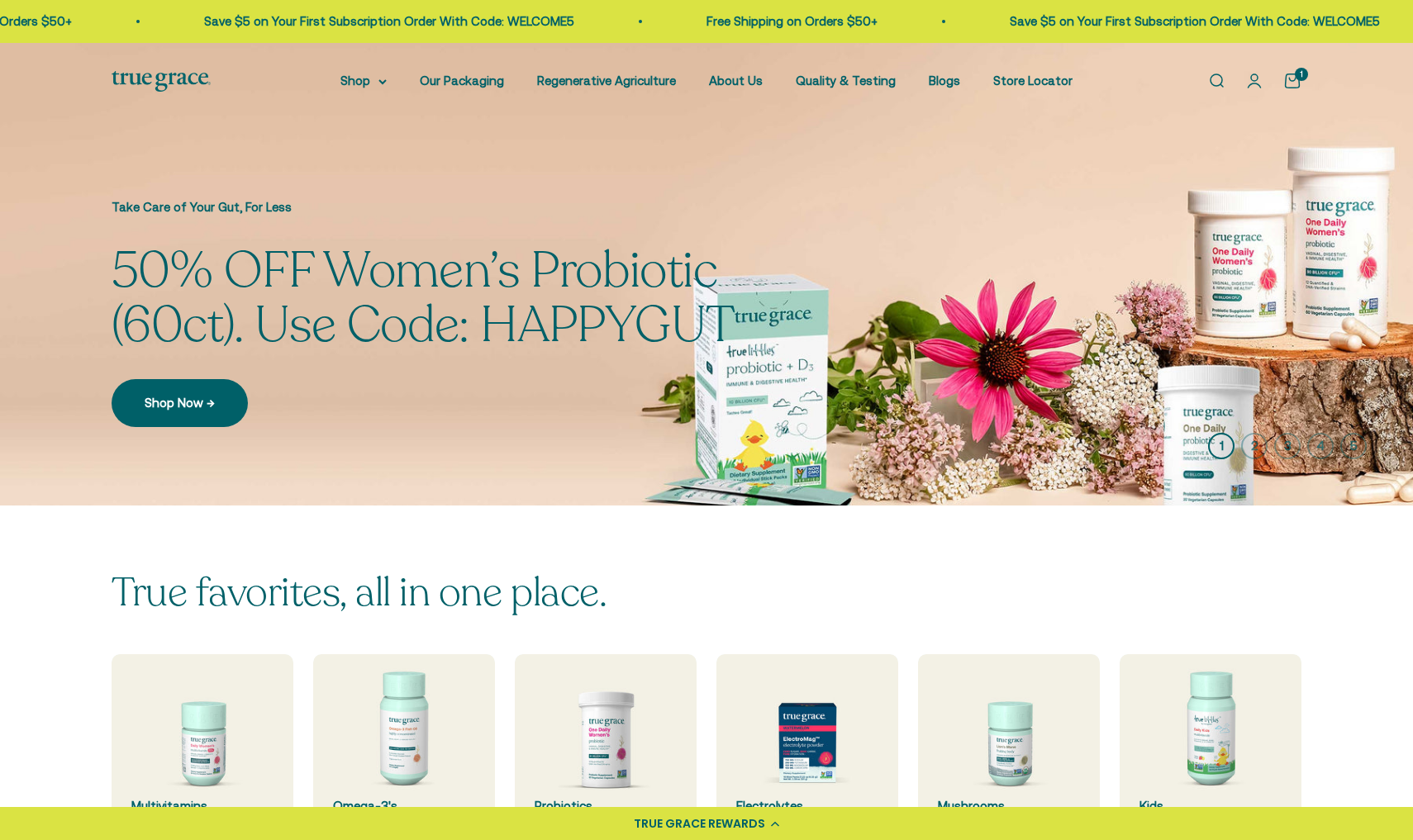
click at [1219, 445] on icon "button" at bounding box center [1221, 445] width 26 height 26
click at [1358, 445] on icon "button" at bounding box center [1353, 445] width 26 height 26
click at [525, 267] on span "50% OFF Women’s Probiotic" at bounding box center [415, 271] width 606 height 55
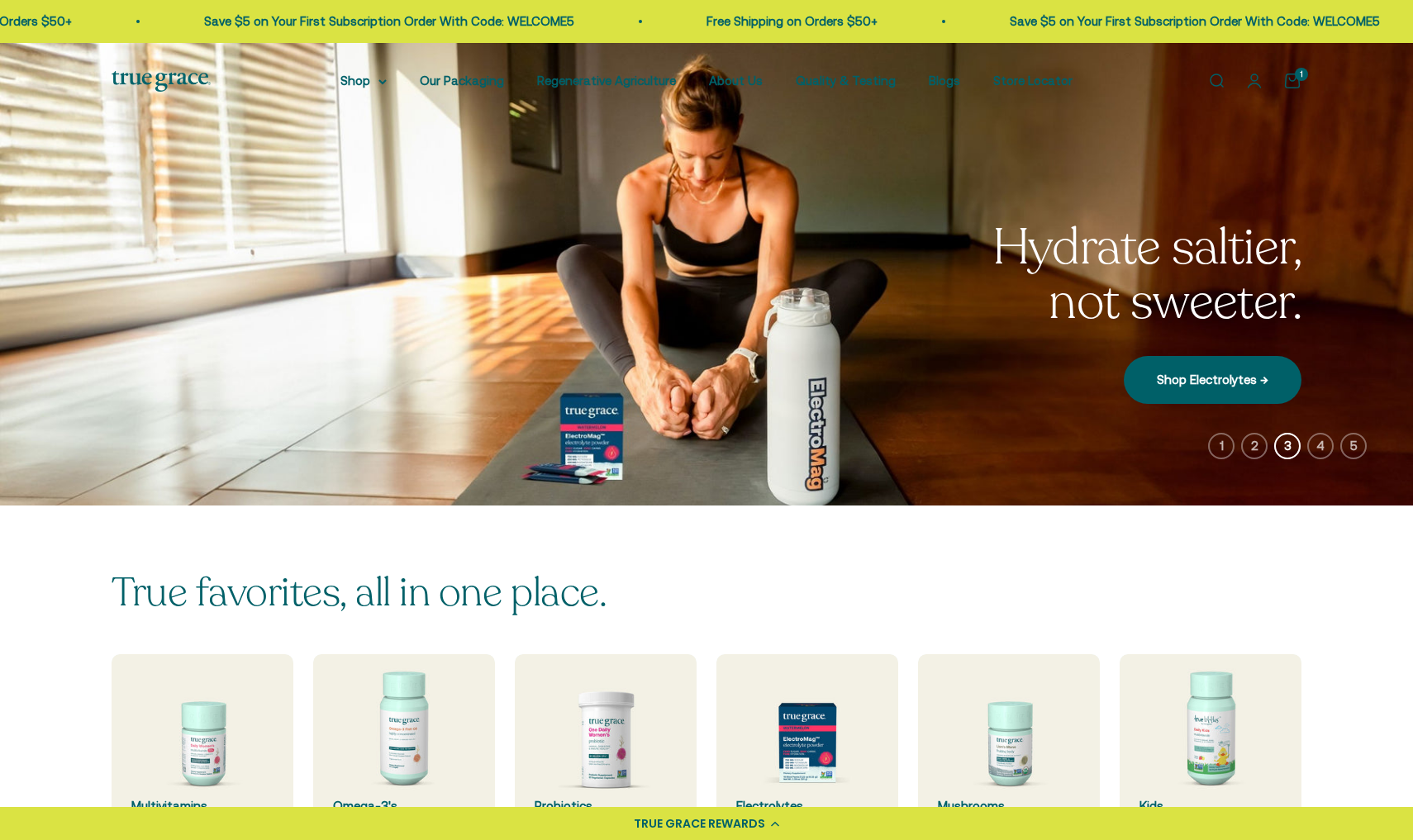
click at [955, 235] on img at bounding box center [706, 274] width 1413 height 462
drag, startPoint x: 1258, startPoint y: 737, endPoint x: 69, endPoint y: 227, distance: 1293.8
click at [69, 227] on img at bounding box center [706, 274] width 1413 height 462
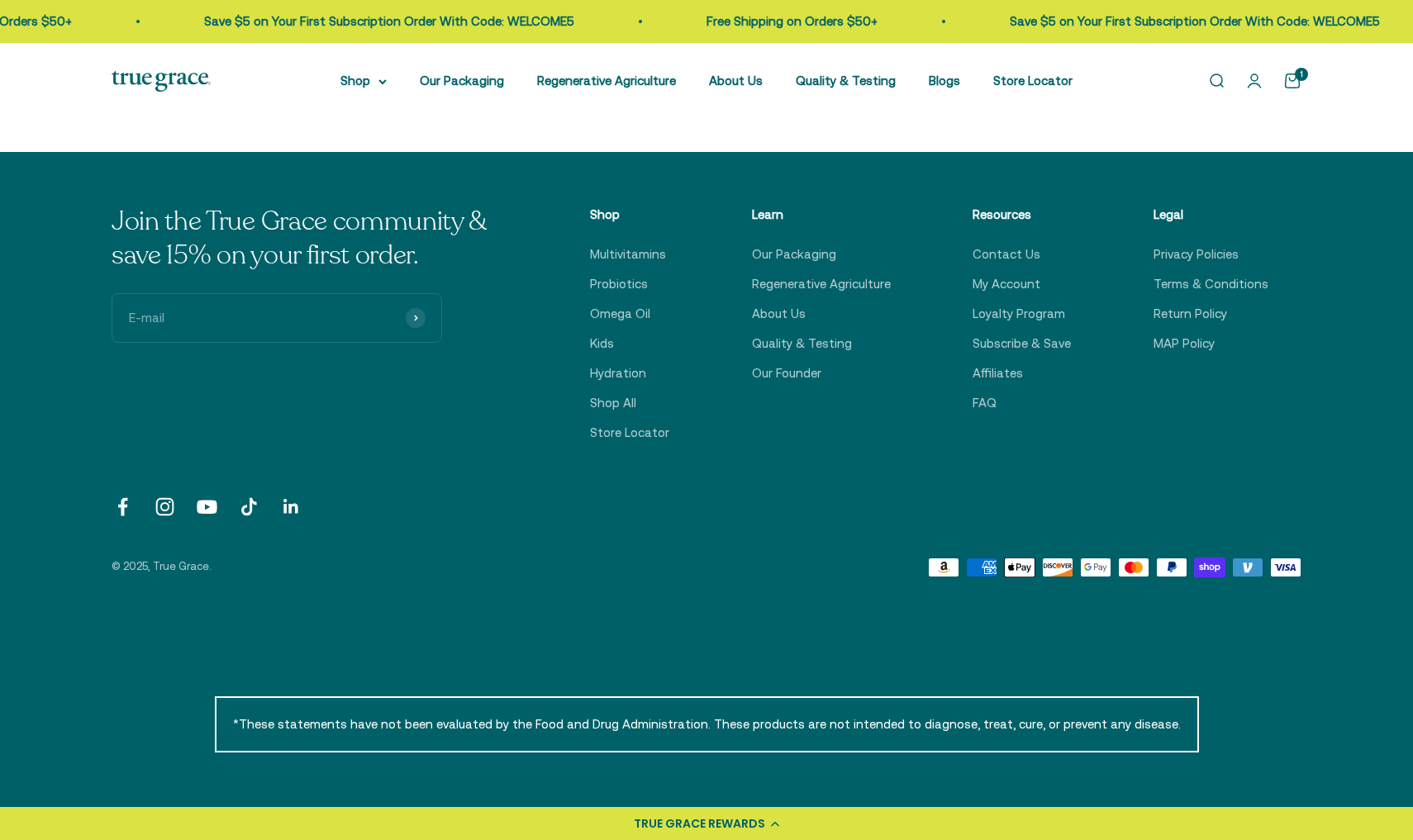
scroll to position [5767, 0]
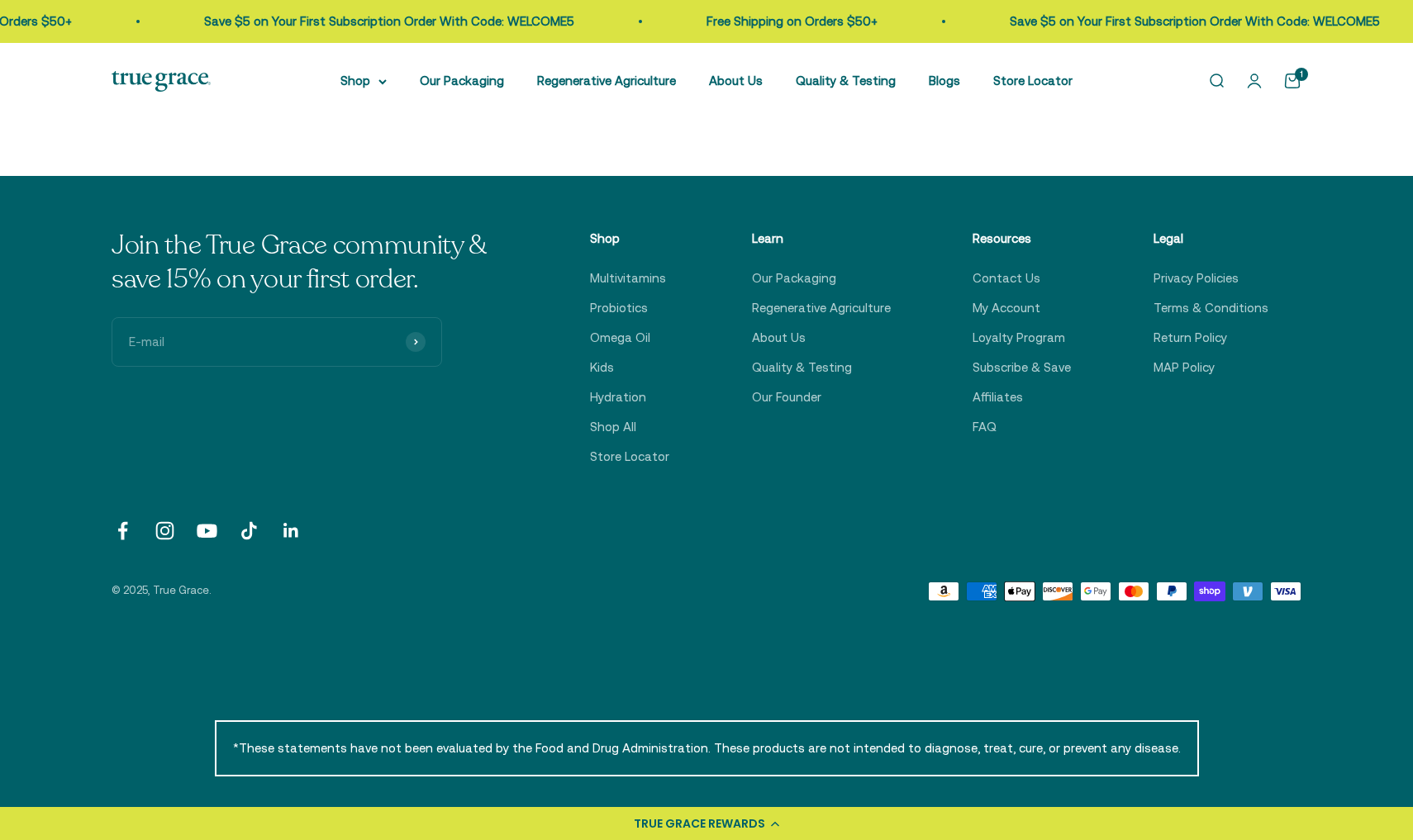
click at [280, 339] on input "E-mail" at bounding box center [277, 342] width 331 height 50
type input "J"
type input "joynibanga@gmail.com"
click at [418, 332] on button "Subscribe" at bounding box center [416, 342] width 20 height 20
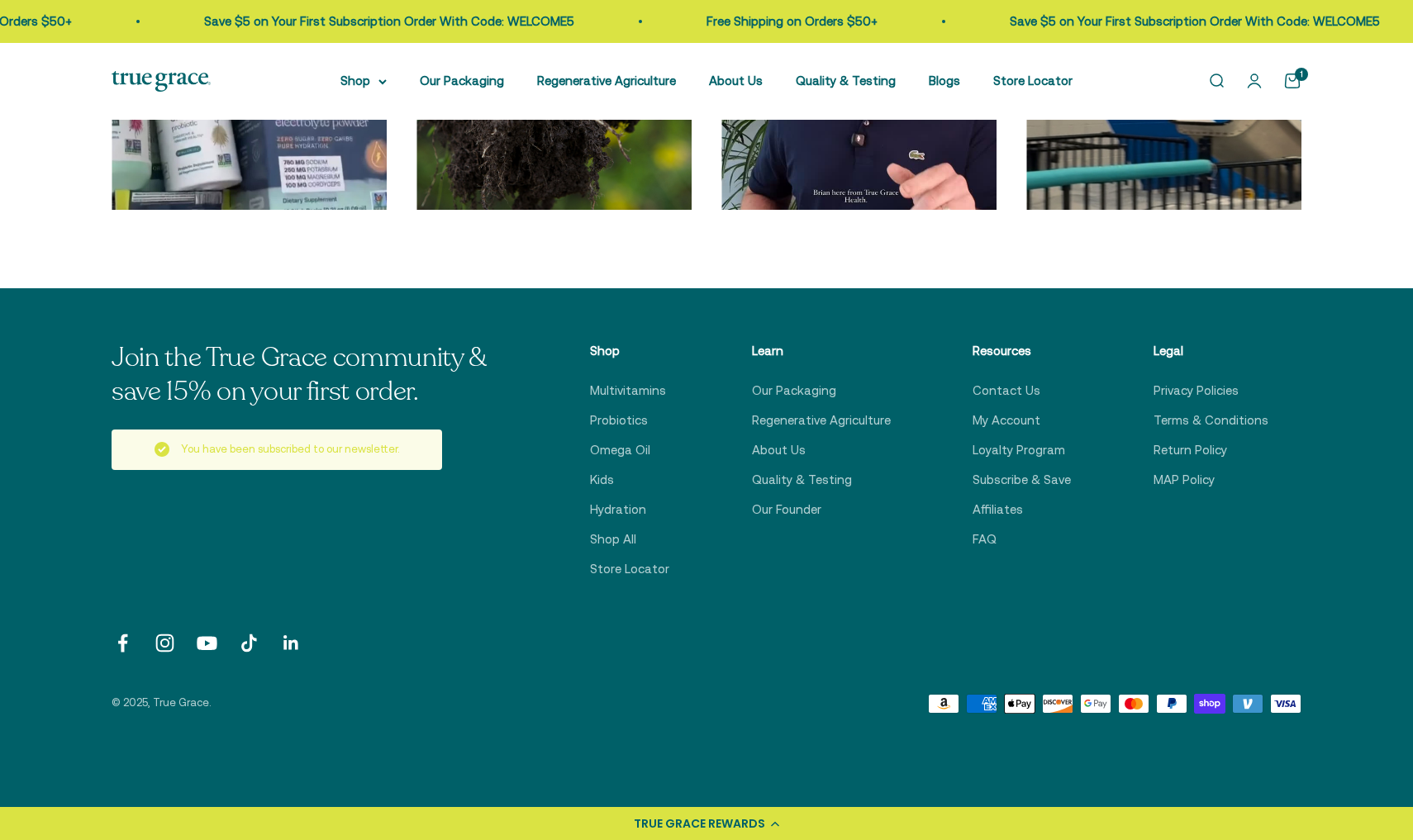
scroll to position [5649, 0]
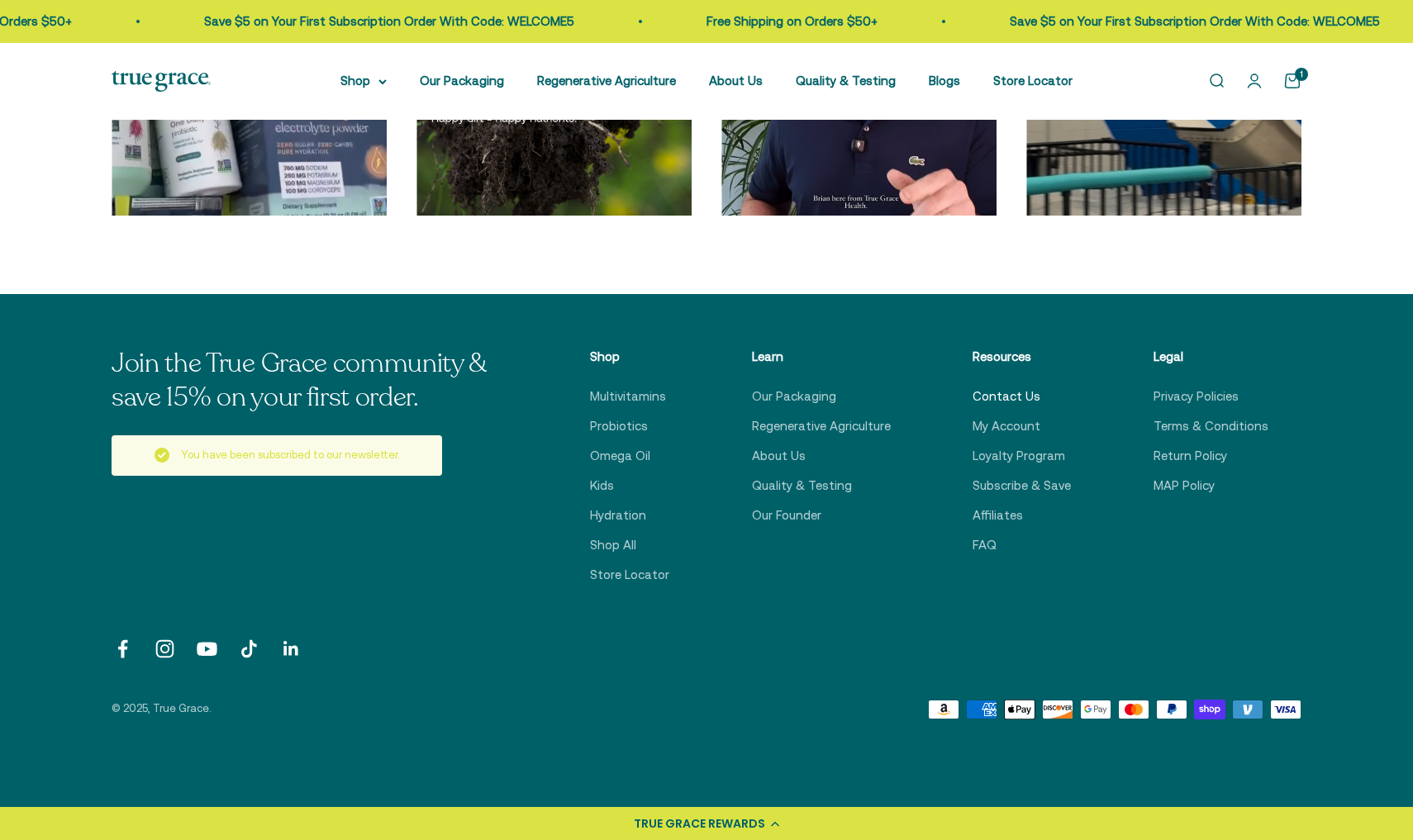
click at [1027, 387] on link "Contact Us" at bounding box center [1006, 397] width 68 height 20
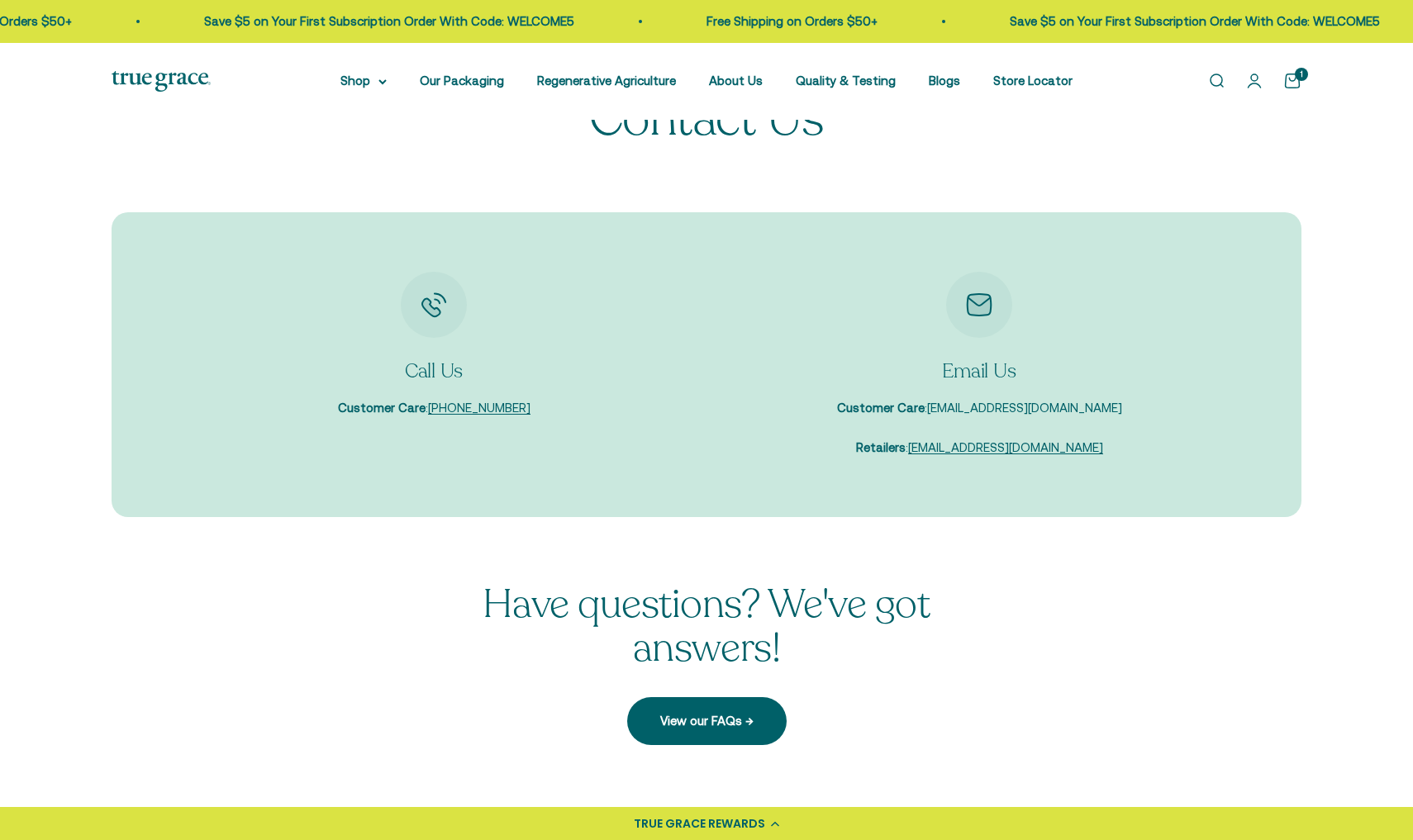
scroll to position [96, 0]
click at [721, 703] on link "View our FAQs →" at bounding box center [706, 719] width 160 height 48
click at [996, 409] on link "[EMAIL_ADDRESS][DOMAIN_NAME]" at bounding box center [1024, 406] width 195 height 14
drag, startPoint x: 1116, startPoint y: 407, endPoint x: 950, endPoint y: 405, distance: 166.0
click at [950, 405] on div "Email Us Customer Care : [EMAIL_ADDRESS][DOMAIN_NAME] Retailers : [EMAIL_ADDRES…" at bounding box center [978, 363] width 513 height 187
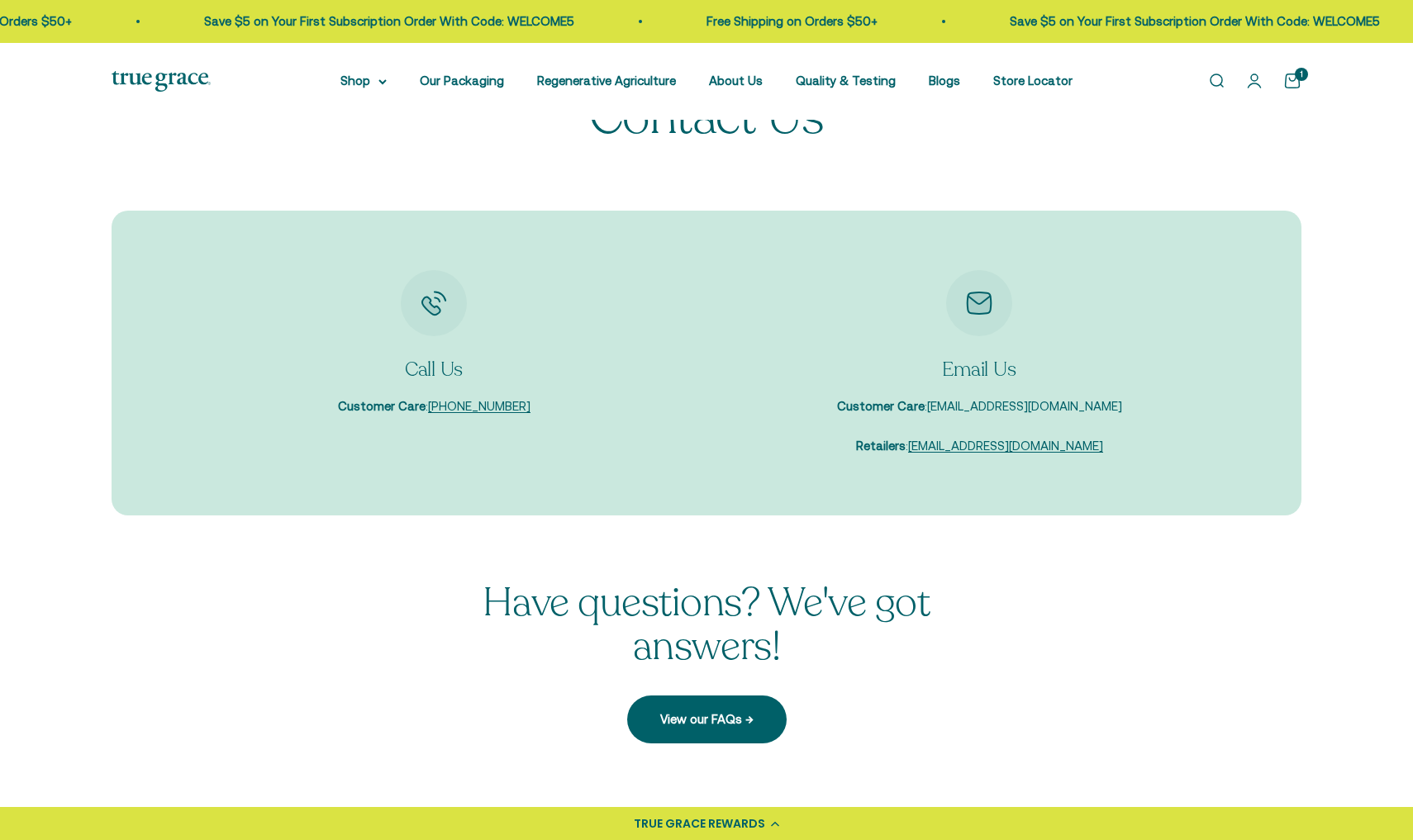
copy p ": [EMAIL_ADDRESS][DOMAIN_NAME]"
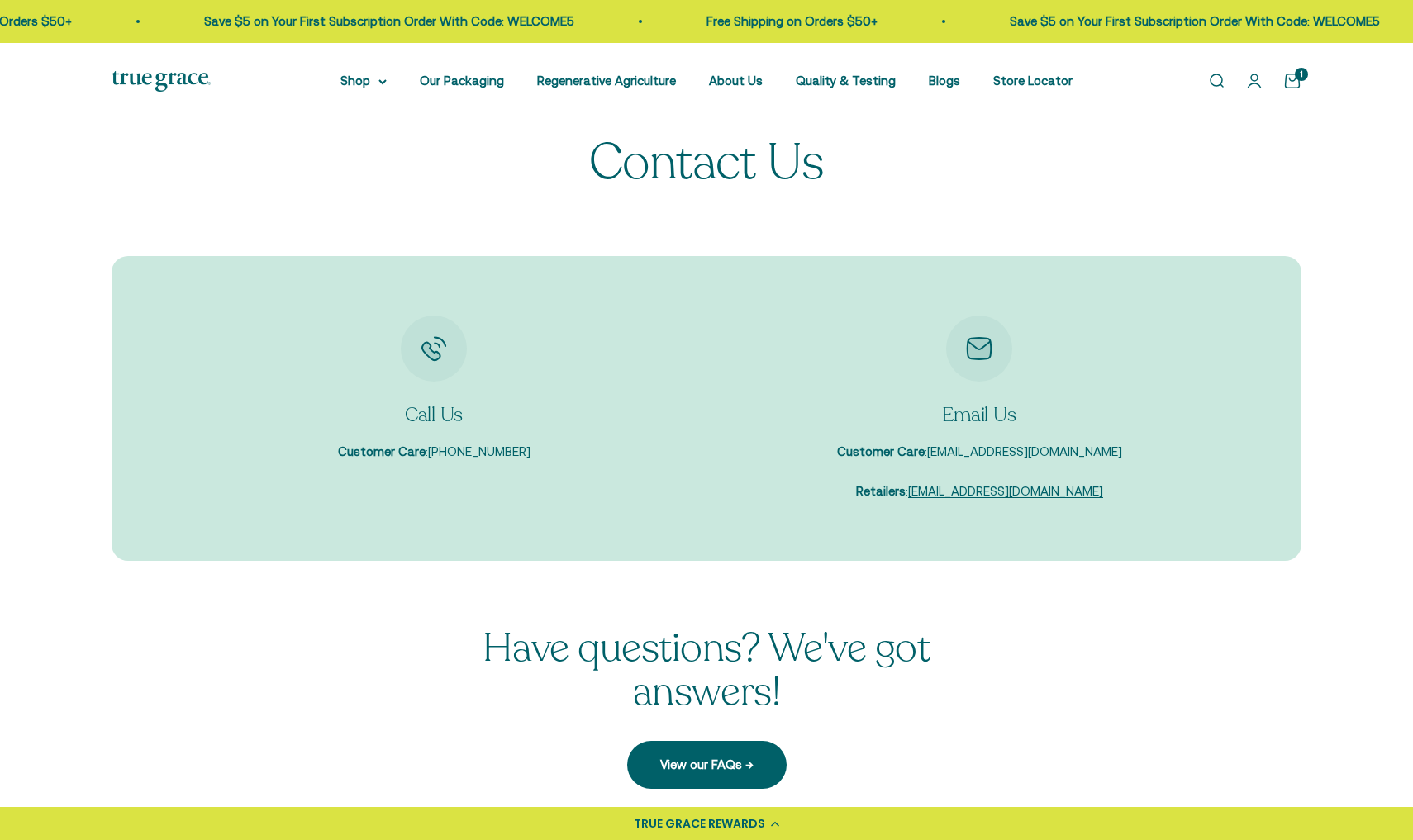
scroll to position [50, 0]
click at [196, 71] on img at bounding box center [161, 81] width 99 height 21
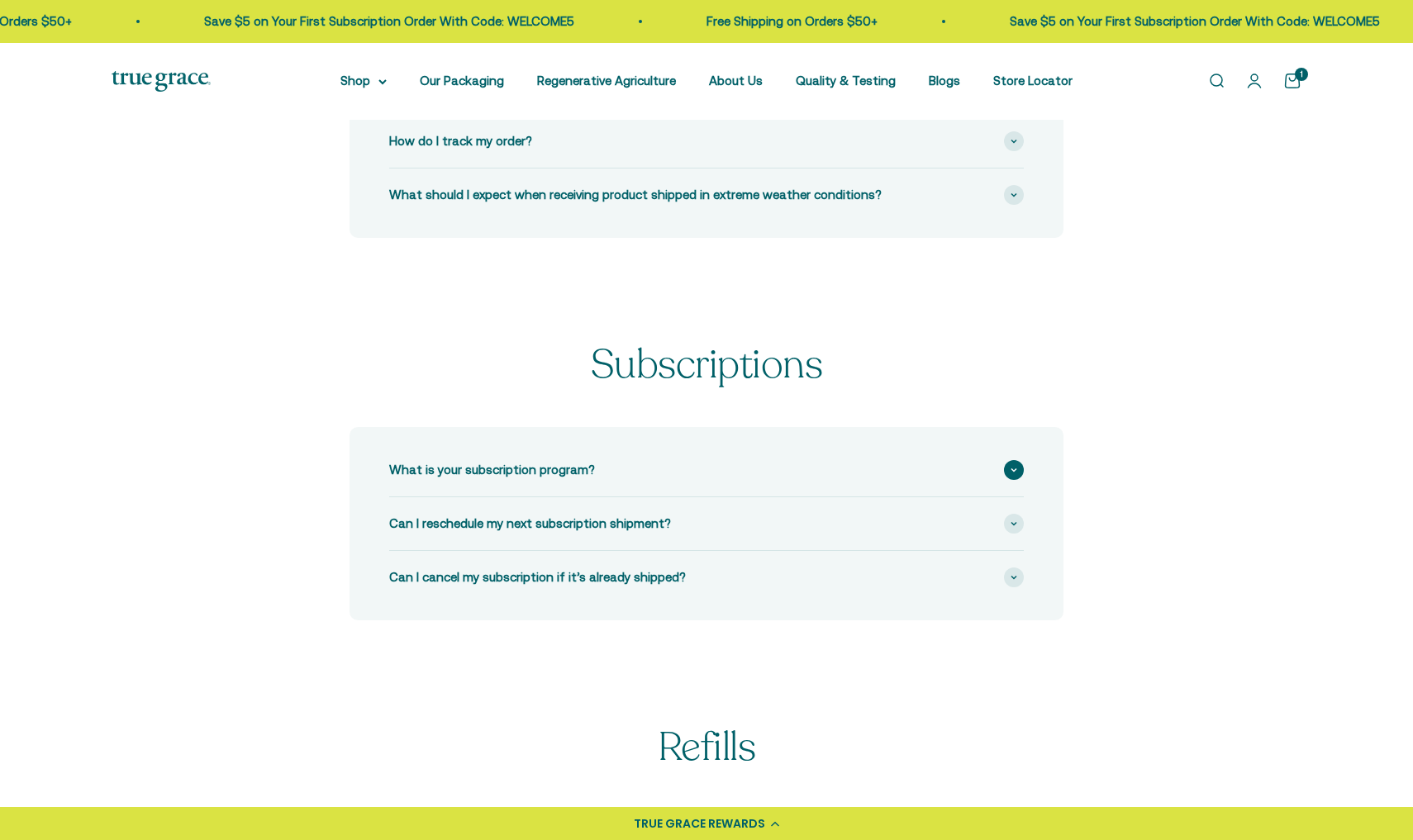
scroll to position [280, 0]
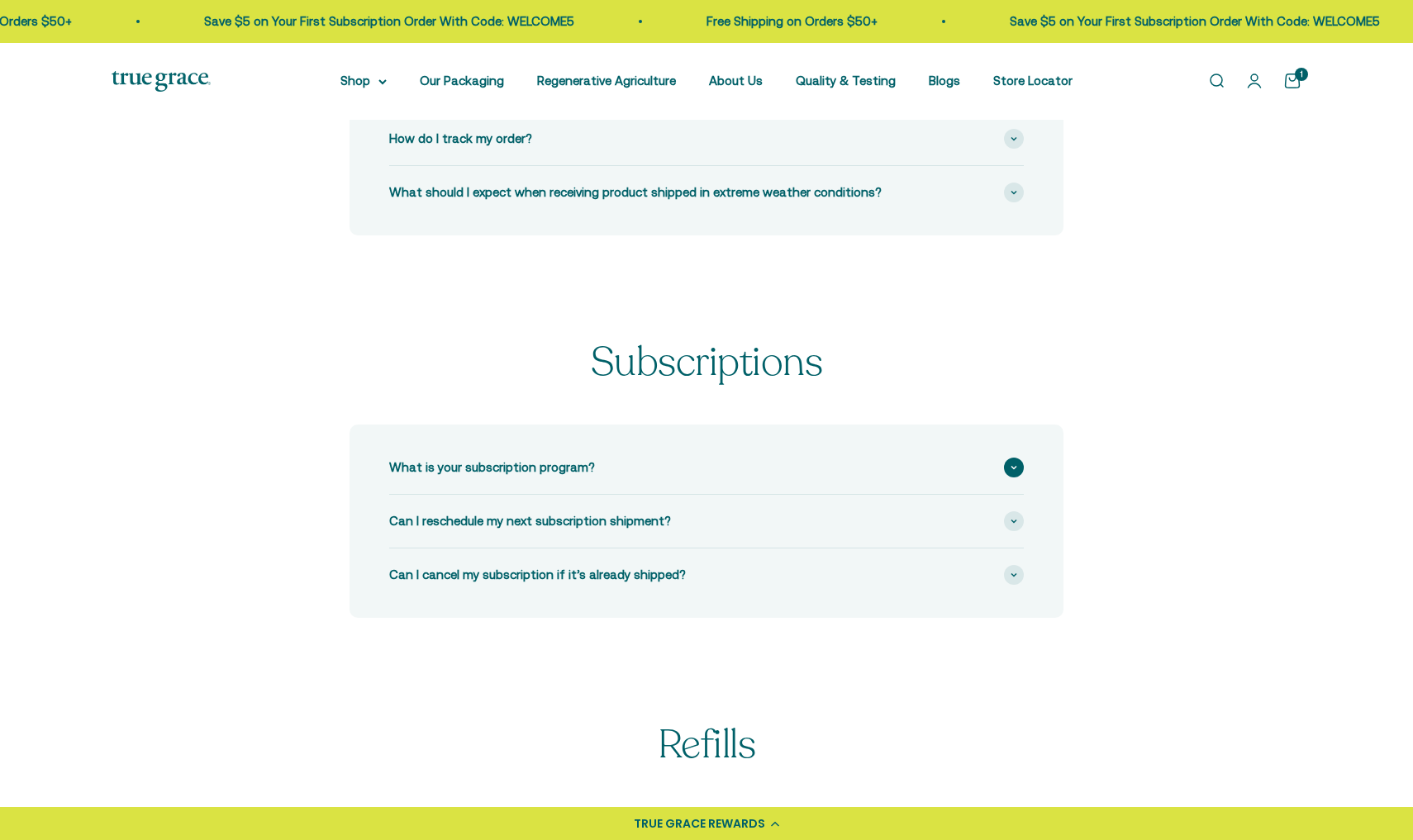
click at [761, 455] on div "What is your subscription program?" at bounding box center [706, 466] width 635 height 53
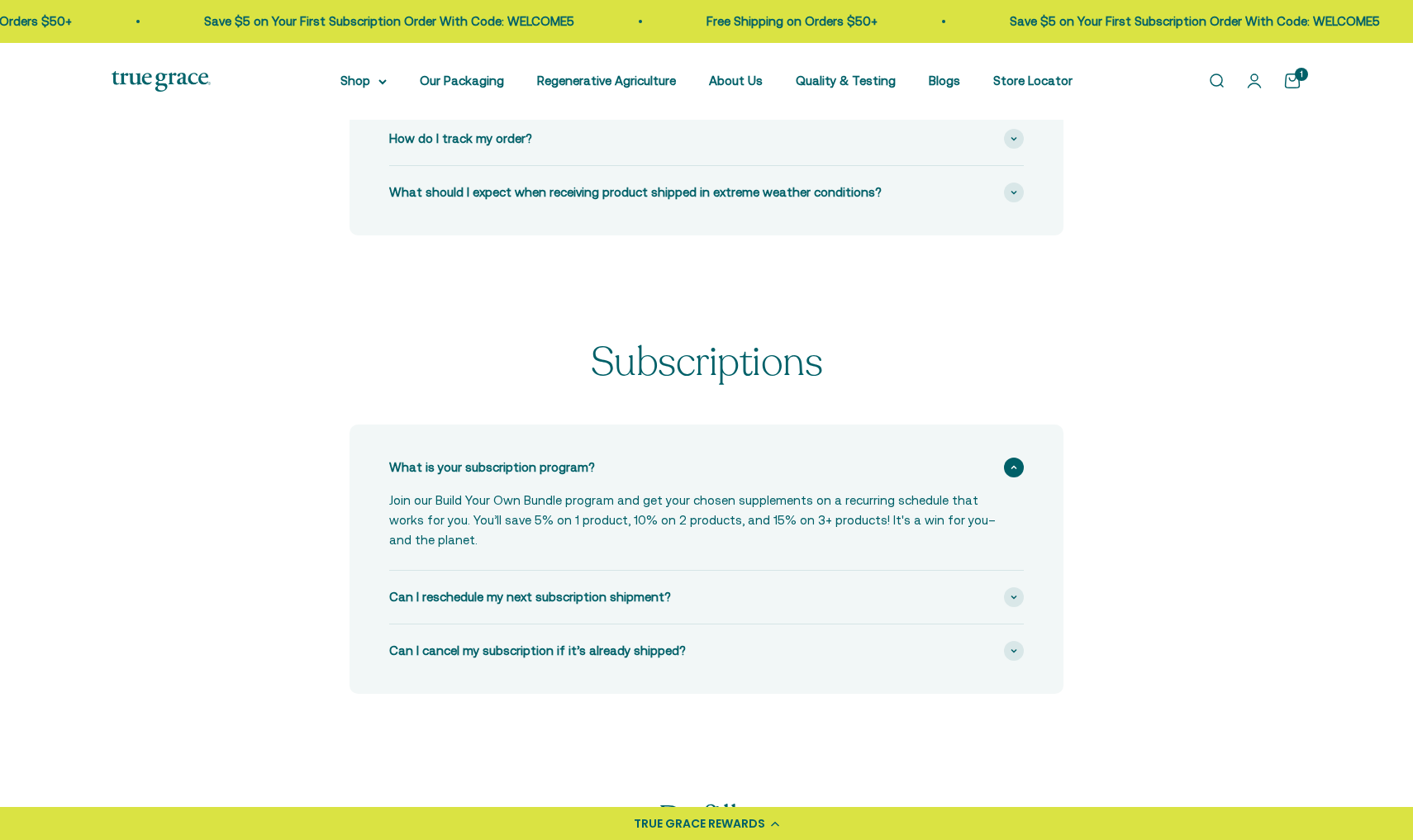
click at [761, 455] on div "What is your subscription program?" at bounding box center [706, 466] width 635 height 53
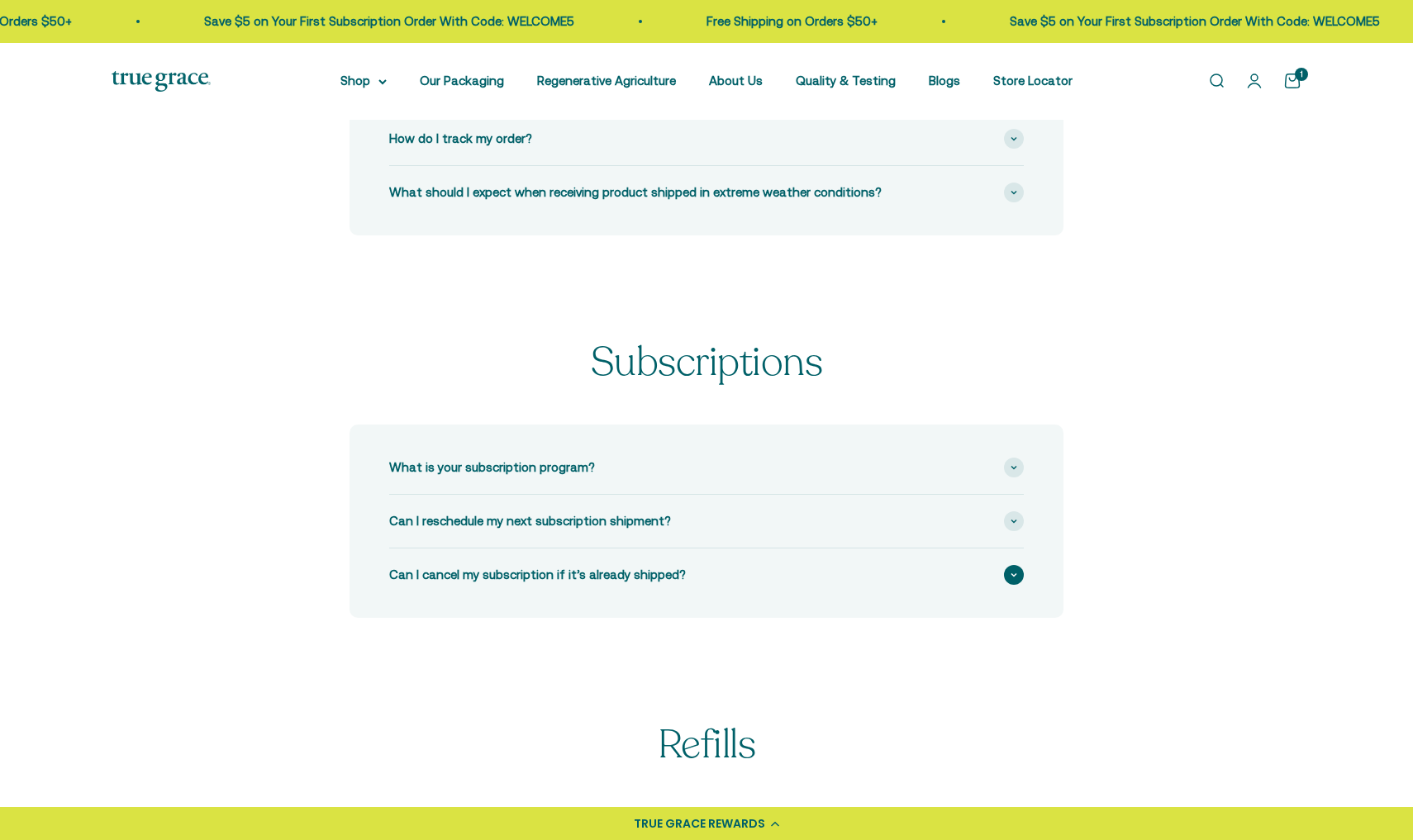
click at [731, 572] on div "Can I cancel my subscription if it’s already shipped?" at bounding box center [706, 574] width 635 height 53
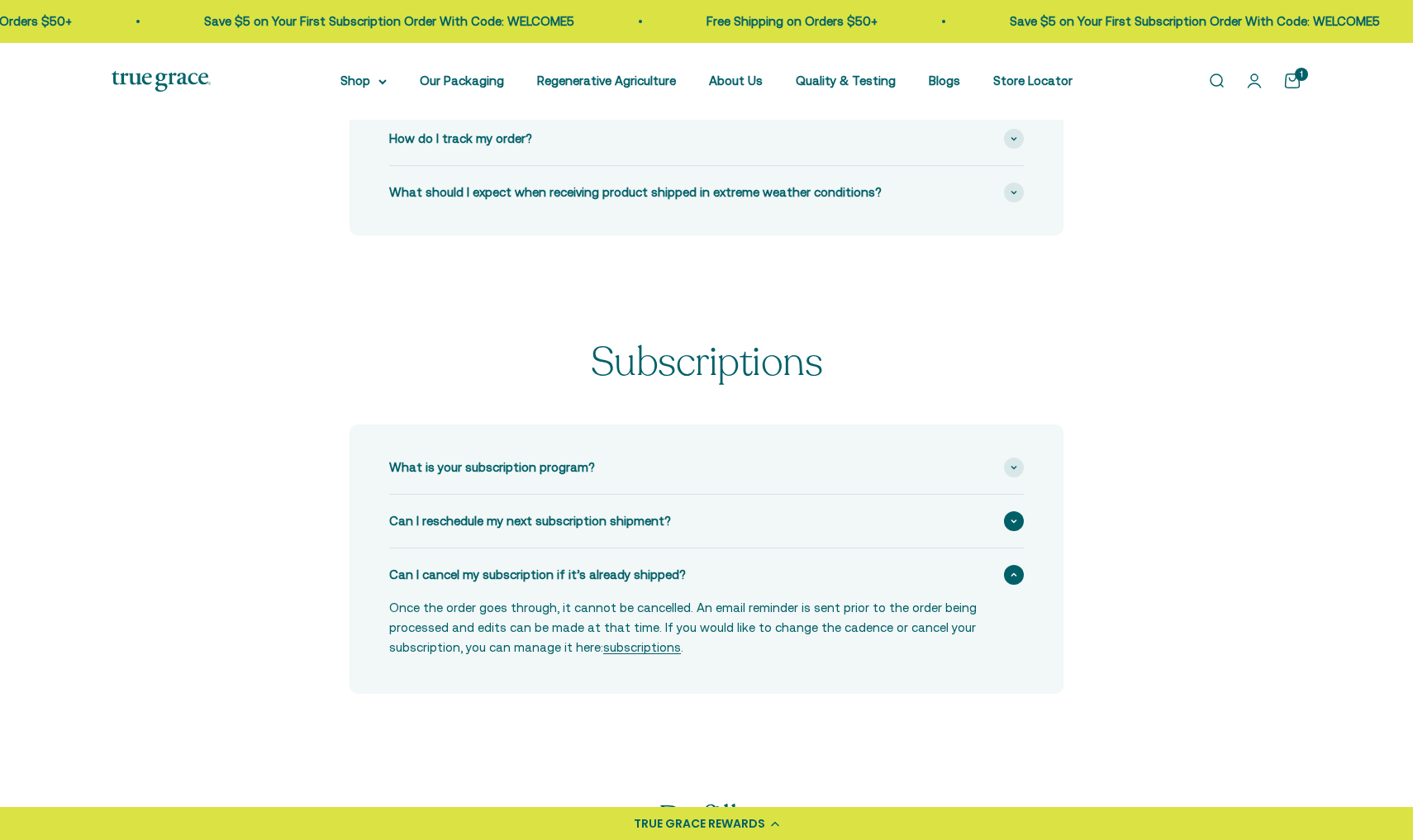
click at [731, 542] on div "Can I reschedule my next subscription shipment?" at bounding box center [706, 520] width 635 height 53
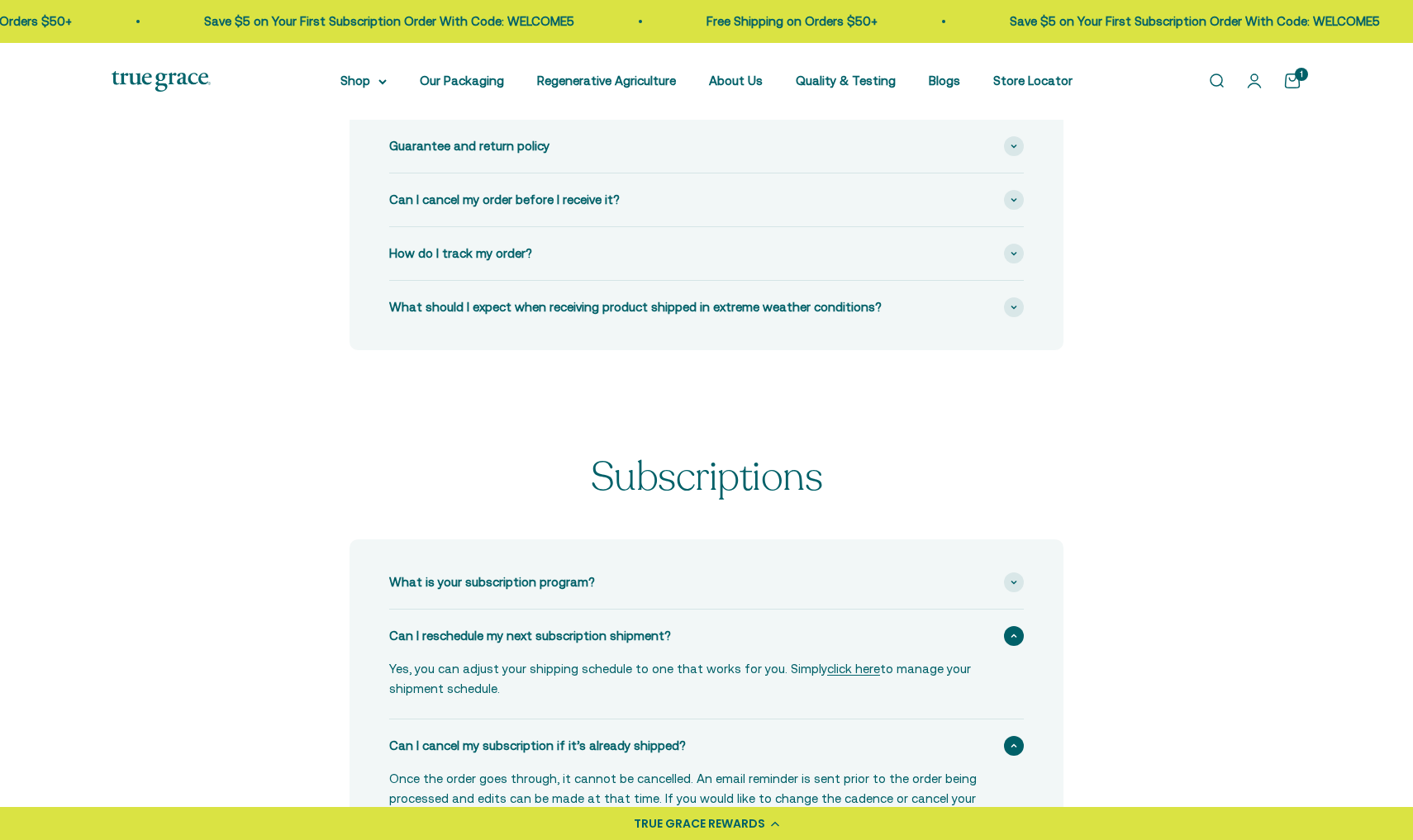
scroll to position [61, 0]
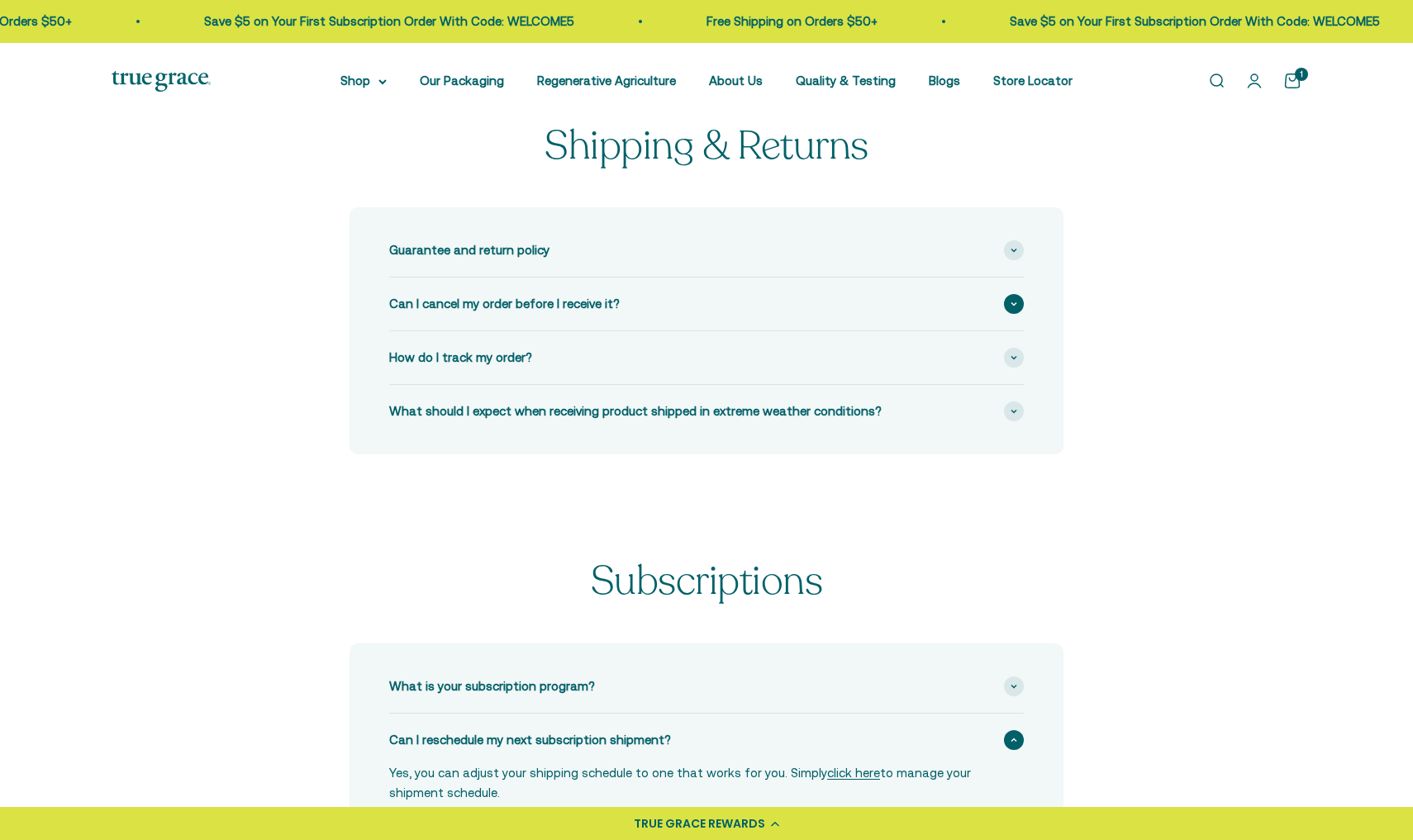
click at [630, 279] on div "Can I cancel my order before I receive it?" at bounding box center [706, 304] width 635 height 53
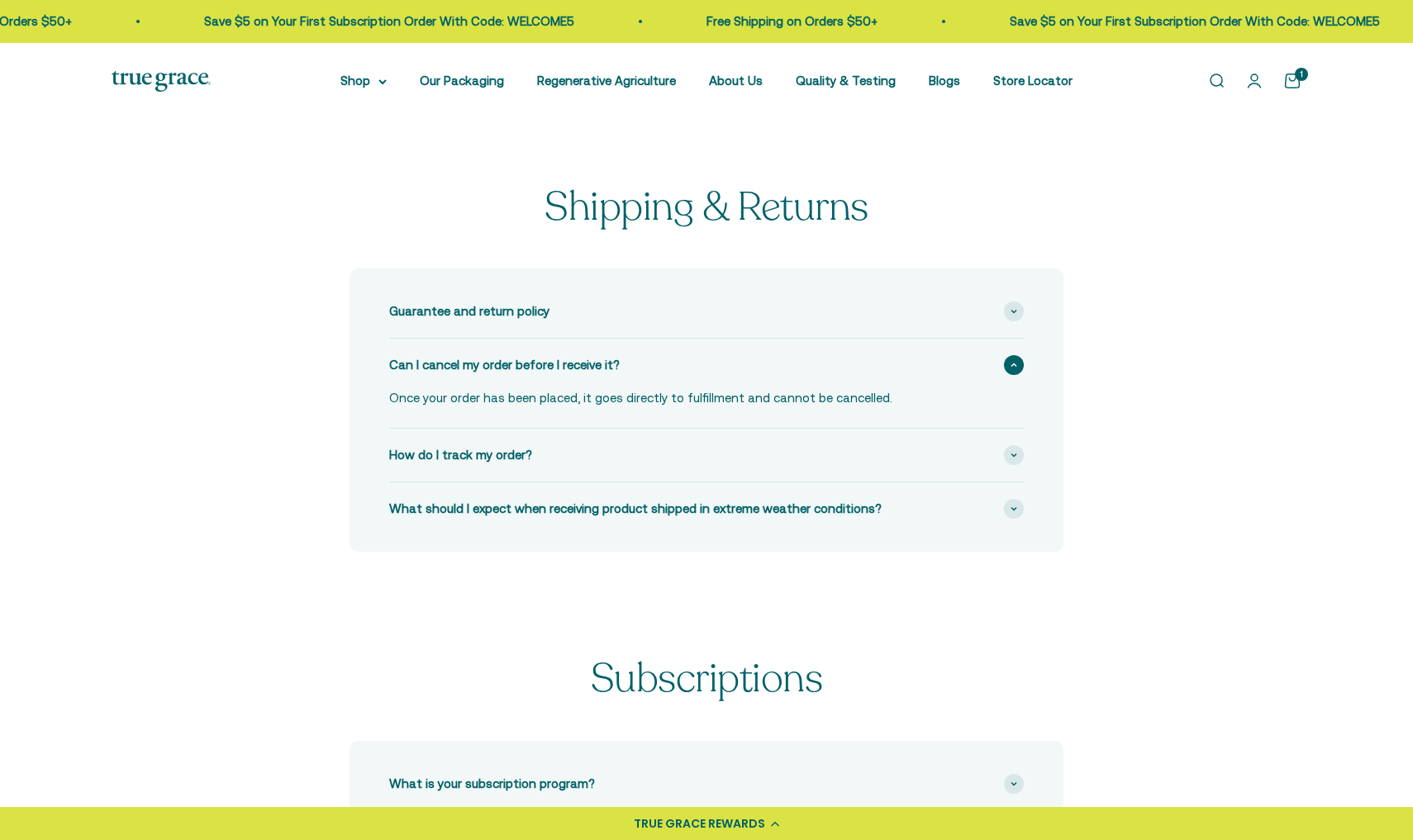
scroll to position [0, 0]
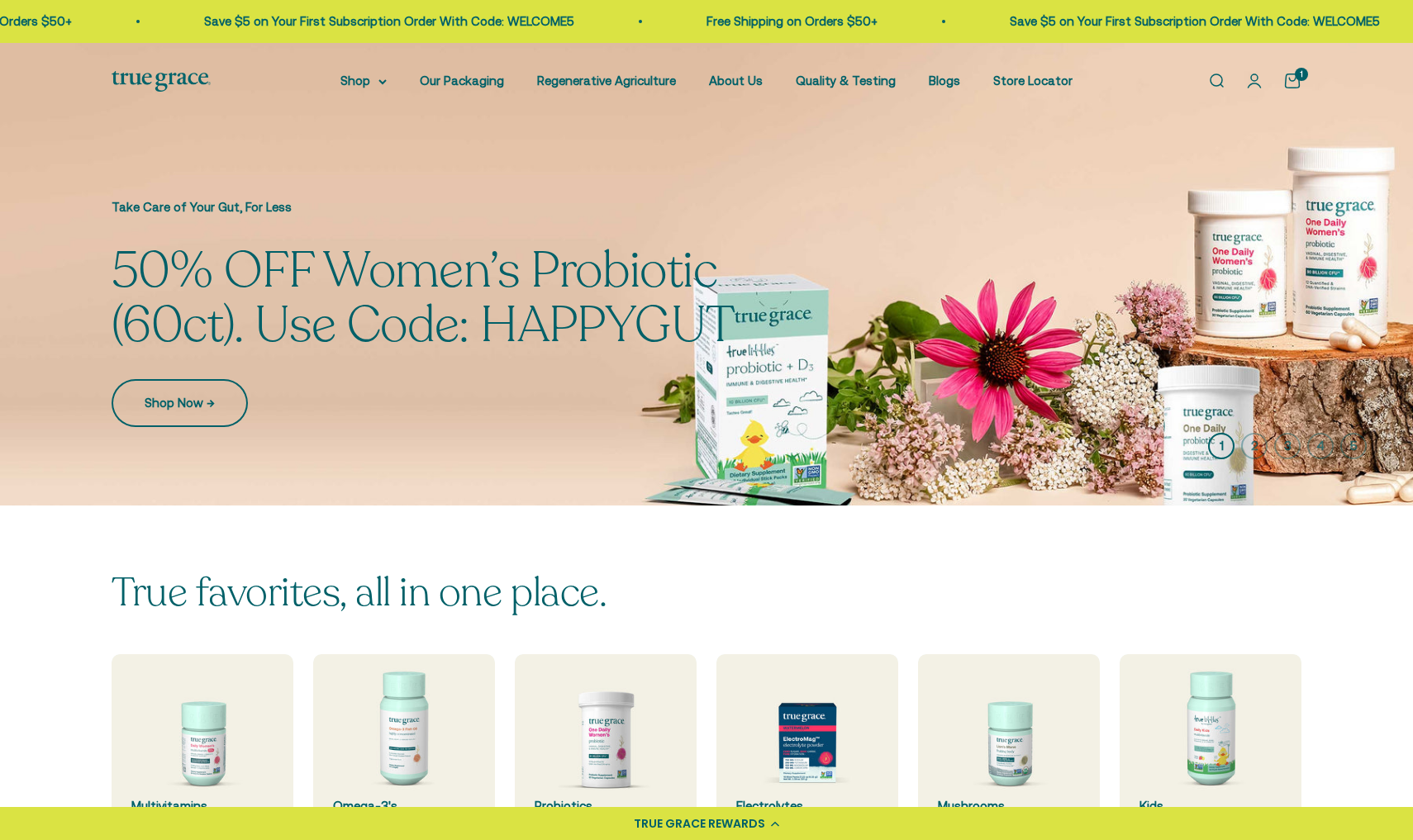
click at [188, 407] on link "Shop Now →" at bounding box center [180, 403] width 136 height 48
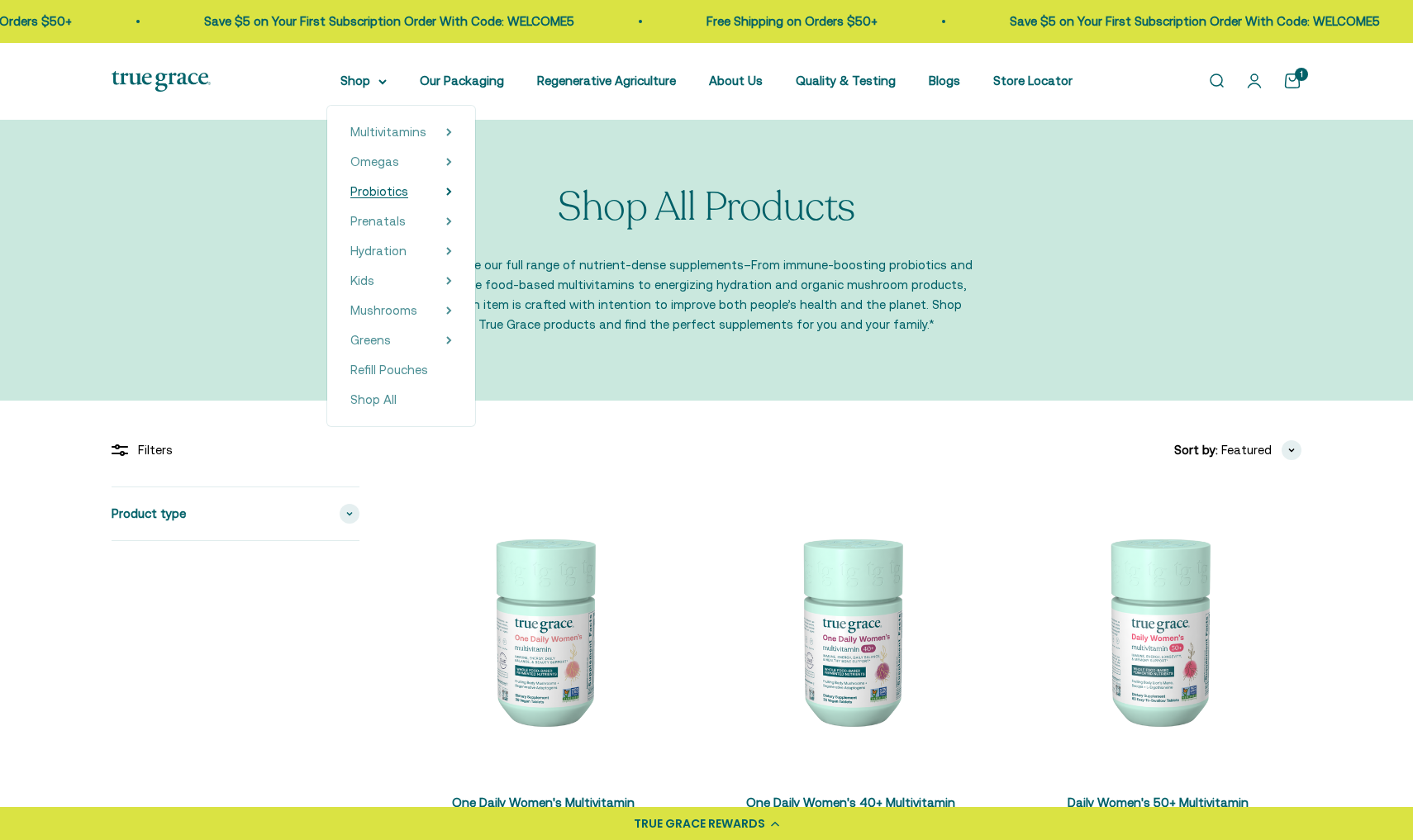
click at [386, 193] on span "Probiotics" at bounding box center [380, 191] width 58 height 14
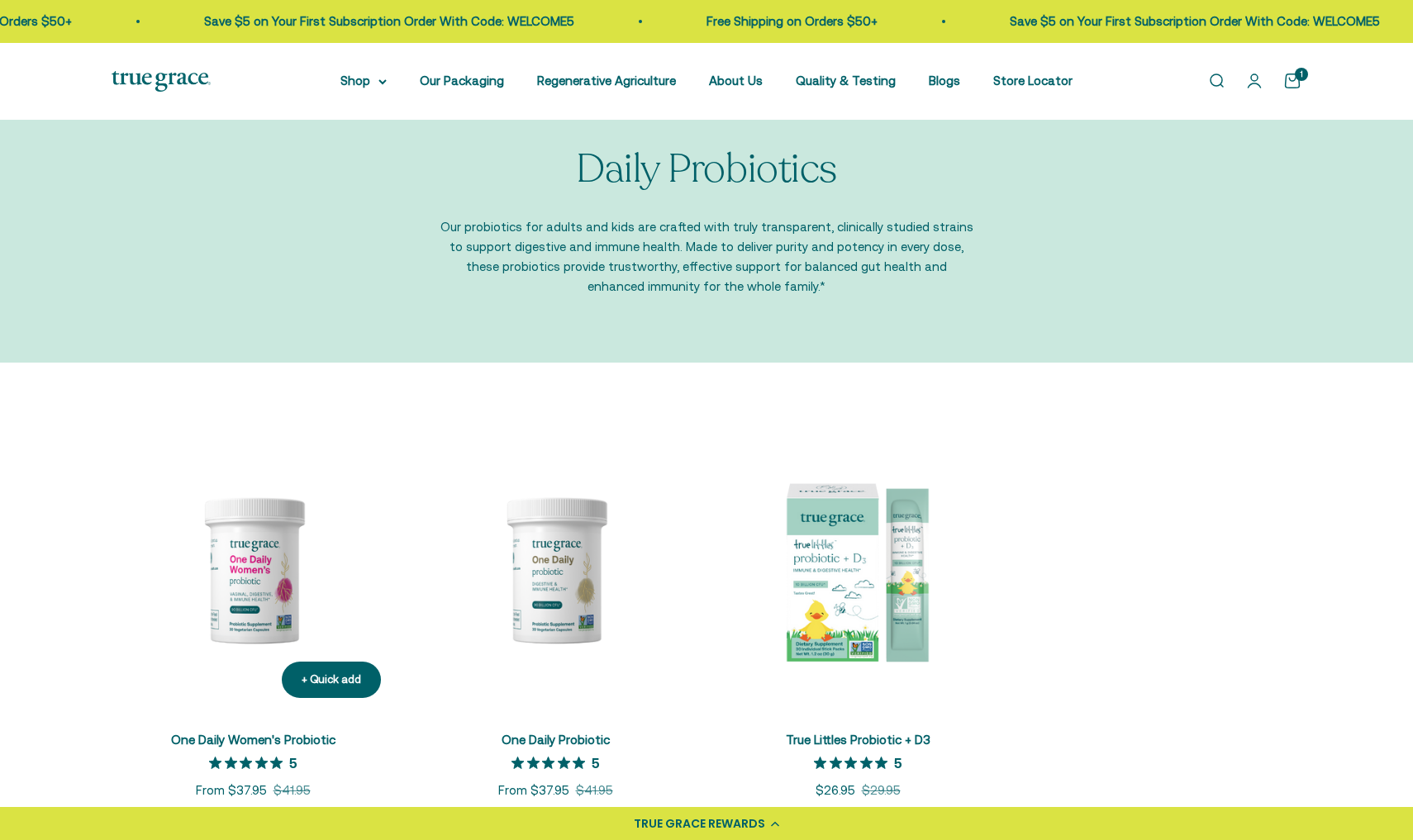
click at [241, 540] on img at bounding box center [253, 569] width 283 height 283
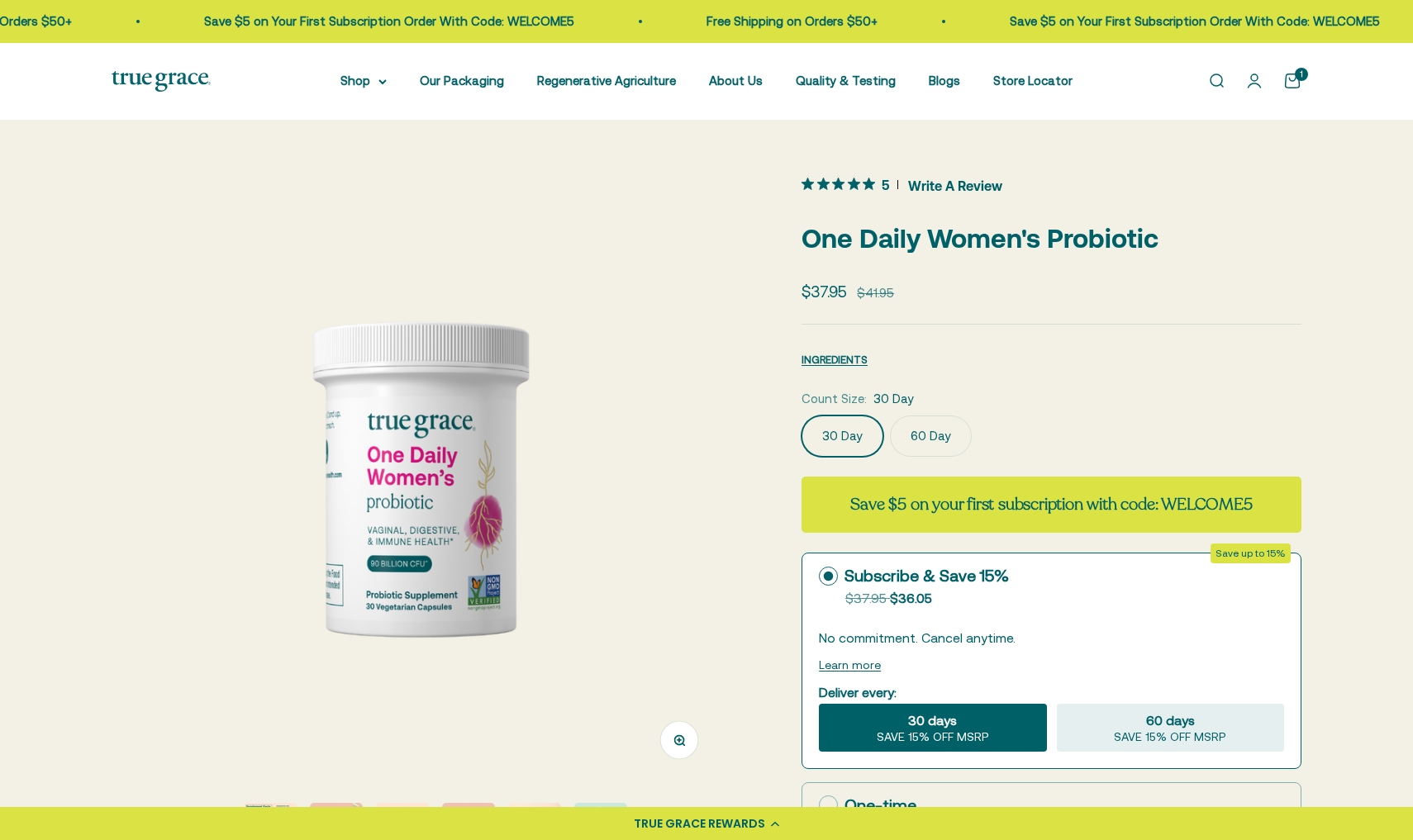
click at [954, 441] on label "60 Day" at bounding box center [930, 435] width 82 height 41
click at [801, 416] on input "60 Day" at bounding box center [800, 415] width 1 height 1
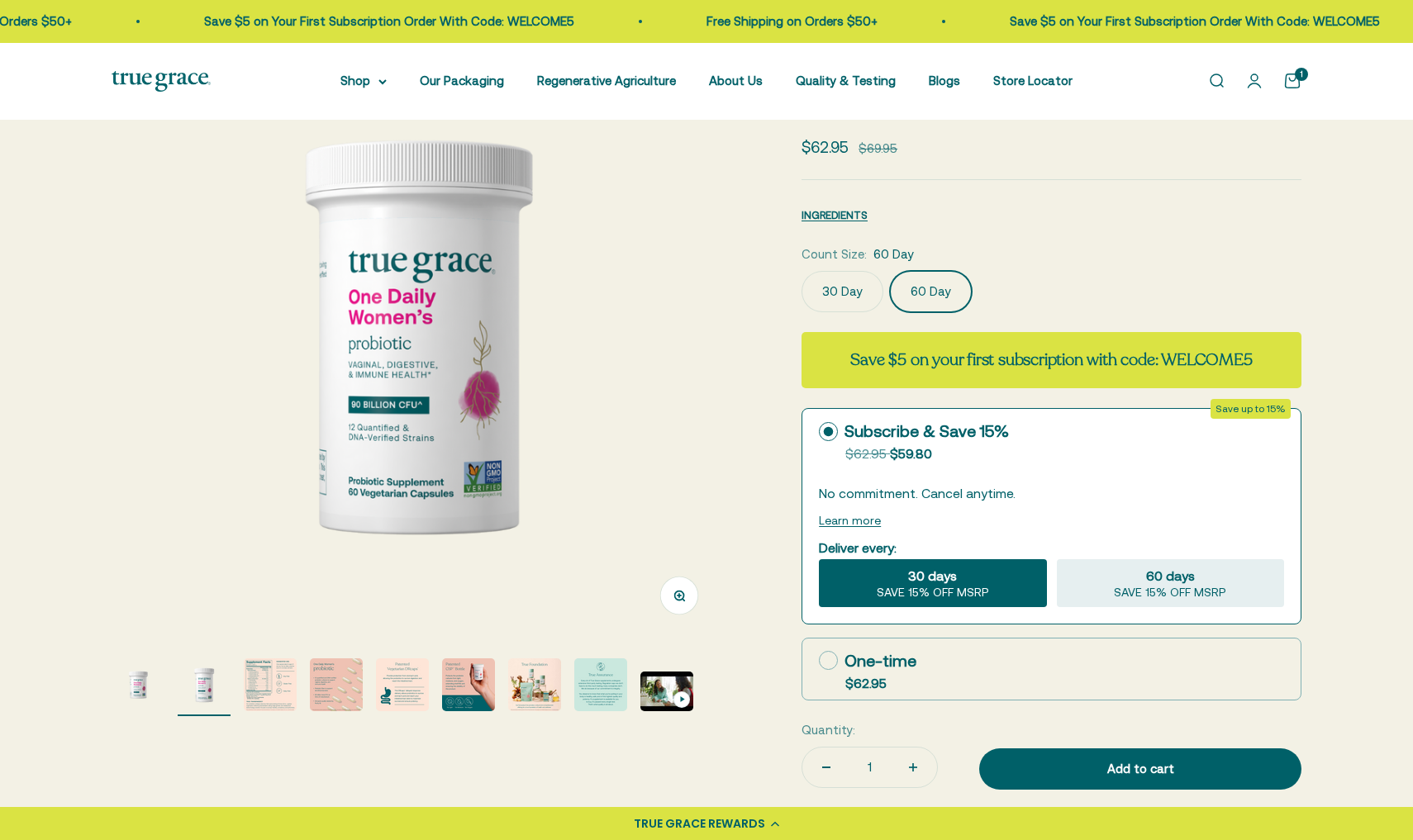
scroll to position [151, 0]
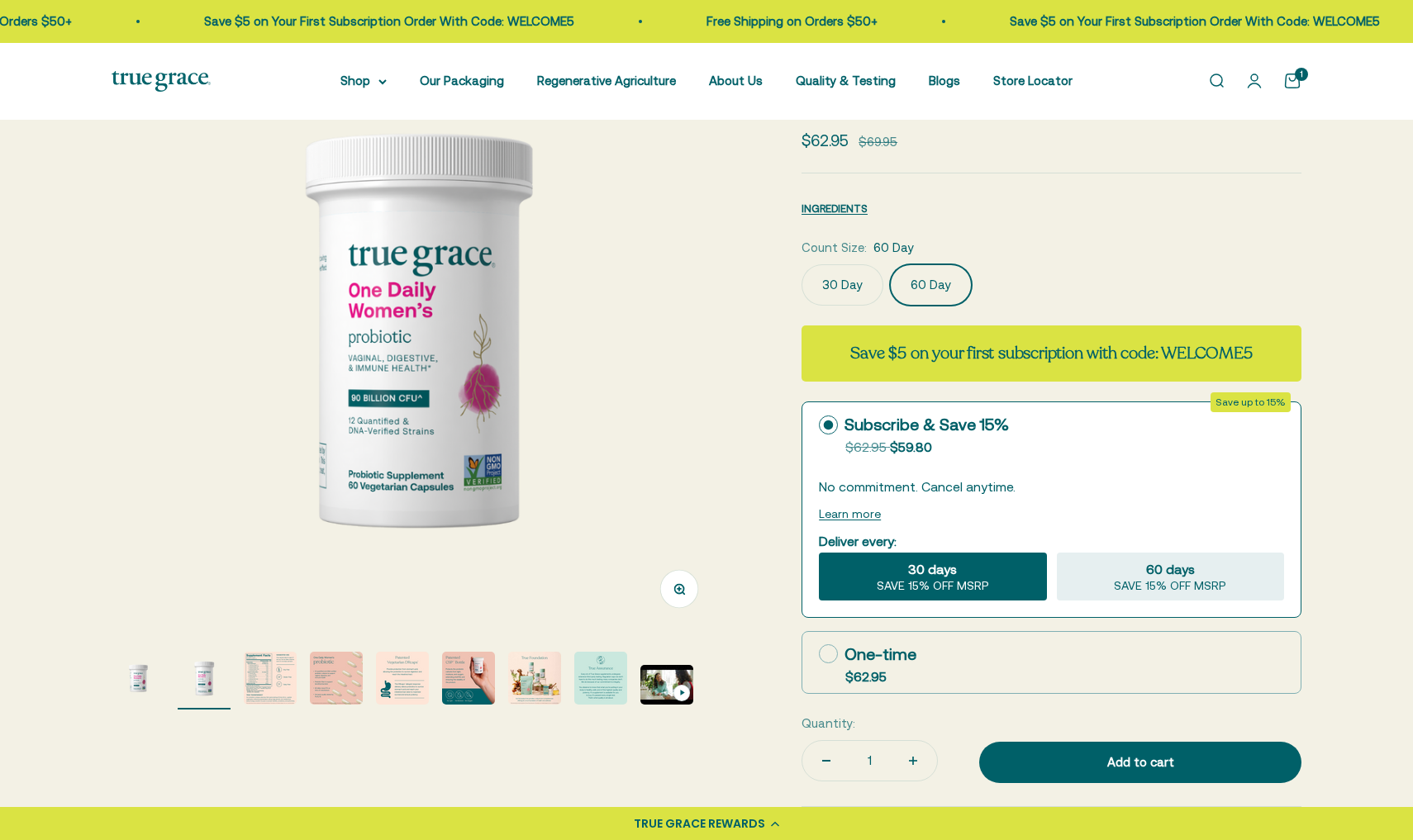
click at [832, 662] on icon at bounding box center [827, 653] width 19 height 19
click at [818, 654] on input "One-time $62.95" at bounding box center [817, 653] width 1 height 1
radio input "true"
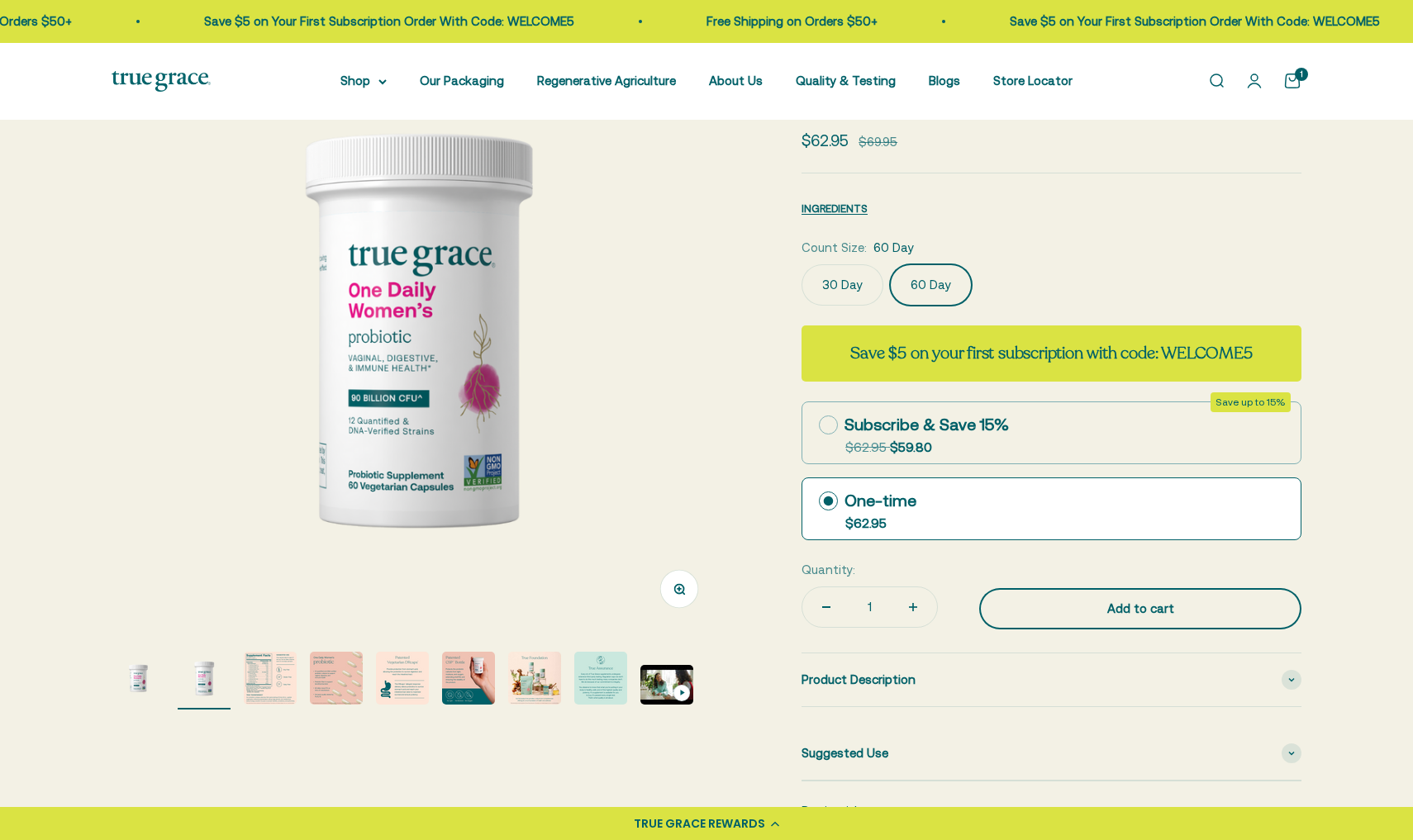
click at [1133, 614] on div "Add to cart" at bounding box center [1140, 608] width 256 height 20
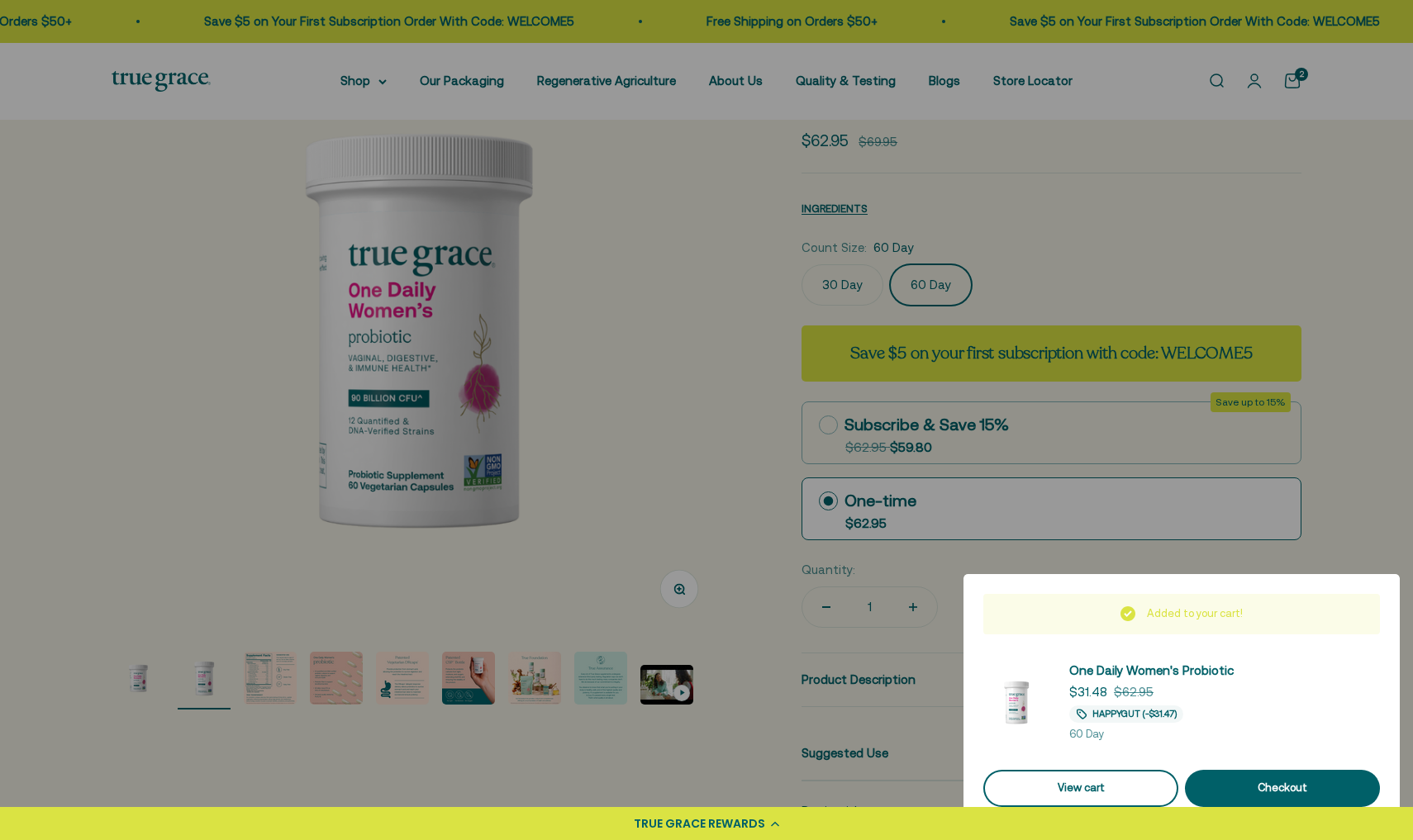
click at [1114, 797] on link "View cart" at bounding box center [1080, 787] width 195 height 37
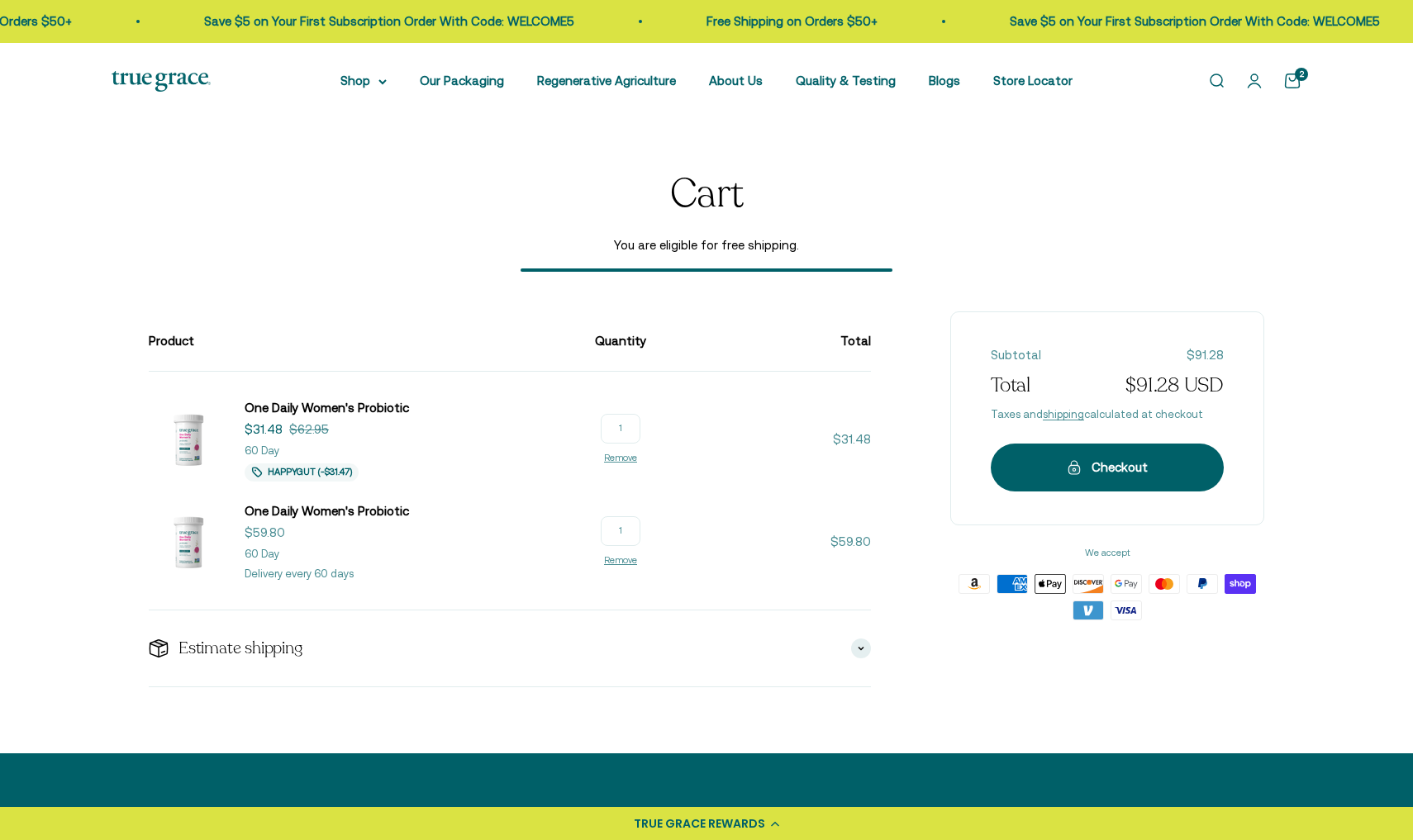
click at [641, 421] on input "1" at bounding box center [621, 428] width 40 height 30
click at [1053, 468] on div "Checkout" at bounding box center [1106, 467] width 167 height 20
click at [637, 558] on link "Remove" at bounding box center [620, 560] width 33 height 10
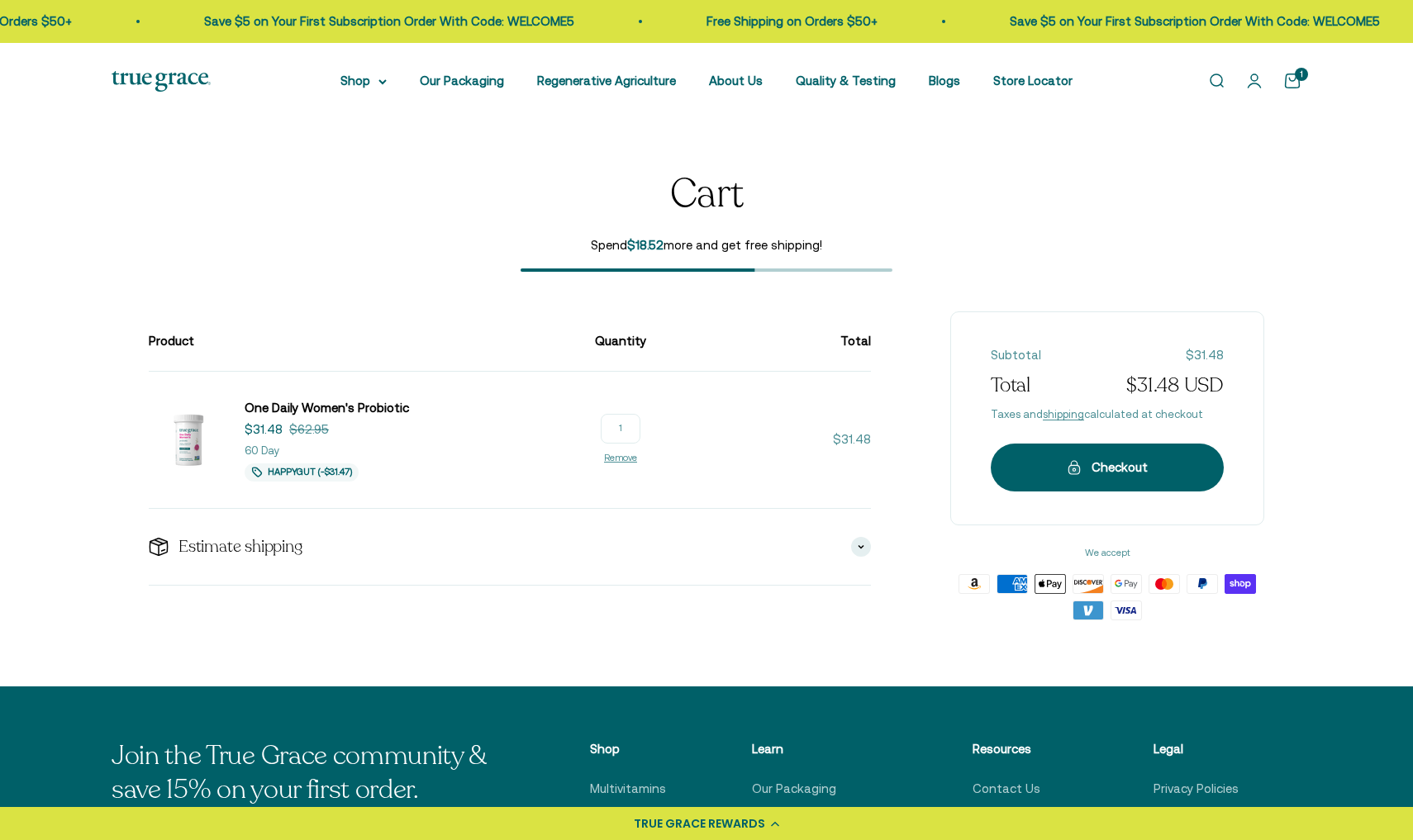
click at [641, 429] on input "1" at bounding box center [621, 428] width 40 height 30
type input "1"
type input "2"
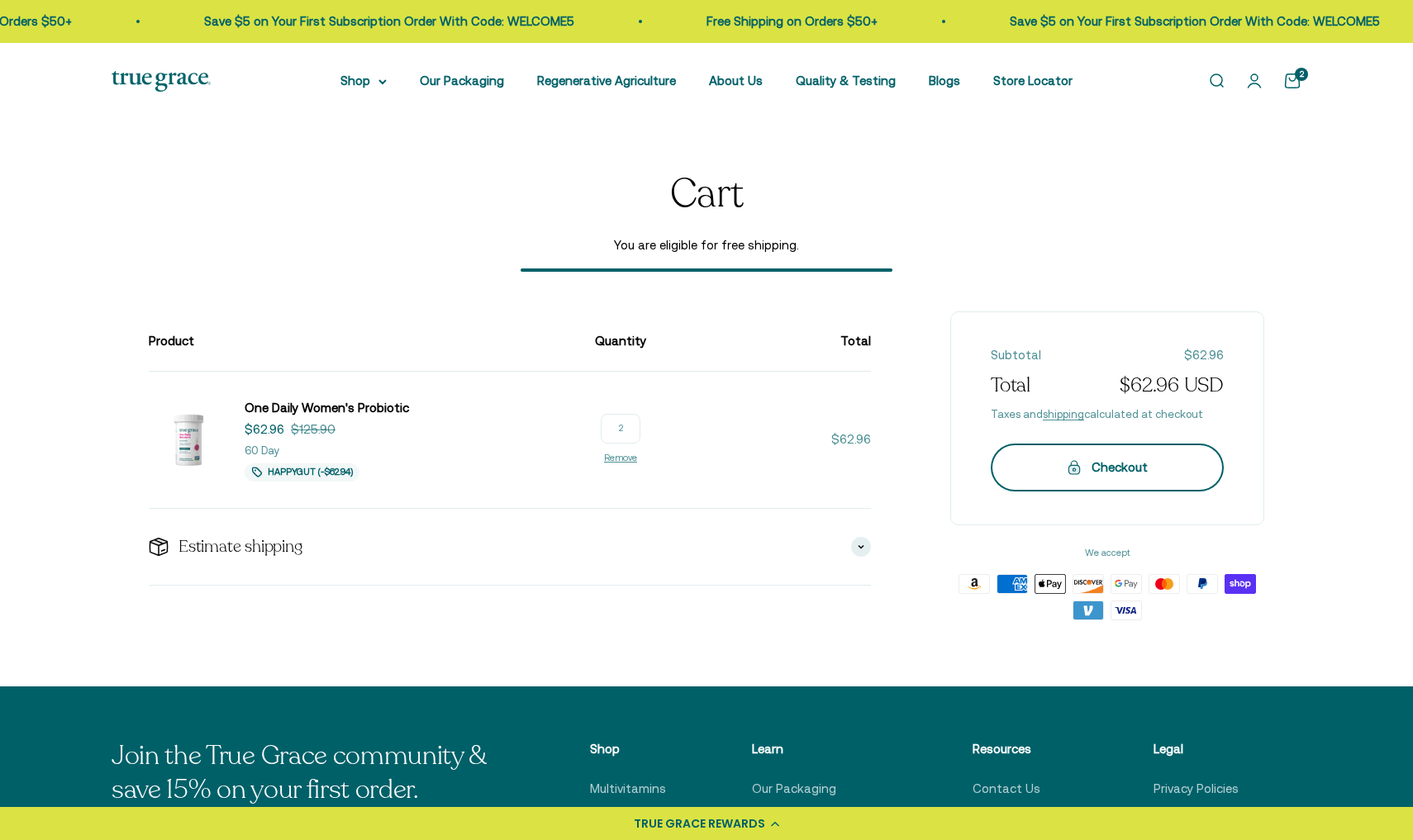
click at [1108, 464] on div "Checkout" at bounding box center [1106, 467] width 167 height 20
